Goal: Task Accomplishment & Management: Use online tool/utility

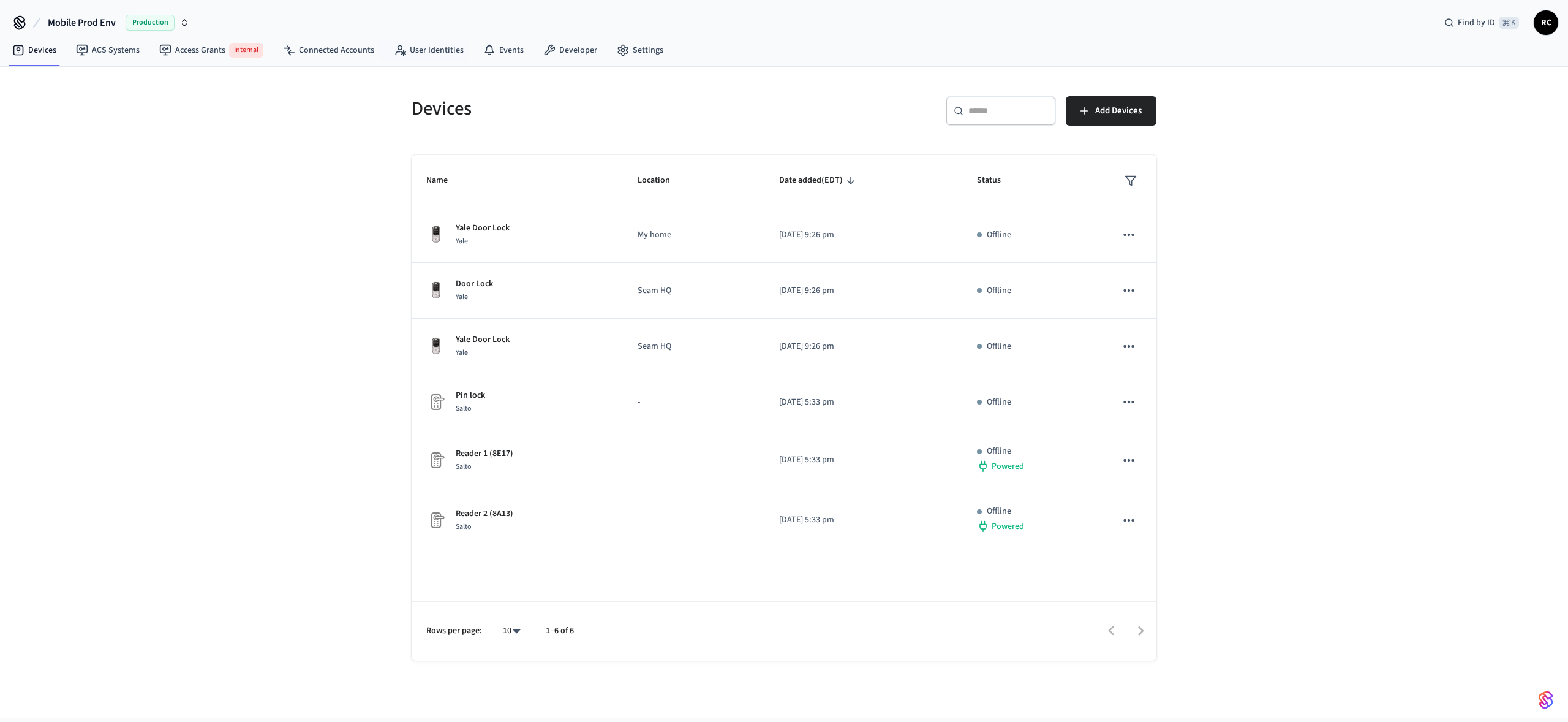
click at [240, 155] on div "Devices ​ ​ Add Devices Name Location Date added (EDT) Status Yale Door Lock Ya…" at bounding box center [784, 392] width 1568 height 651
click at [103, 21] on span "Mobile Prod Env" at bounding box center [81, 22] width 68 height 15
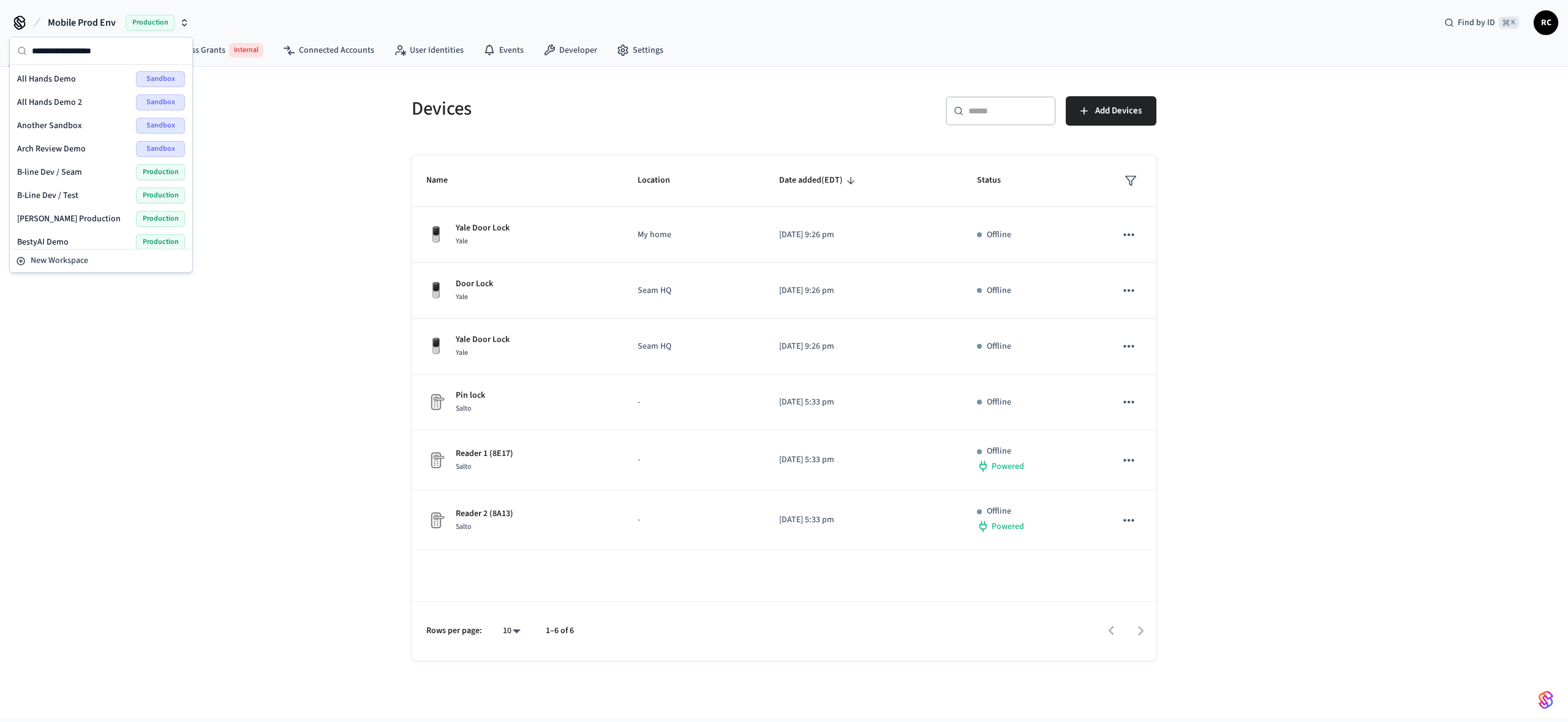
click at [769, 38] on div "Devices ACS Systems Access Grants Internal Connected Accounts User Identities E…" at bounding box center [784, 51] width 1568 height 31
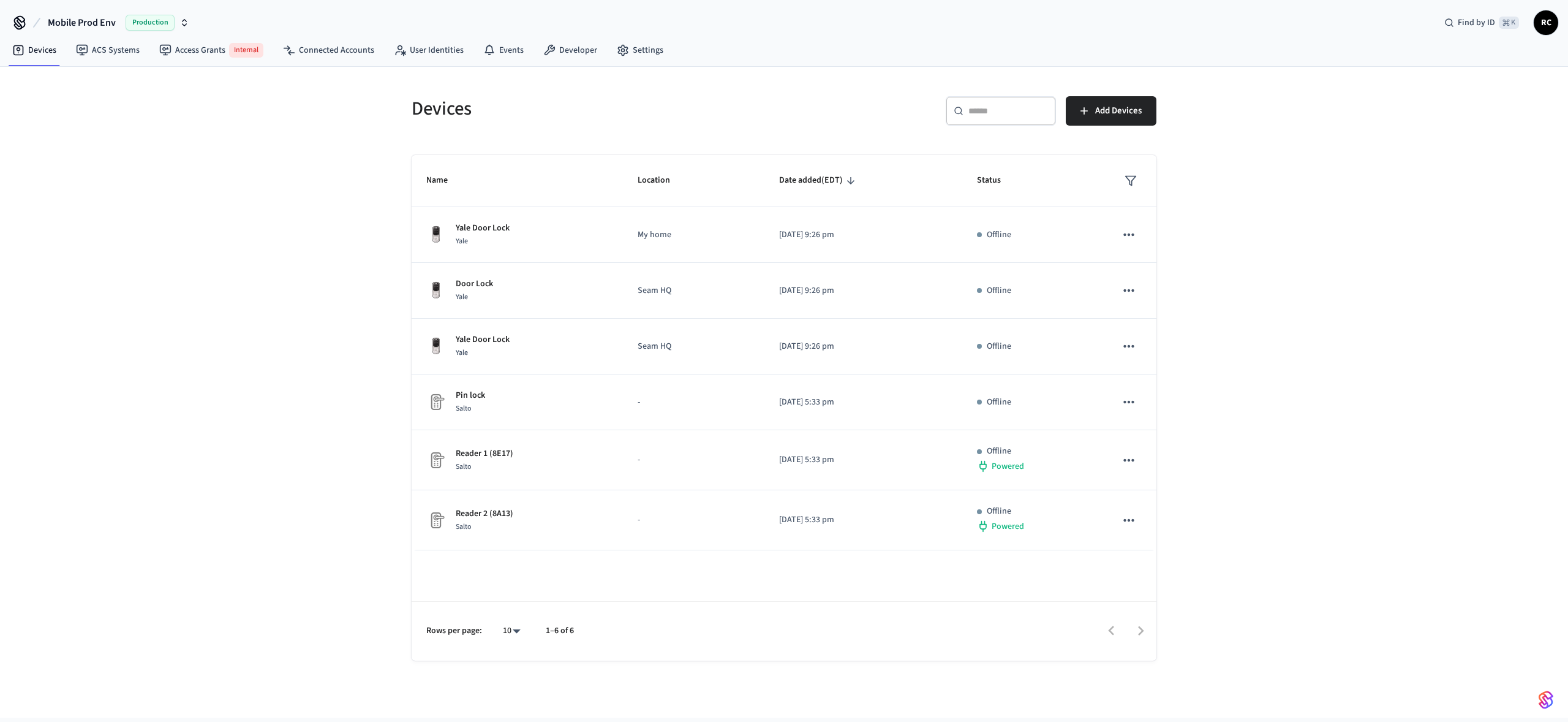
click at [76, 21] on span "Mobile Prod Env" at bounding box center [81, 22] width 68 height 15
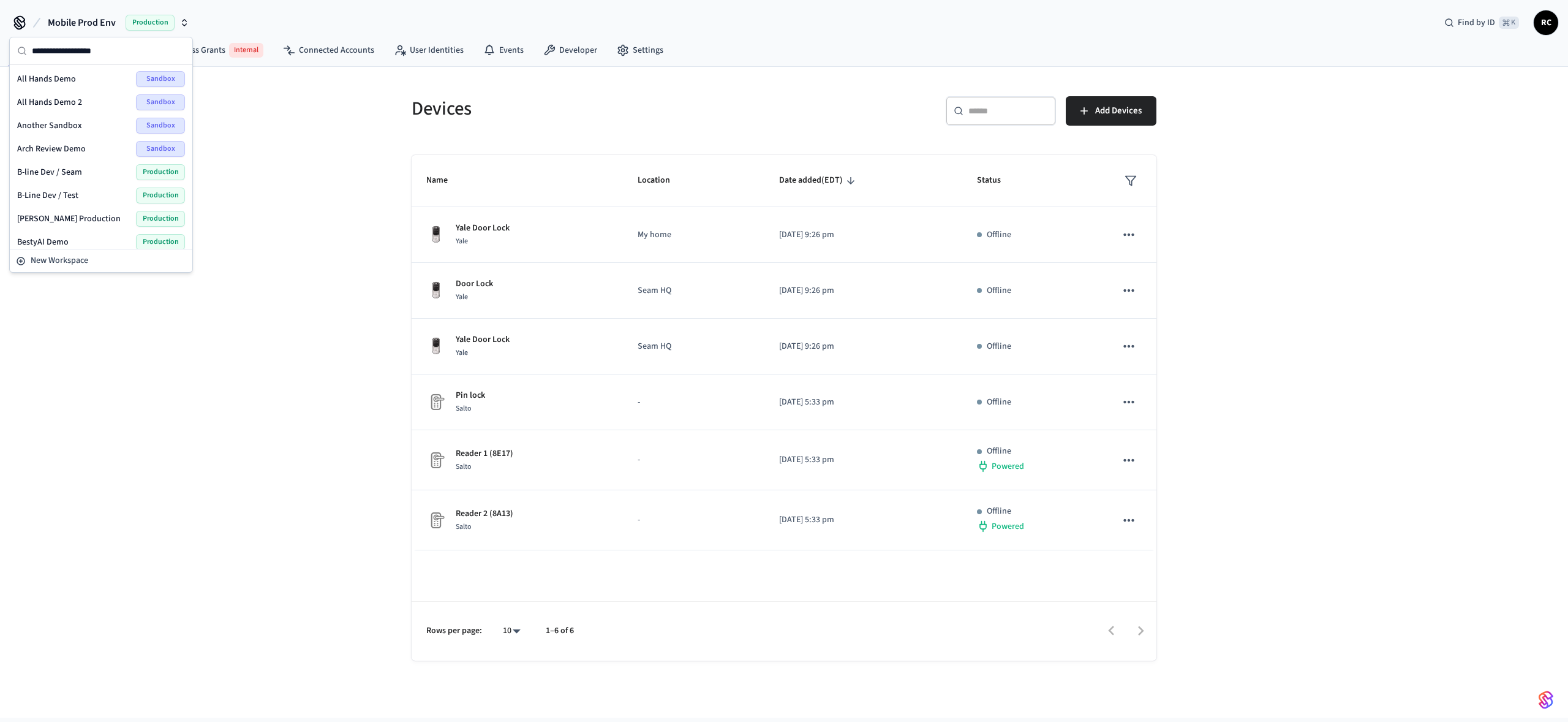
type input "*"
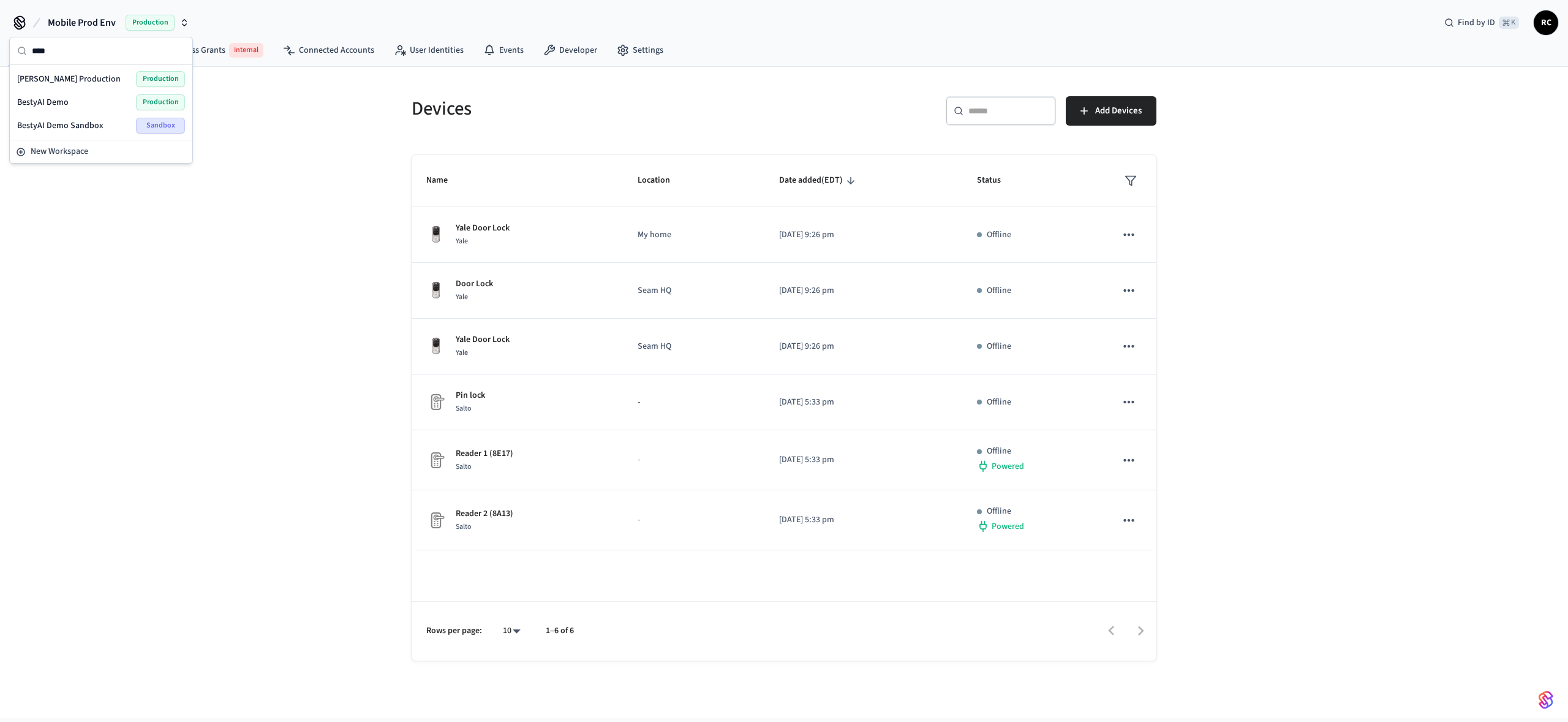
type input "****"
click at [67, 80] on span "[PERSON_NAME] Production" at bounding box center [68, 79] width 103 height 12
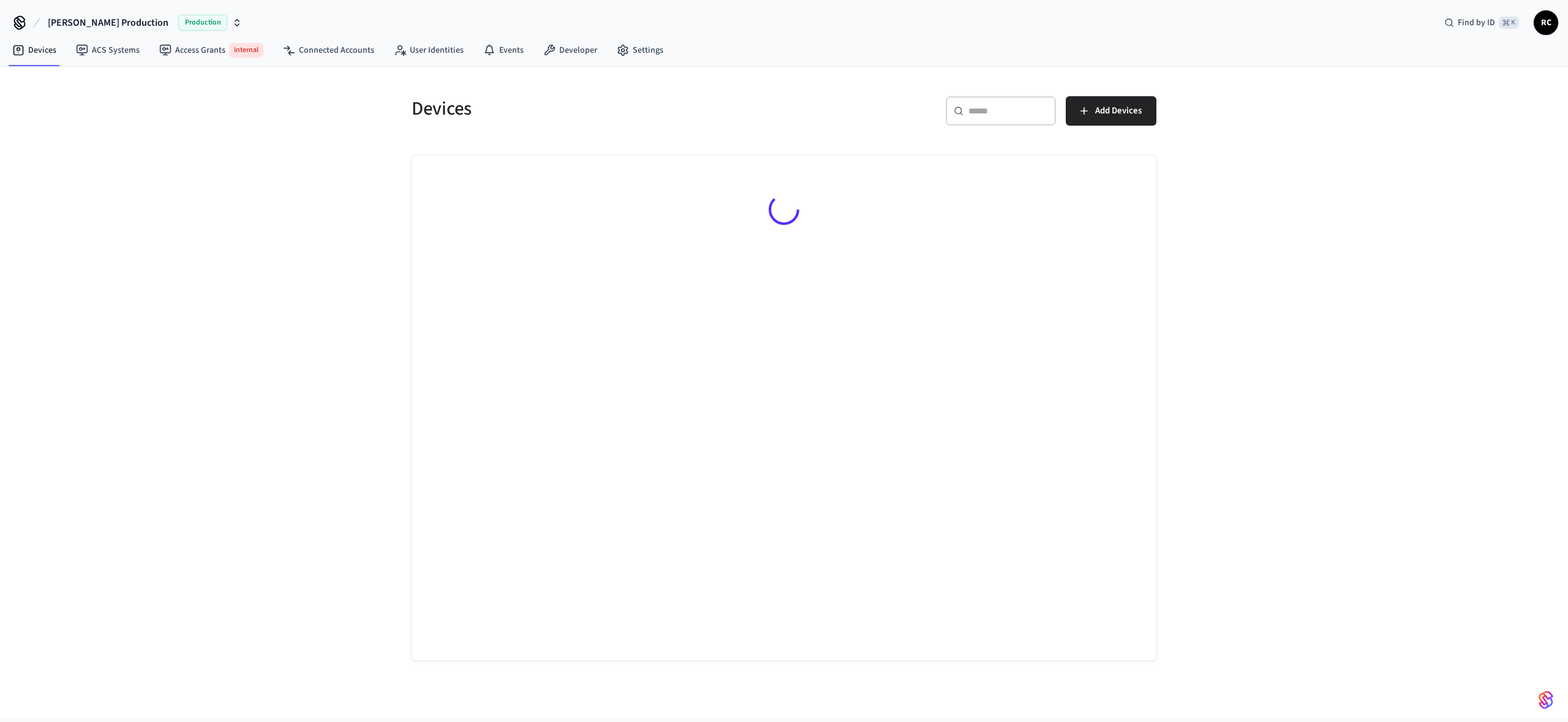
drag, startPoint x: 194, startPoint y: 399, endPoint x: 199, endPoint y: 395, distance: 6.4
click at [194, 399] on div "Devices ​ ​ Add Devices" at bounding box center [784, 392] width 1568 height 651
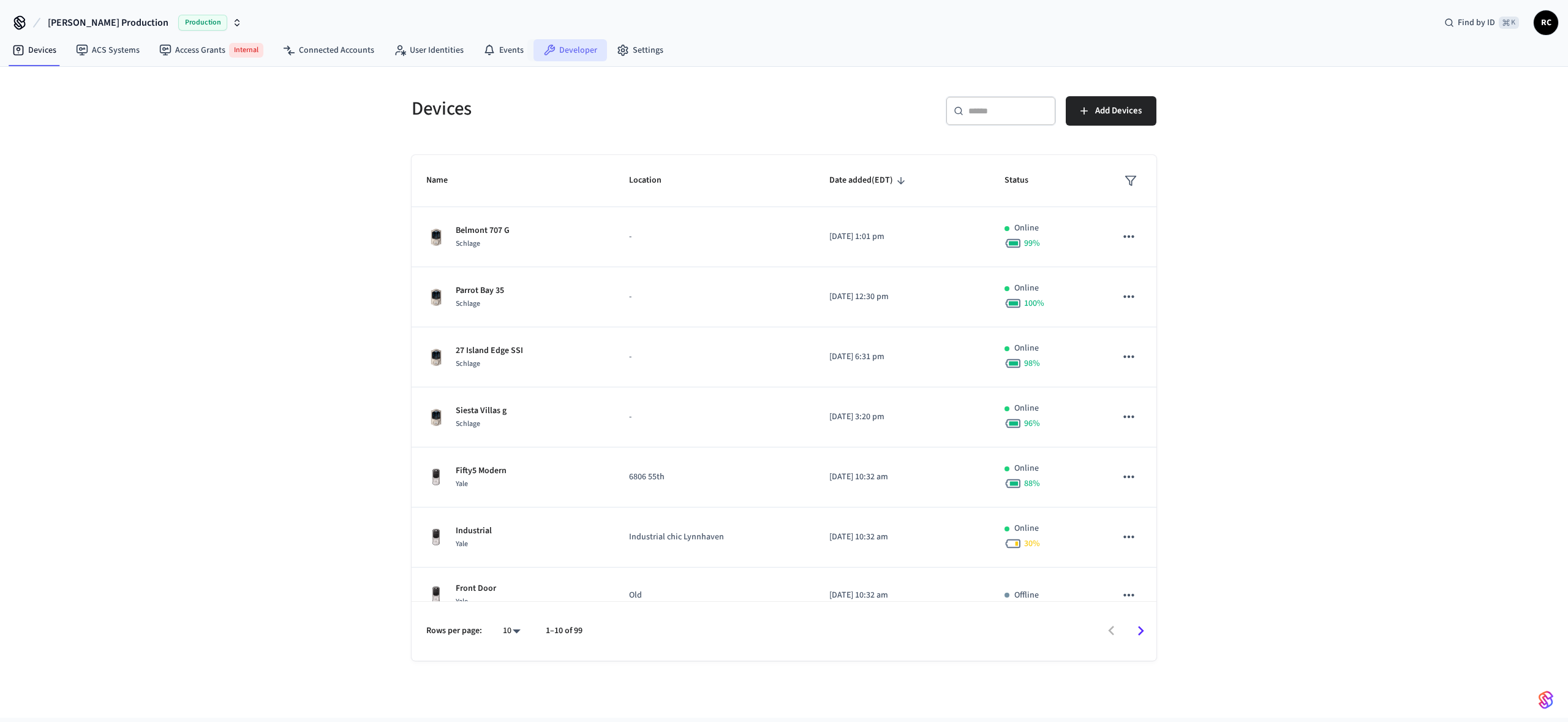
click at [552, 52] on link "Developer" at bounding box center [570, 50] width 74 height 22
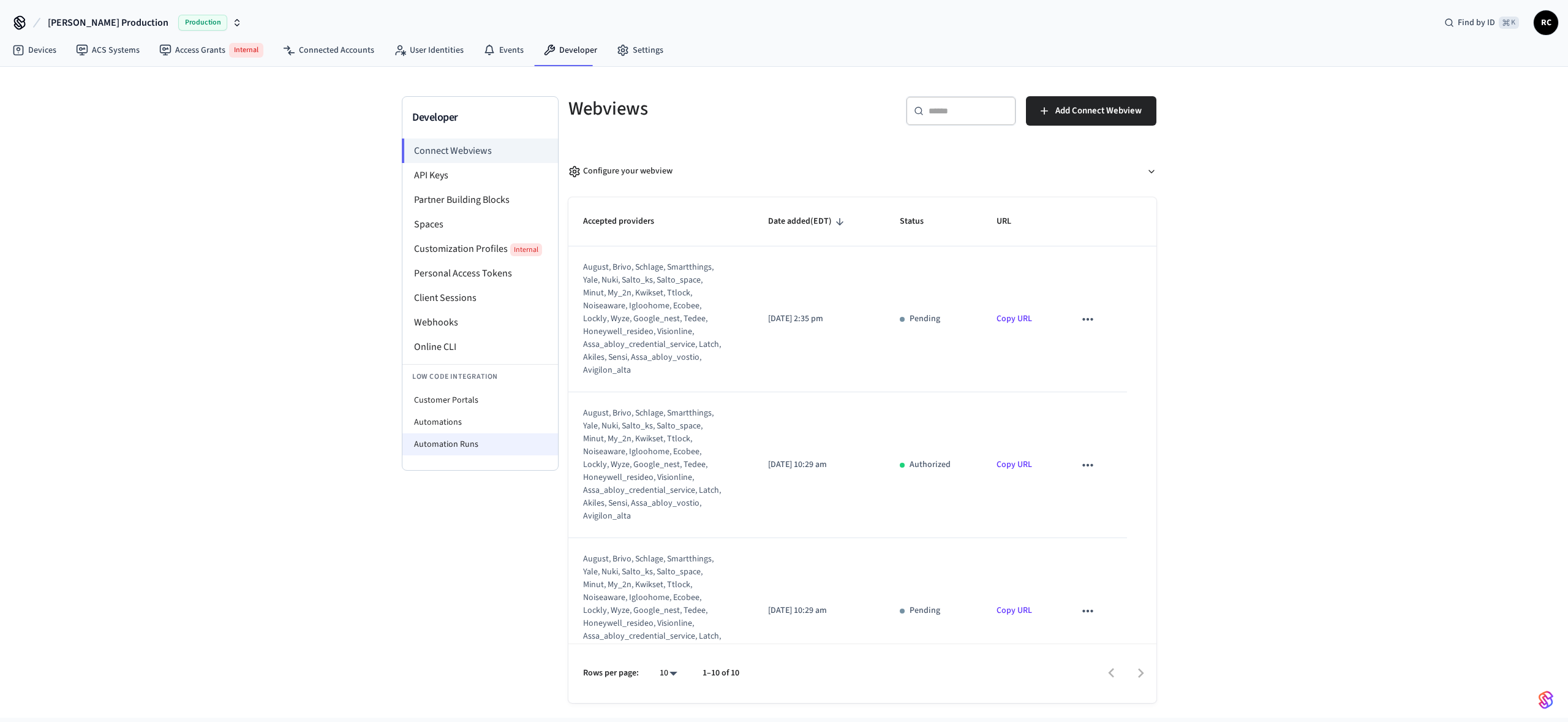
click at [440, 446] on li "Automation Runs" at bounding box center [480, 444] width 155 height 22
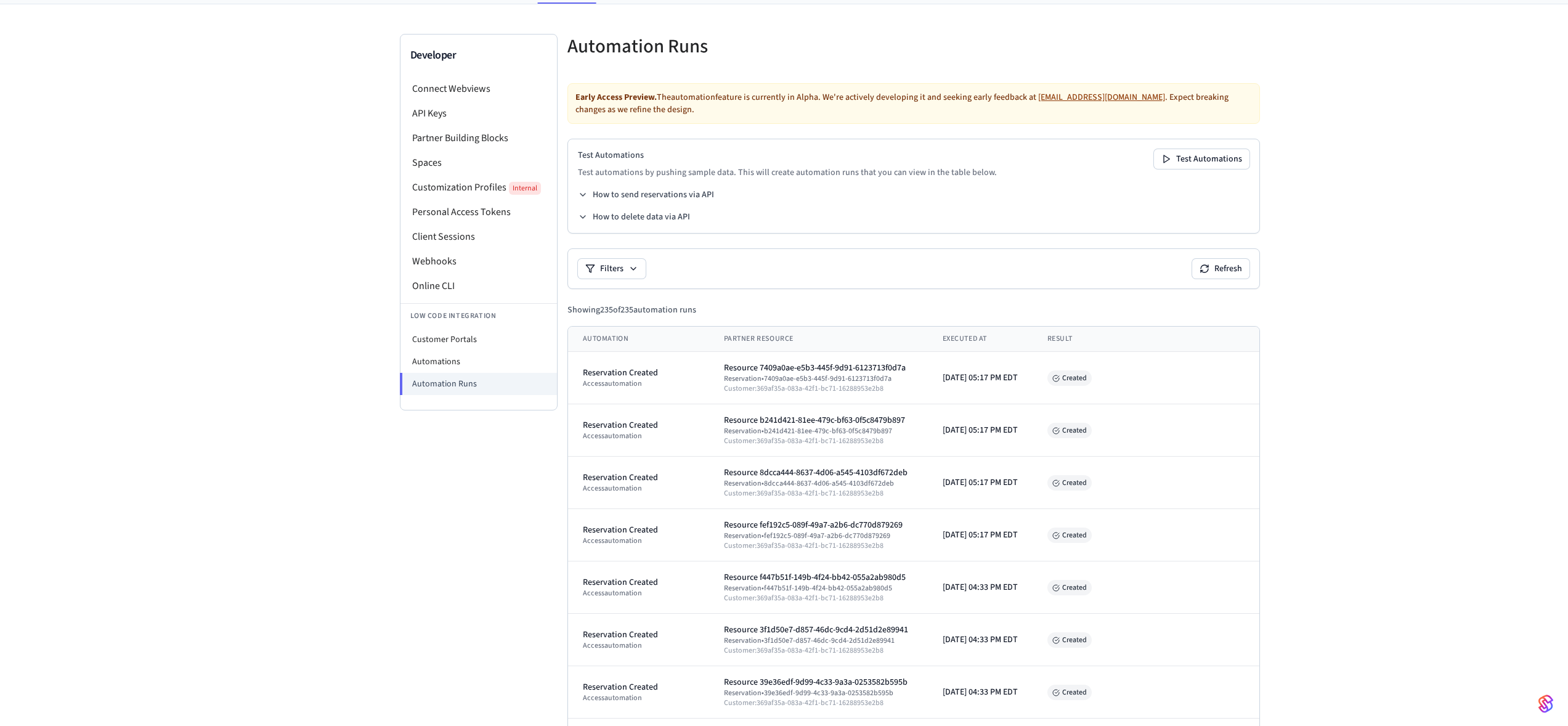
scroll to position [349, 0]
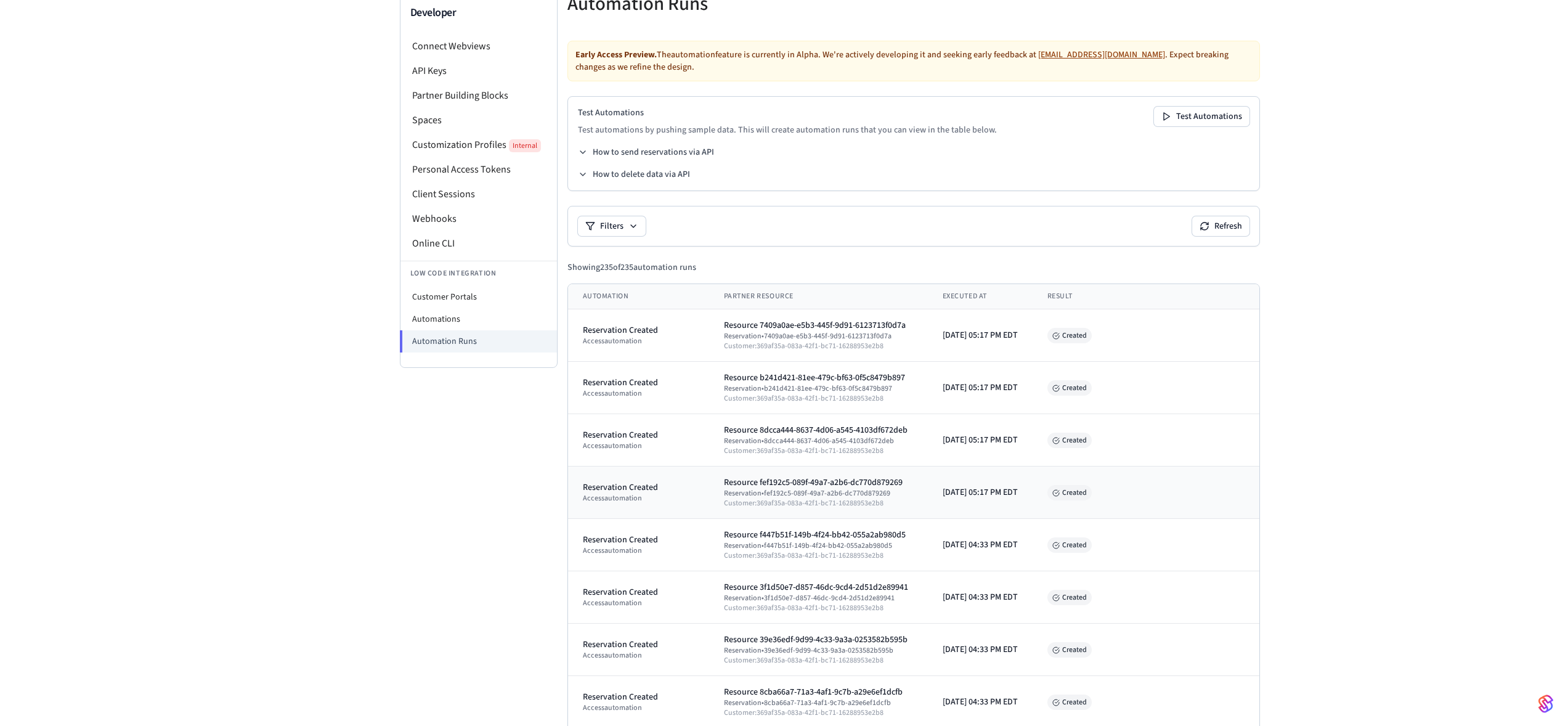
scroll to position [293, 0]
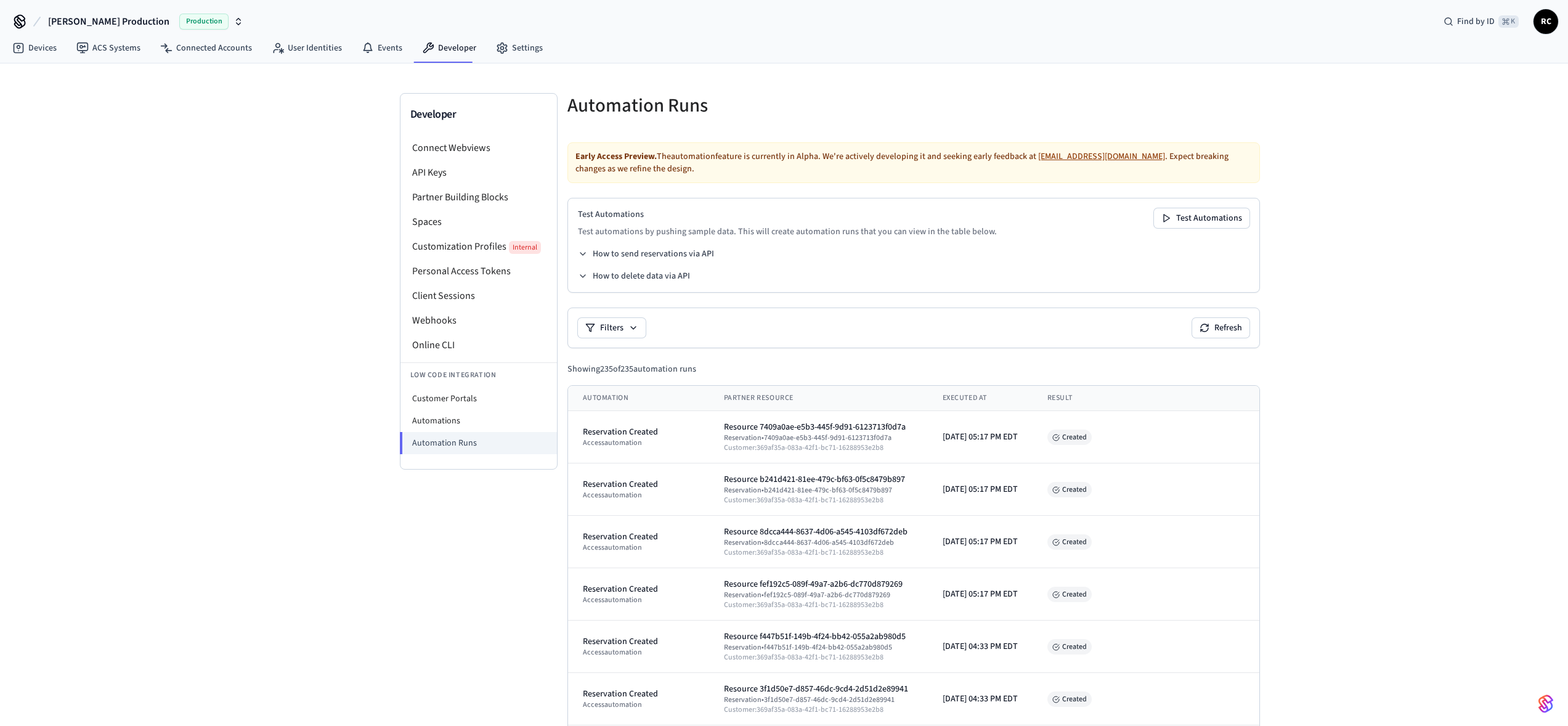
scroll to position [106, 0]
drag, startPoint x: 1419, startPoint y: 418, endPoint x: 1189, endPoint y: 334, distance: 244.9
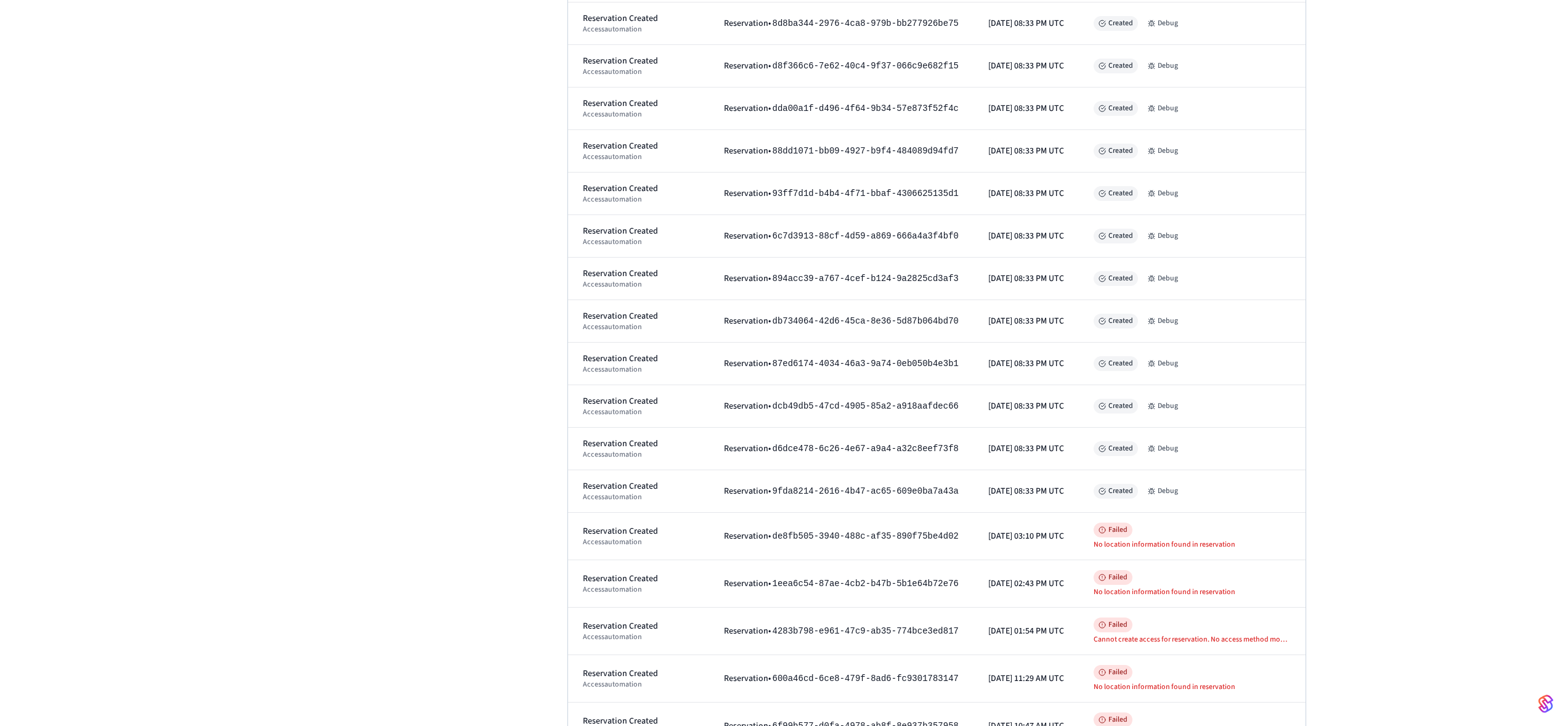
scroll to position [49, 0]
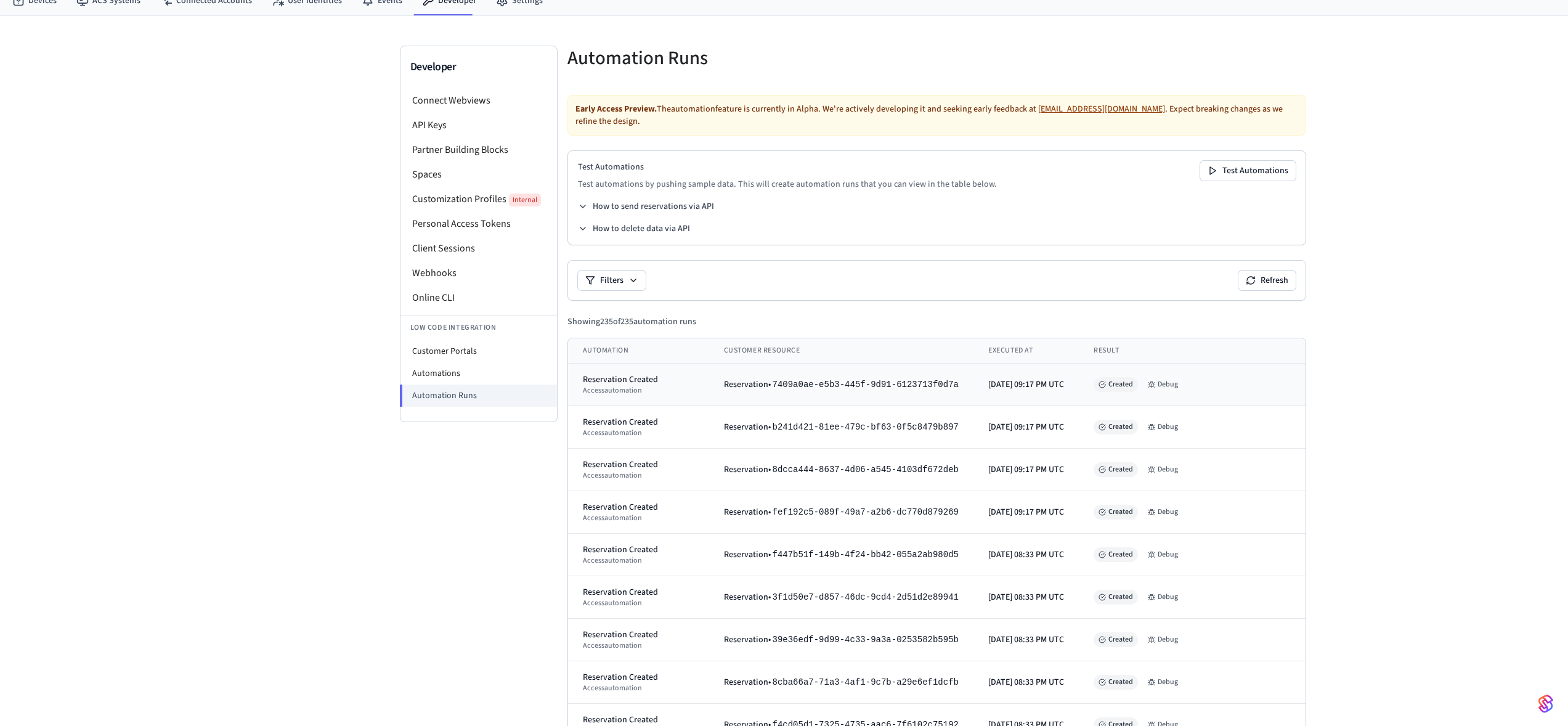
click at [839, 380] on span "7409a0ae-e5b3-445f-9d91-6123713f0d7a" at bounding box center [865, 385] width 186 height 10
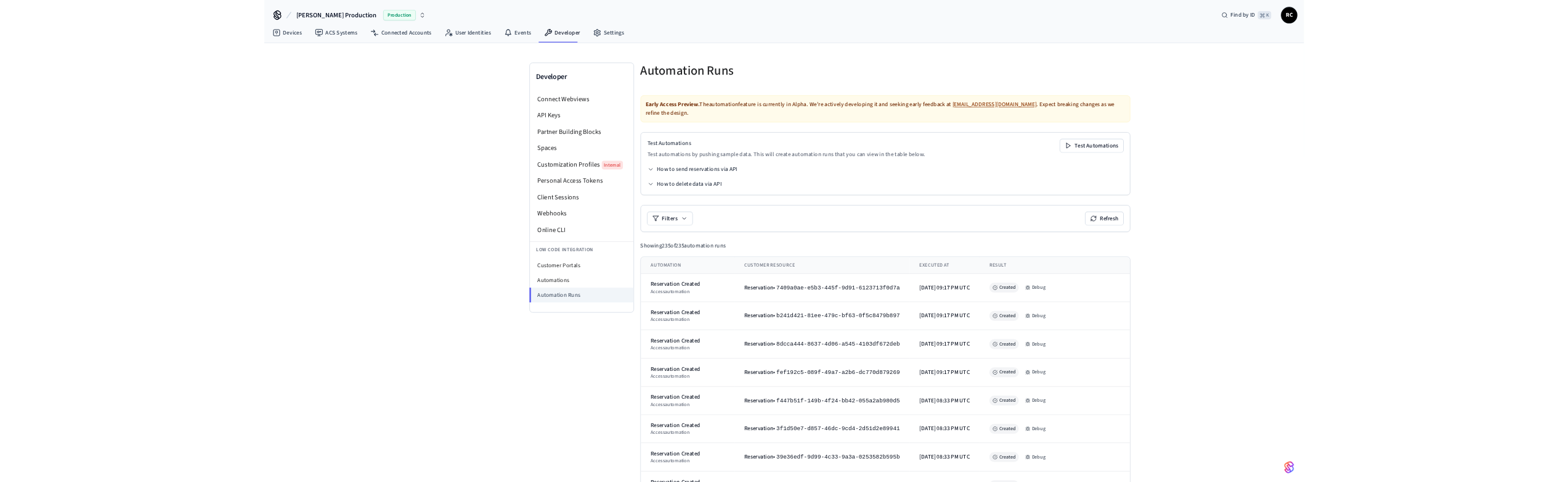
scroll to position [2, 0]
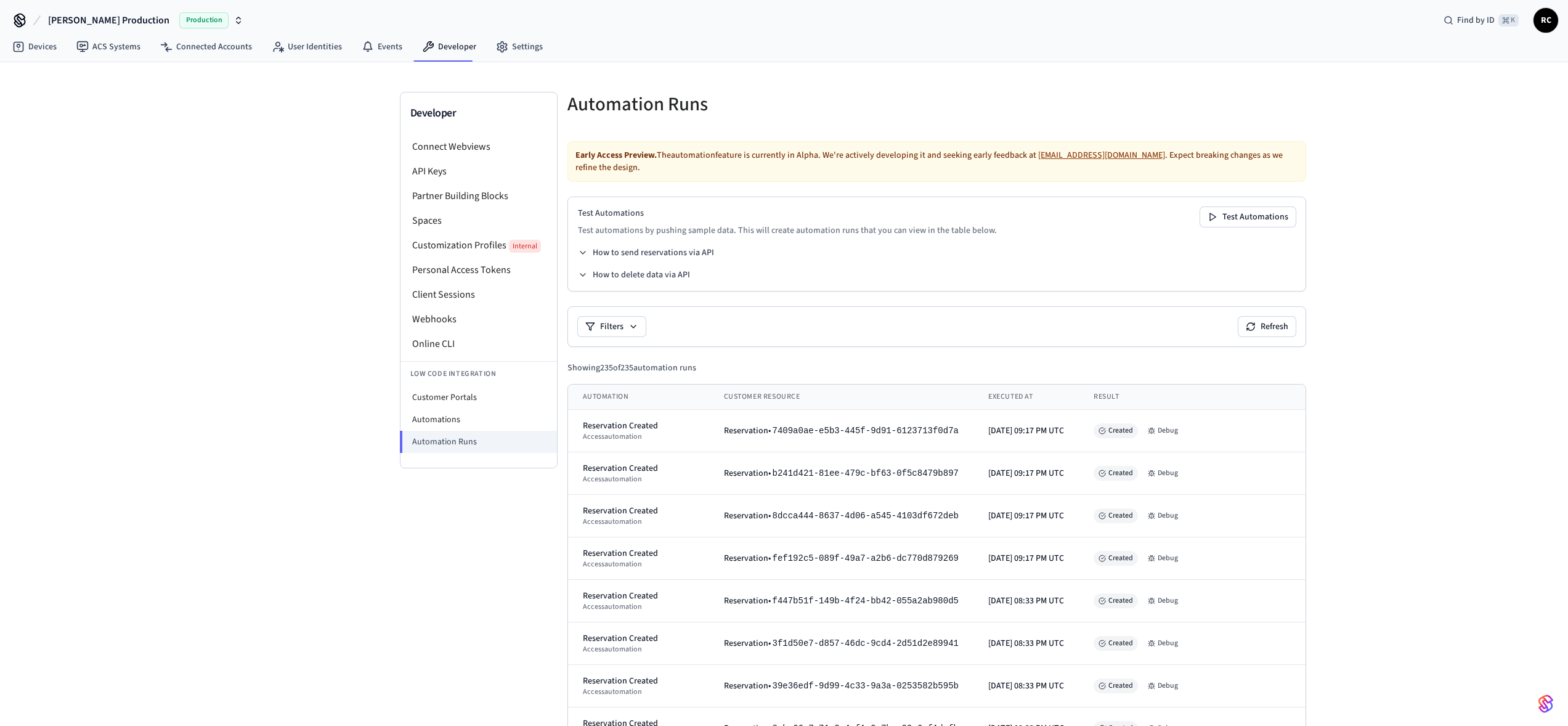
click at [814, 385] on th "Customer Resource" at bounding box center [841, 397] width 264 height 25
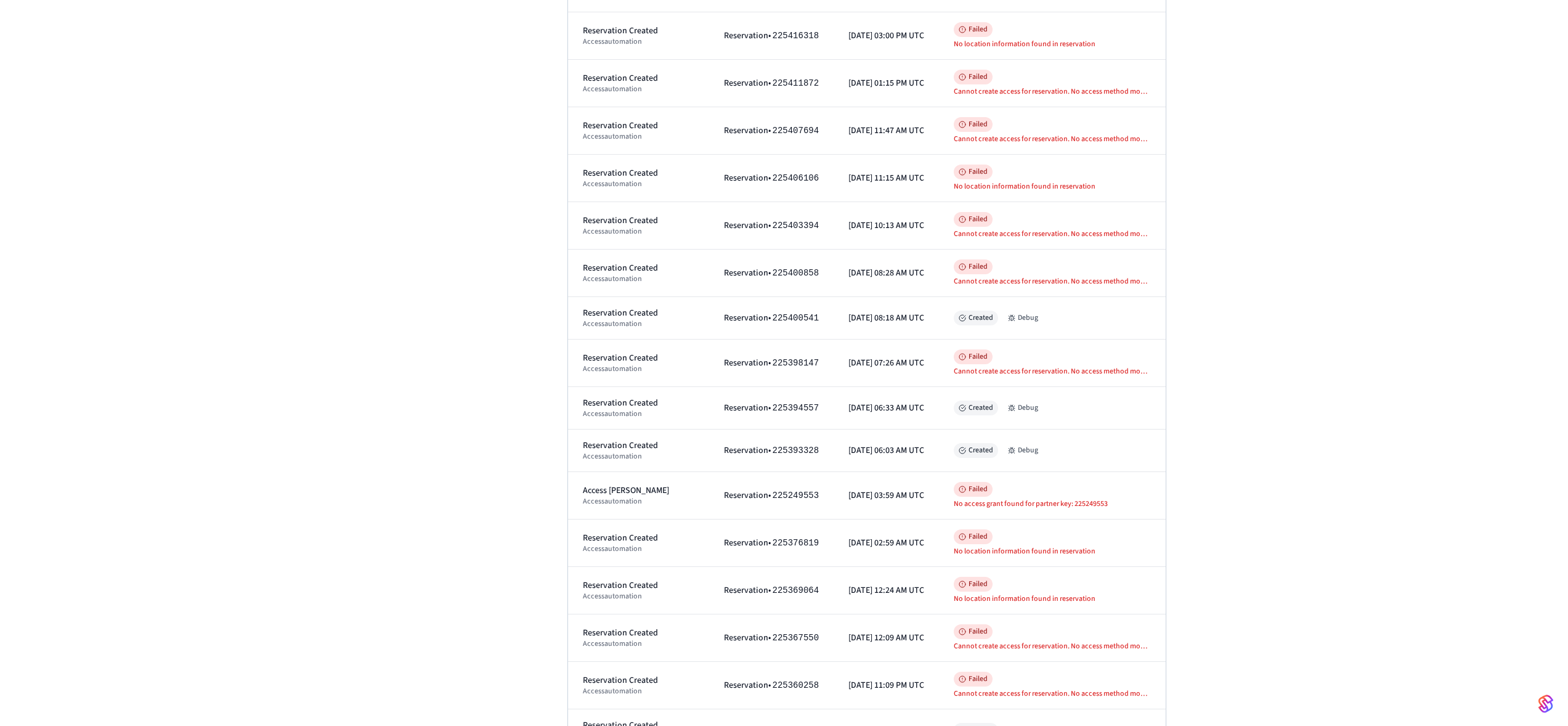
click at [1115, 238] on div "Cannot create access for reservation. No access method modes (mobile_key, card,…" at bounding box center [1053, 371] width 197 height 10
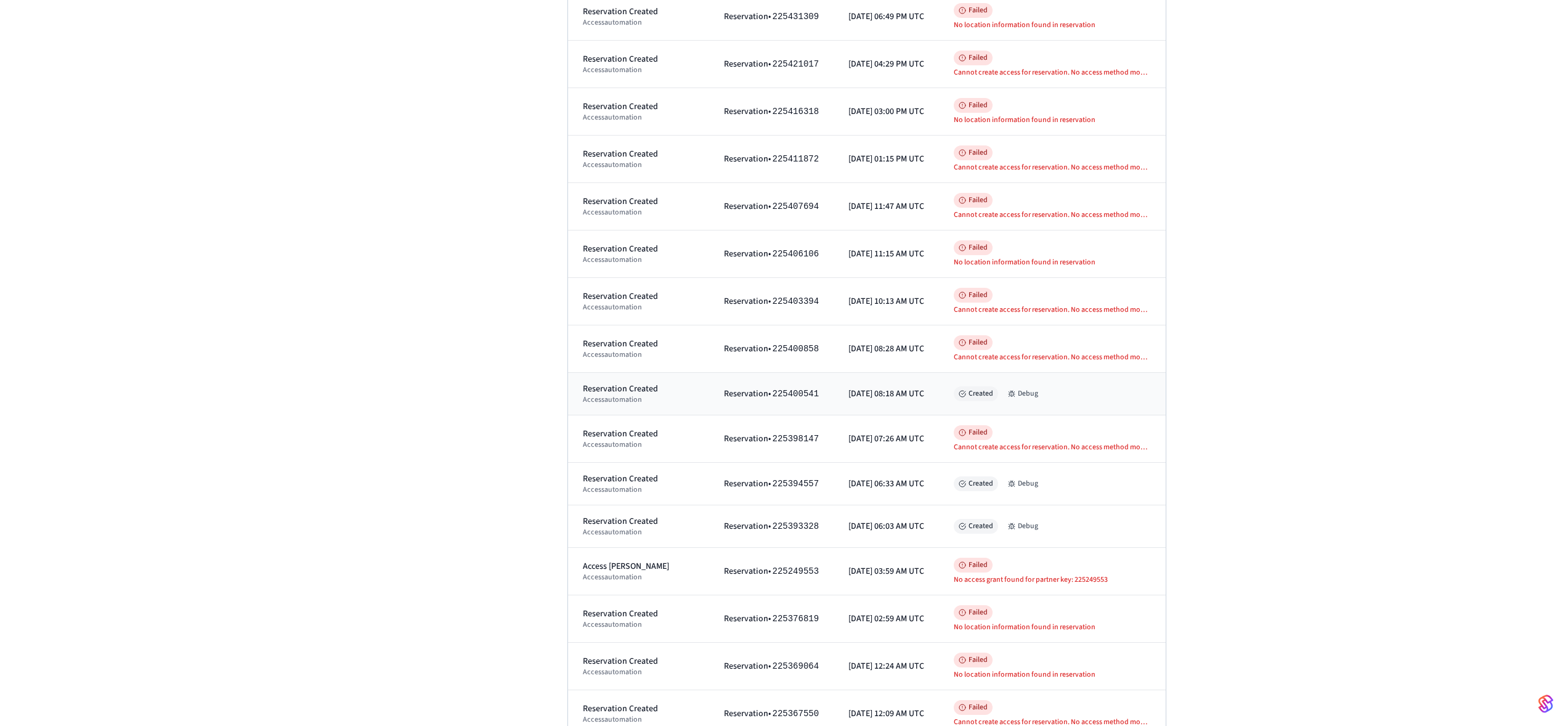
scroll to position [8155, 0]
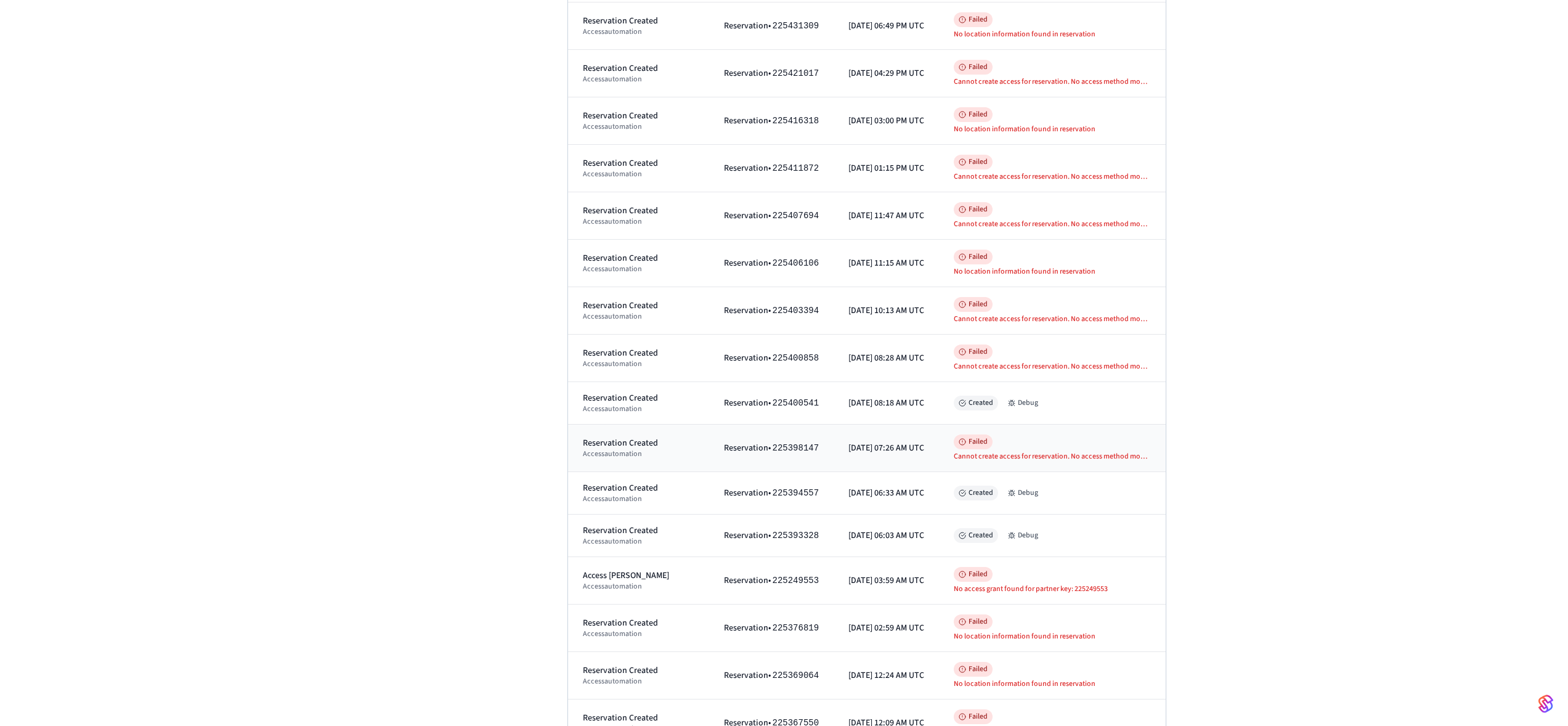
click at [1066, 238] on div "Cannot create access for reservation. No access method modes (mobile_key, card,…" at bounding box center [1053, 456] width 197 height 10
drag, startPoint x: 1154, startPoint y: 459, endPoint x: 1168, endPoint y: 458, distance: 14.0
click at [1166, 238] on td "Failed Cannot create access for reservation. No access method modes (mobile_key…" at bounding box center [1053, 449] width 227 height 48
click at [908, 238] on td "[DATE] 07:26 AM UTC" at bounding box center [886, 449] width 106 height 48
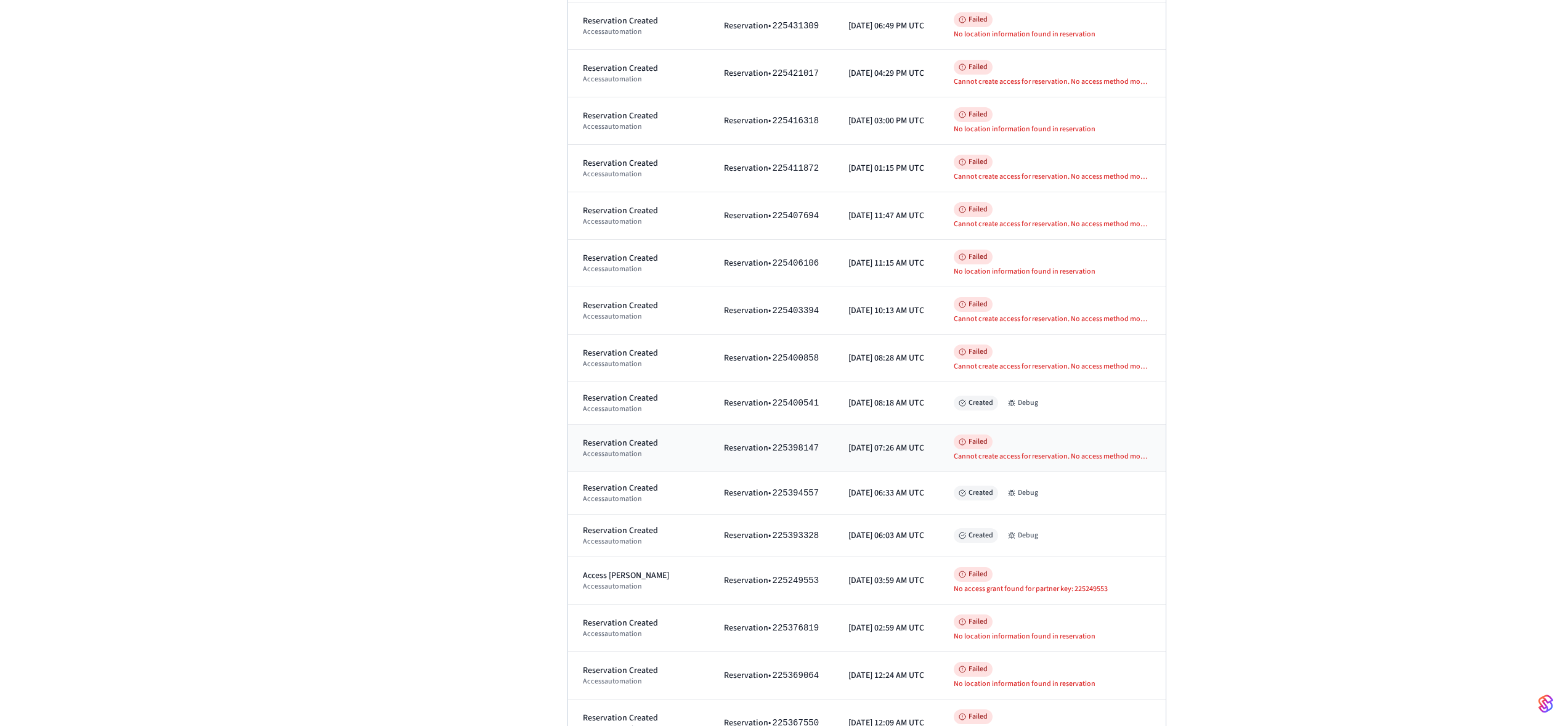
click at [770, 238] on td "Reservation • 225398147" at bounding box center [771, 449] width 125 height 48
click at [1151, 238] on div "Cannot create access for reservation. No access method modes (mobile_key, card,…" at bounding box center [1053, 456] width 197 height 10
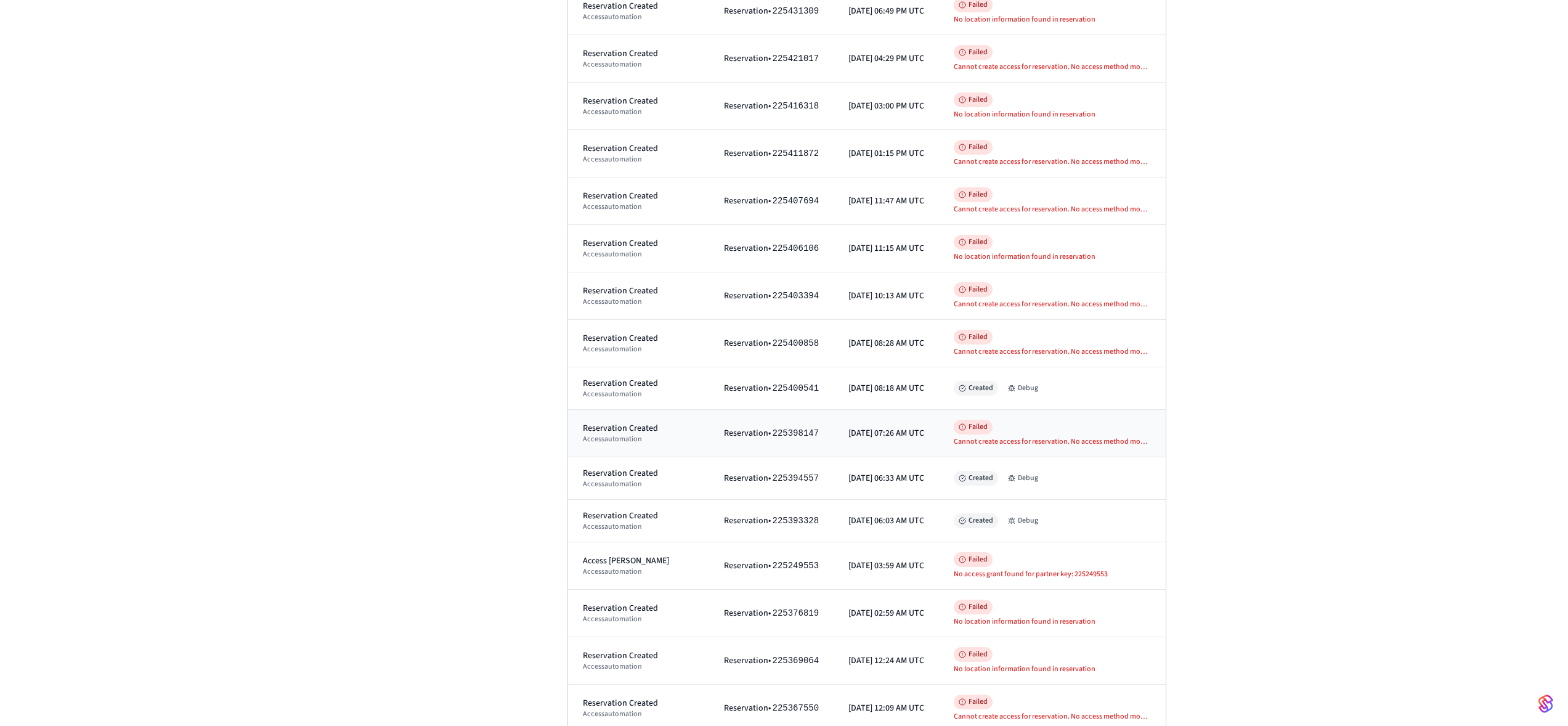
click at [787, 238] on span "225398147" at bounding box center [796, 433] width 47 height 10
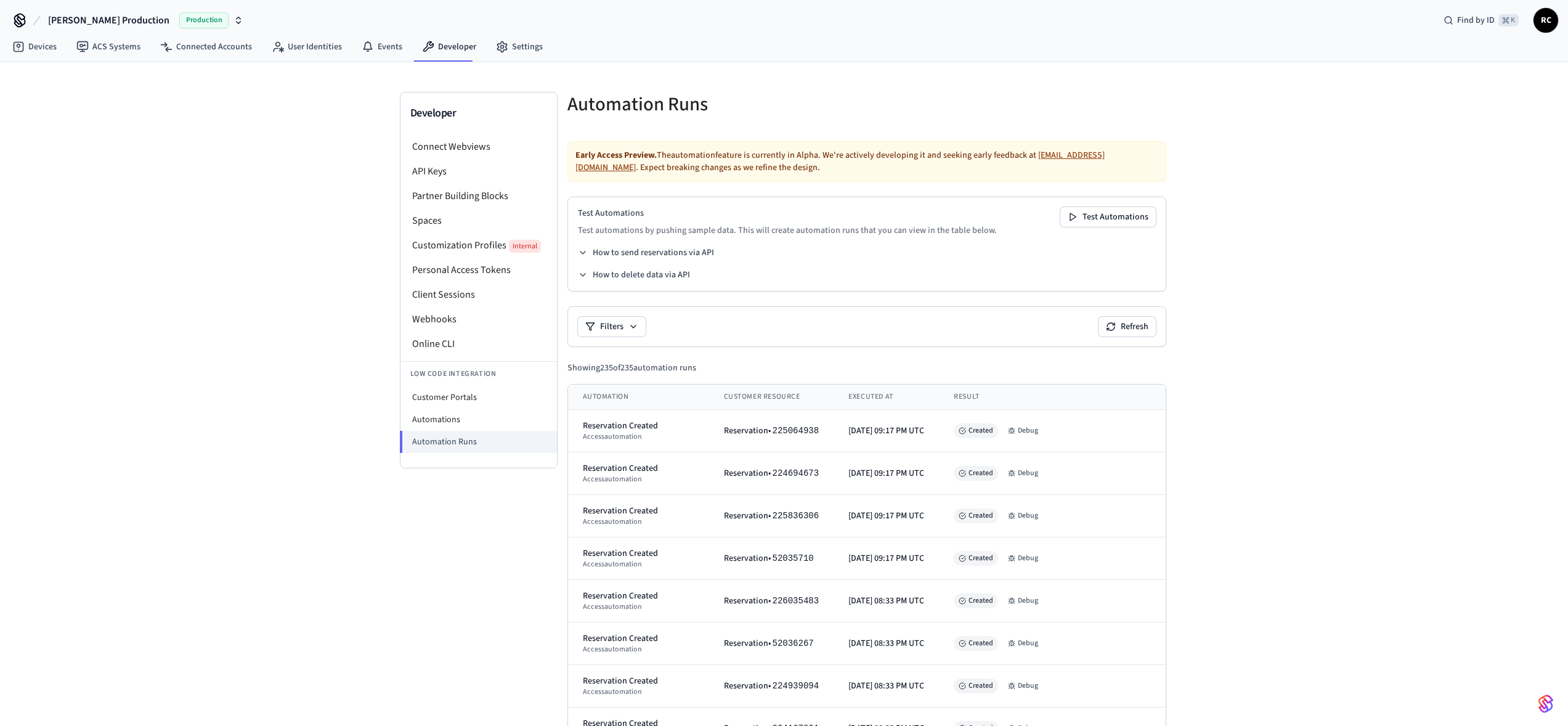
scroll to position [7, 0]
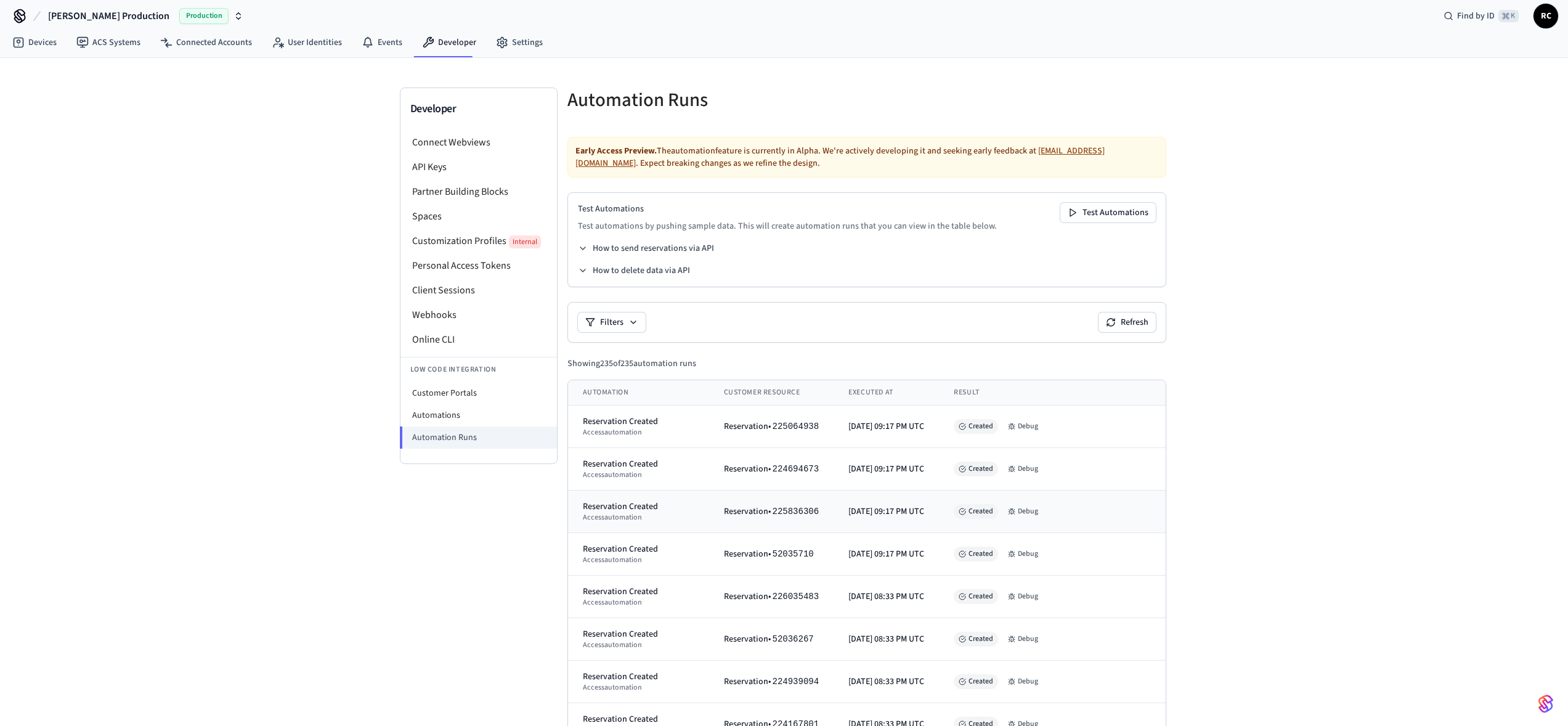
drag, startPoint x: 1262, startPoint y: 516, endPoint x: 1162, endPoint y: 503, distance: 100.8
click at [1039, 238] on button "Debug" at bounding box center [1023, 426] width 40 height 15
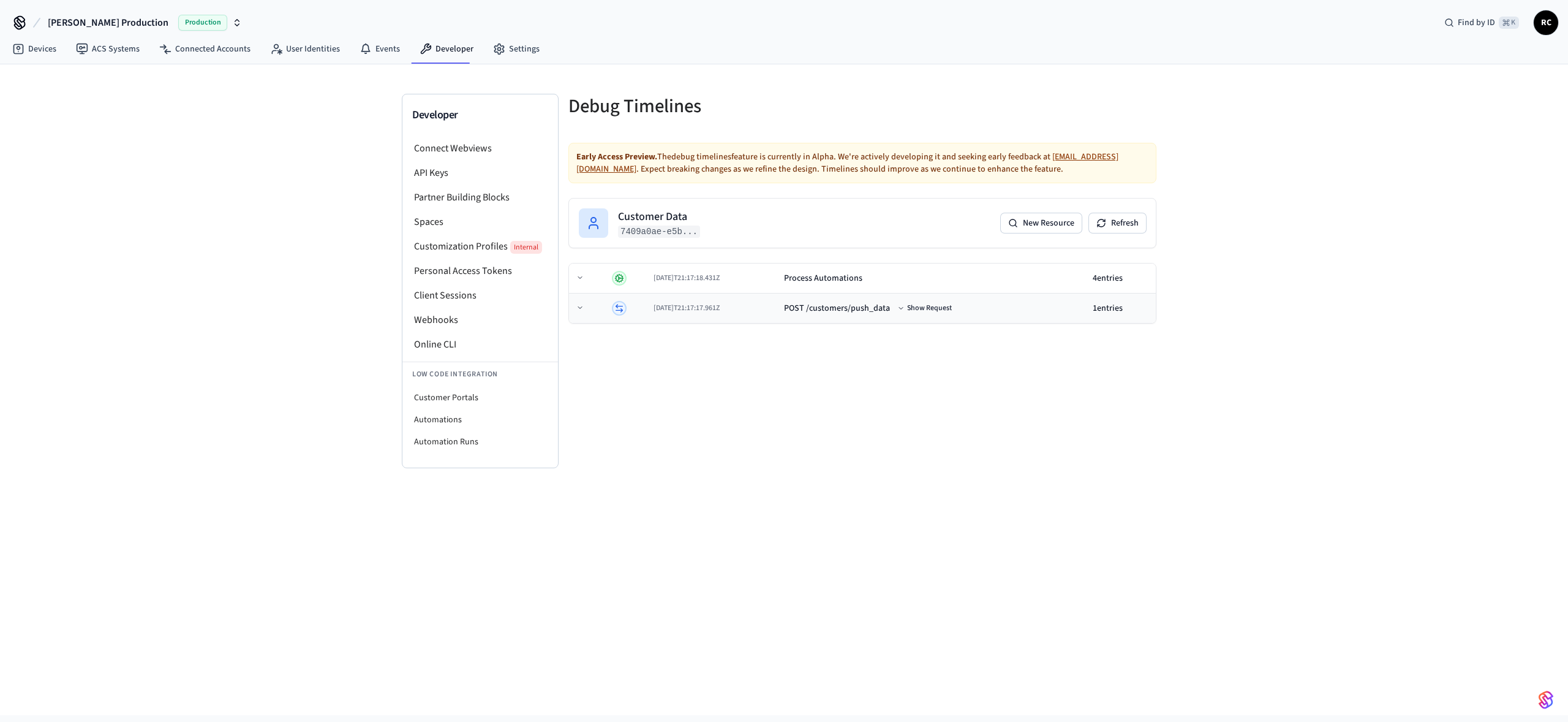
click at [736, 237] on td "2025-08-25T21:17:17.961Z" at bounding box center [714, 308] width 130 height 30
click at [716, 237] on div "2025-08-25T21:17:18.431Z" at bounding box center [682, 278] width 90 height 10
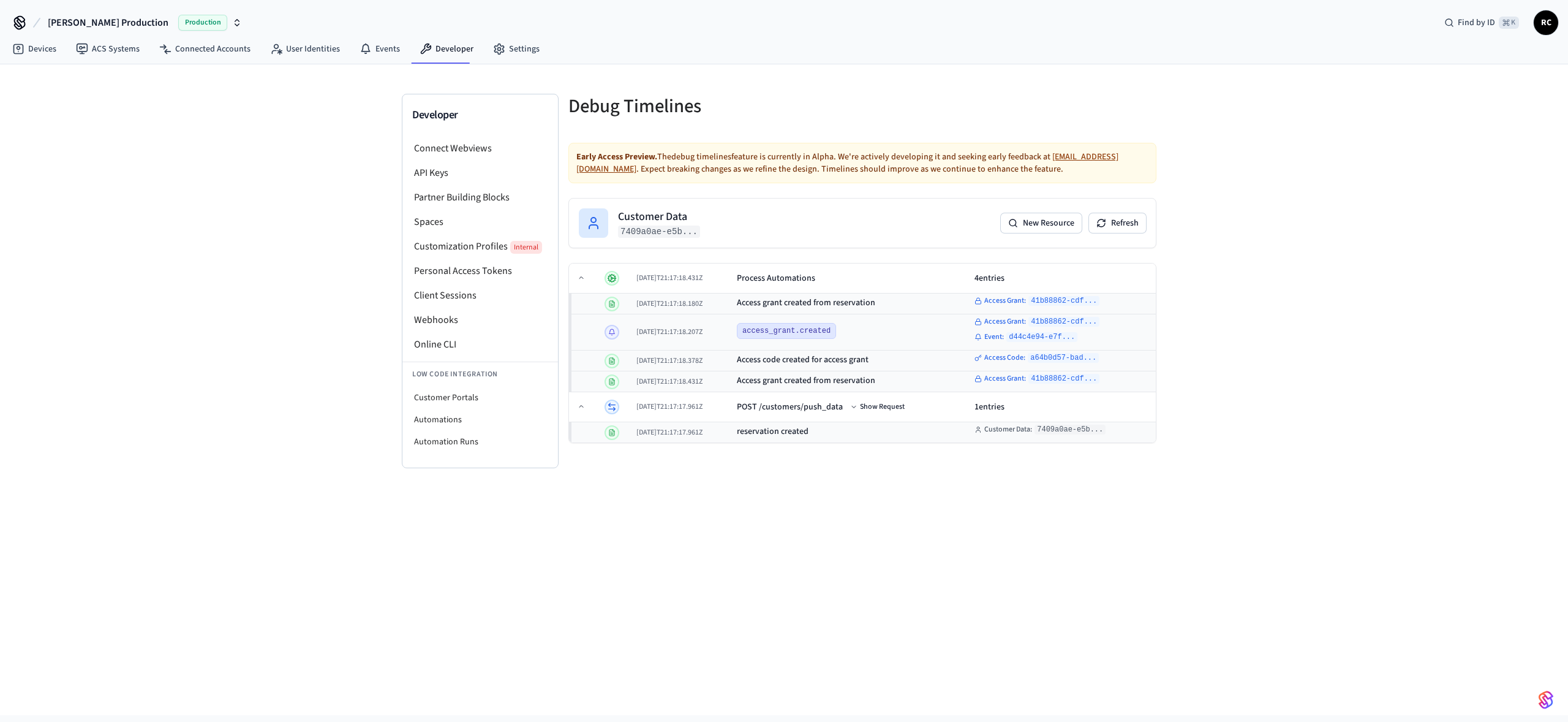
click at [913, 237] on div "Developer Connect Webviews API Keys Partner Building Blocks Spaces Customizatio…" at bounding box center [784, 389] width 1568 height 651
click at [952, 237] on div "Developer Connect Webviews API Keys Partner Building Blocks Spaces Customizatio…" at bounding box center [784, 389] width 1568 height 651
click at [902, 237] on button "Show Request" at bounding box center [878, 406] width 60 height 15
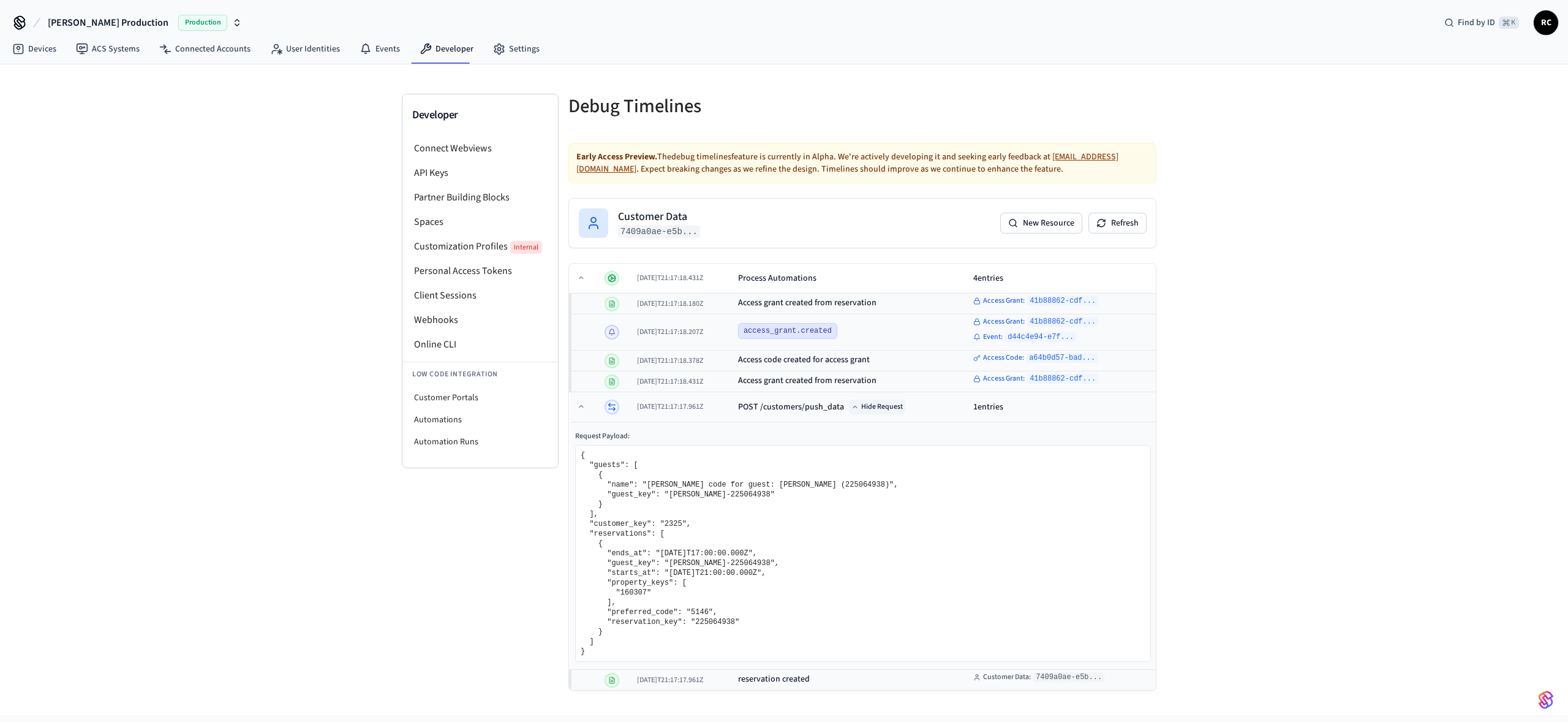
click at [903, 237] on button "Hide Request" at bounding box center [877, 406] width 57 height 15
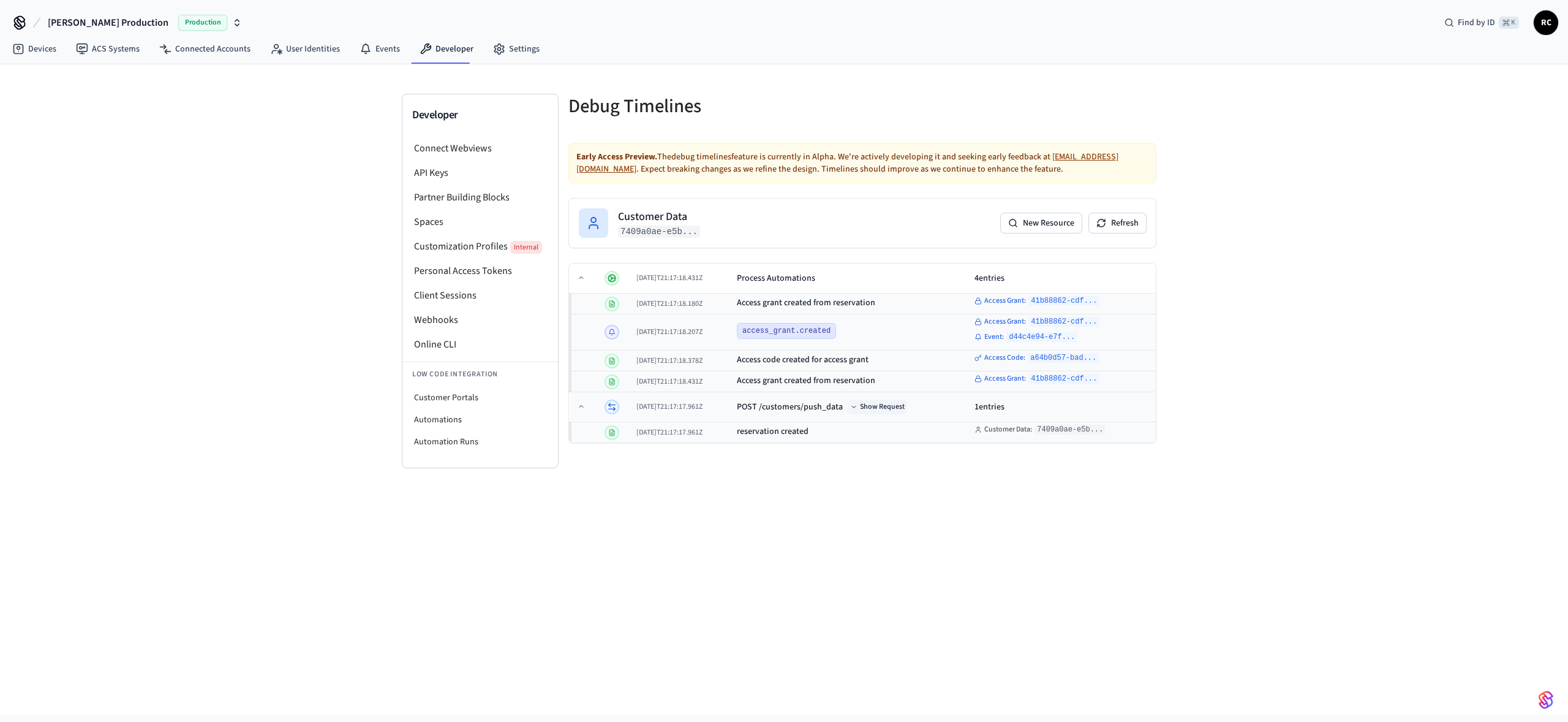
click at [903, 237] on button "Show Request" at bounding box center [878, 406] width 60 height 15
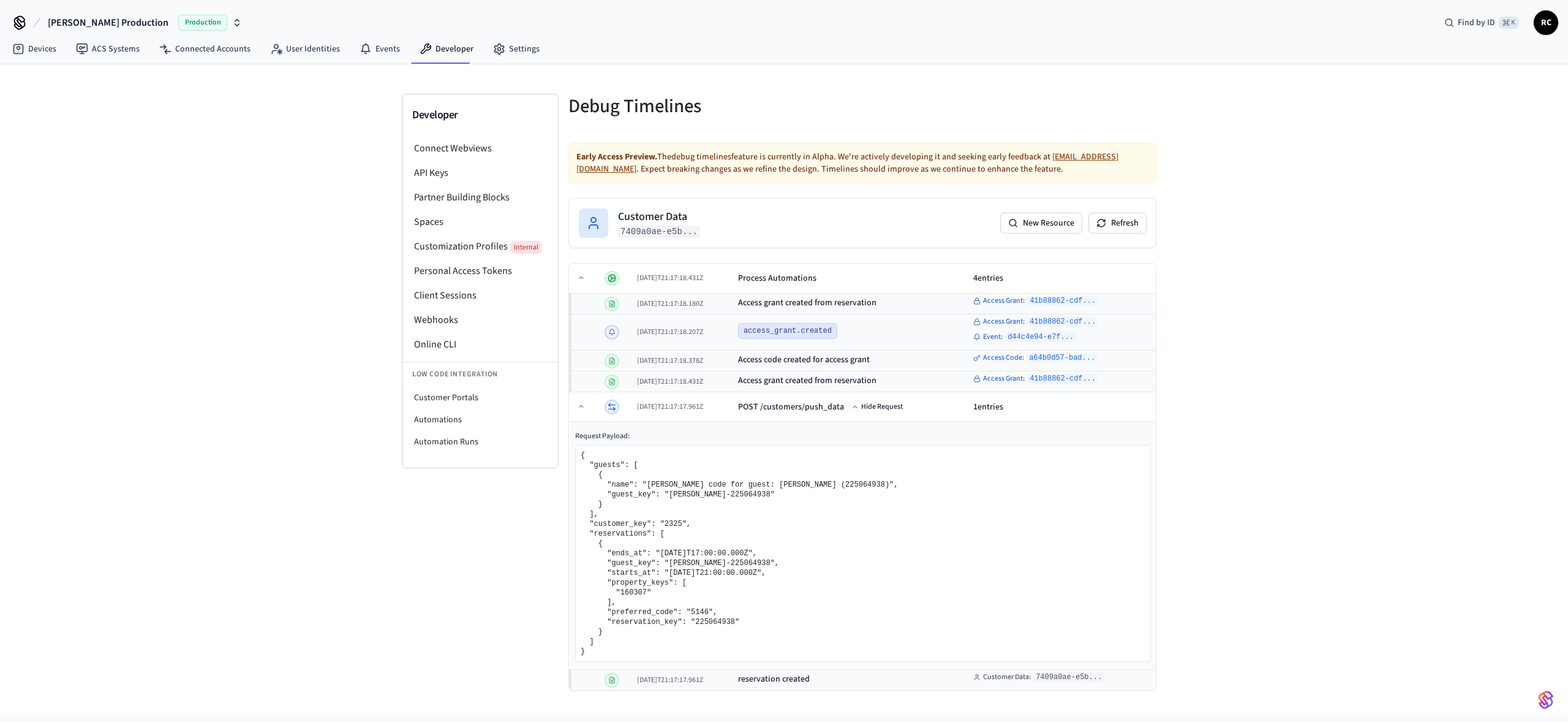
click at [965, 237] on pre "{ "guests": [ { "name": "Besty code for guest: Monserrat Martinez Galarza (2250…" at bounding box center [863, 553] width 565 height 206
click at [964, 237] on pre "{ "guests": [ { "name": "Besty code for guest: Monserrat Martinez Galarza (2250…" at bounding box center [863, 553] width 565 height 206
click at [899, 237] on button "Hide Request" at bounding box center [877, 406] width 57 height 15
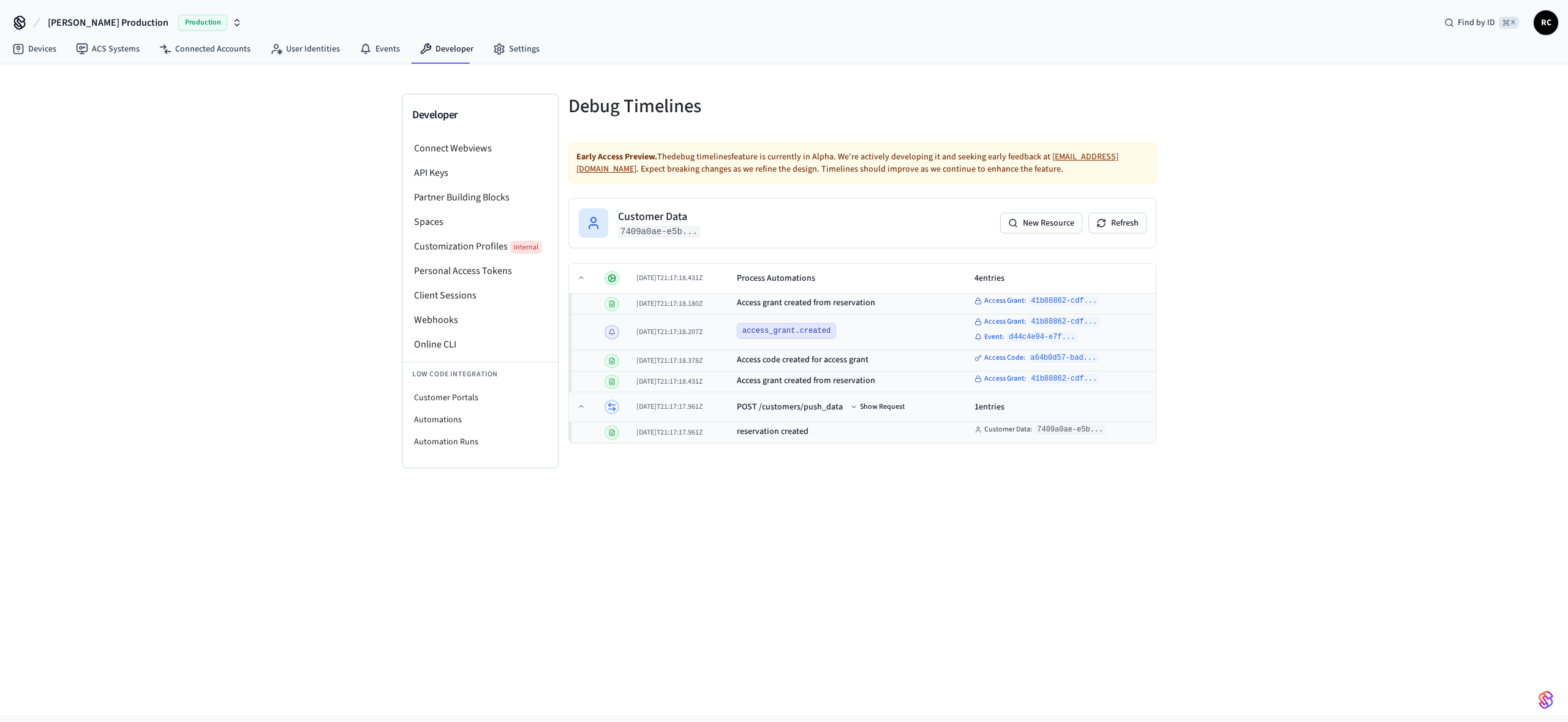
click at [1073, 237] on div "1 entries" at bounding box center [1062, 407] width 176 height 12
click at [1230, 237] on div "Developer Connect Webviews API Keys Partner Building Blocks Spaces Customizatio…" at bounding box center [784, 389] width 1568 height 651
click at [897, 237] on button "Show Request" at bounding box center [880, 406] width 60 height 15
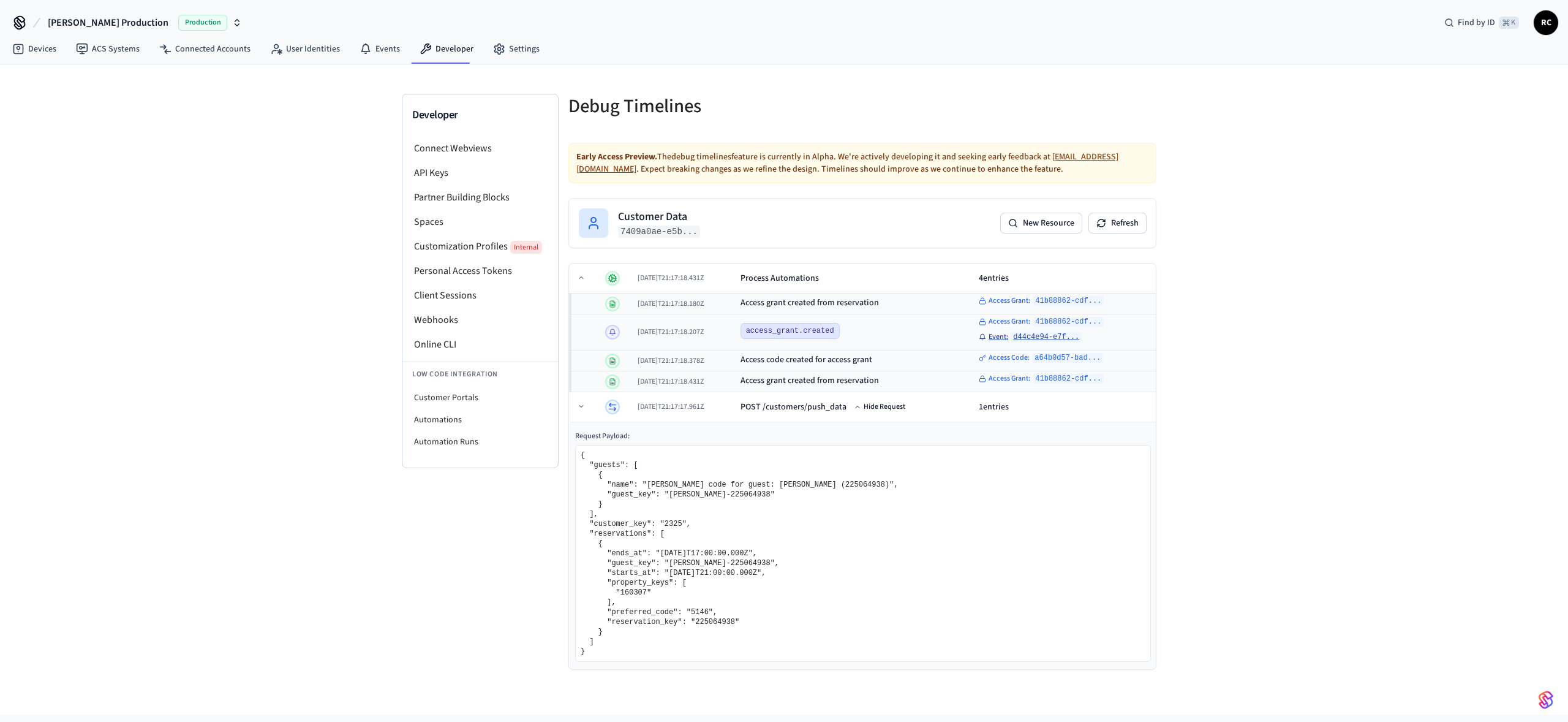
click at [1045, 237] on code "d44c4e94-e7f..." at bounding box center [1046, 336] width 71 height 10
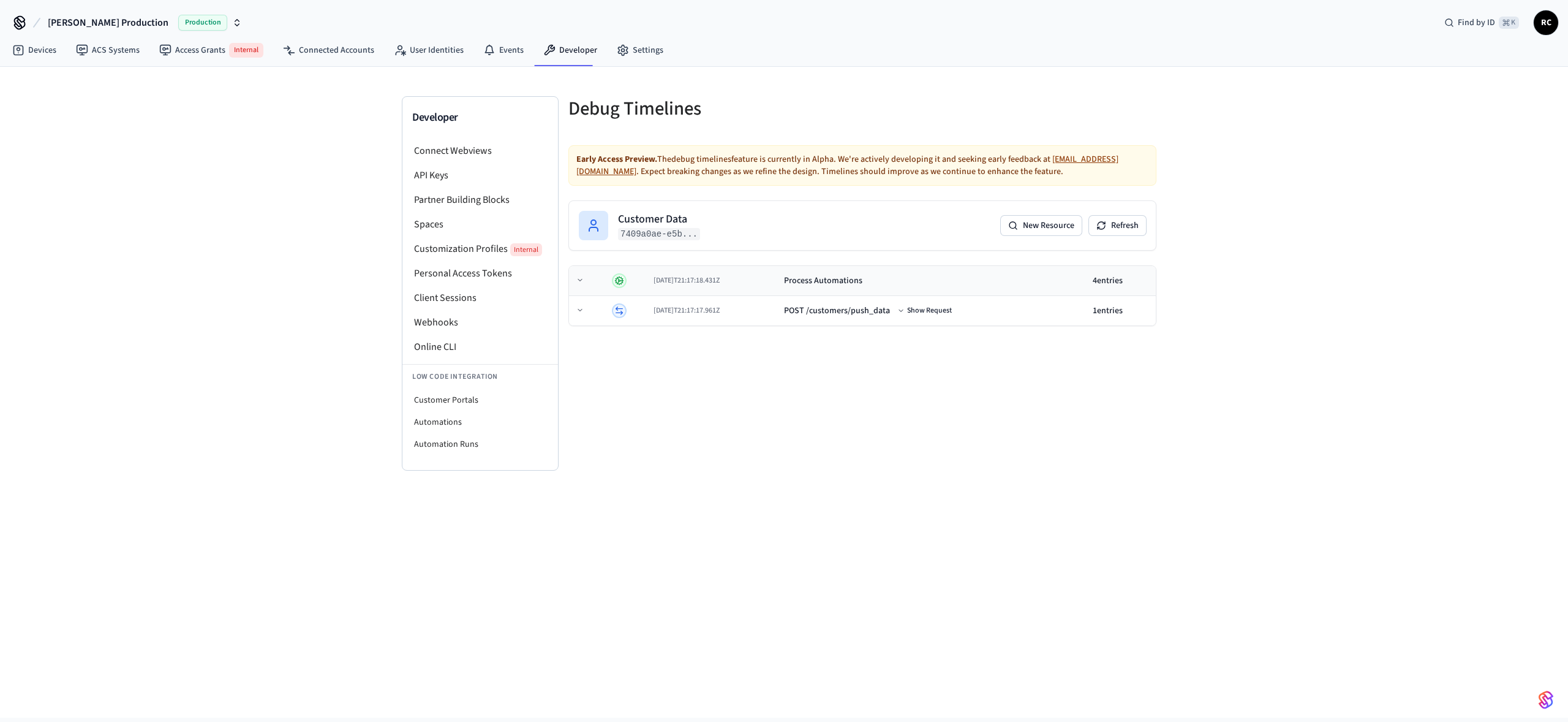
click at [863, 237] on div "Process Automations" at bounding box center [823, 281] width 78 height 12
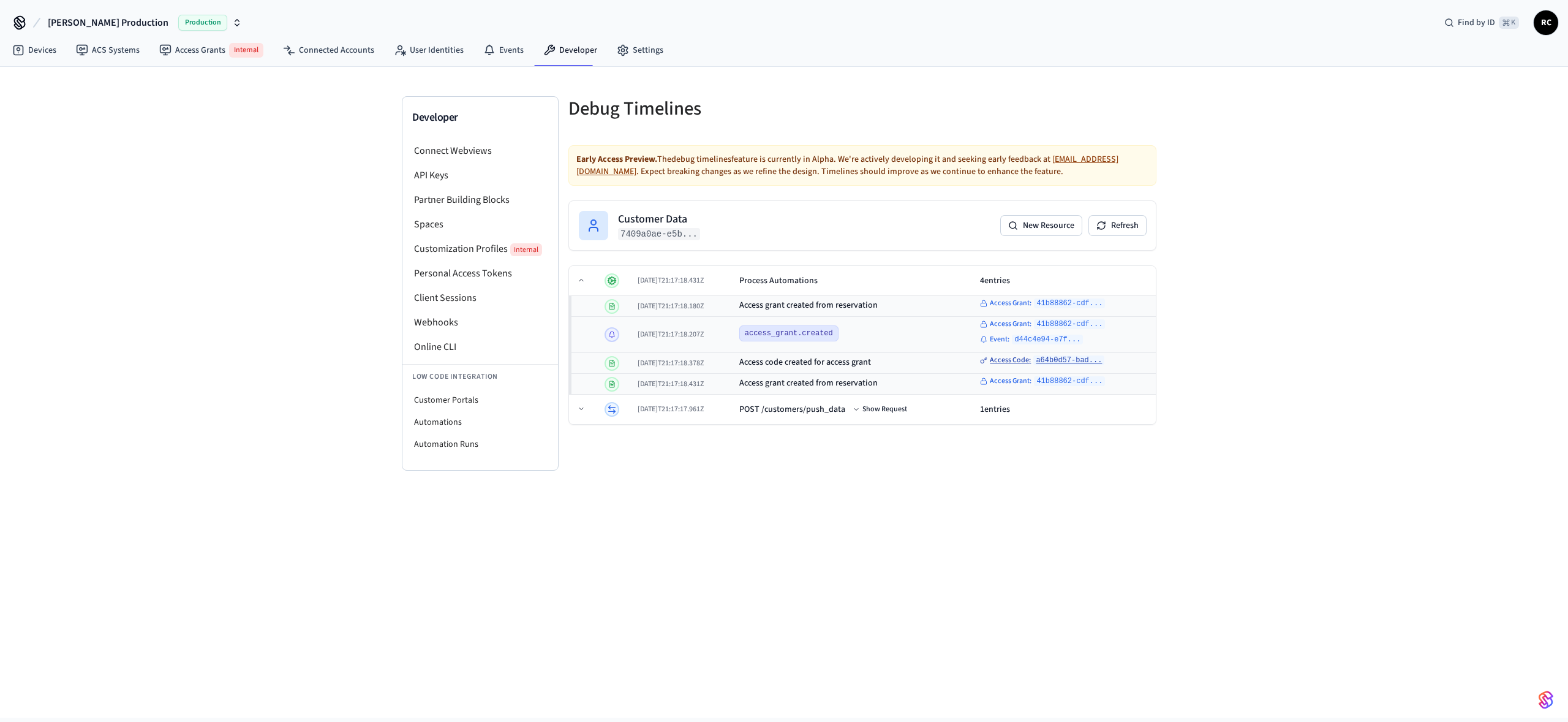
click at [1015, 237] on span "Access Code :" at bounding box center [1010, 360] width 41 height 10
click at [1032, 237] on span "Access Grant :" at bounding box center [1010, 381] width 41 height 10
click at [857, 237] on div "Developer Connect Webviews API Keys Partner Building Blocks Spaces Customizatio…" at bounding box center [784, 392] width 1568 height 651
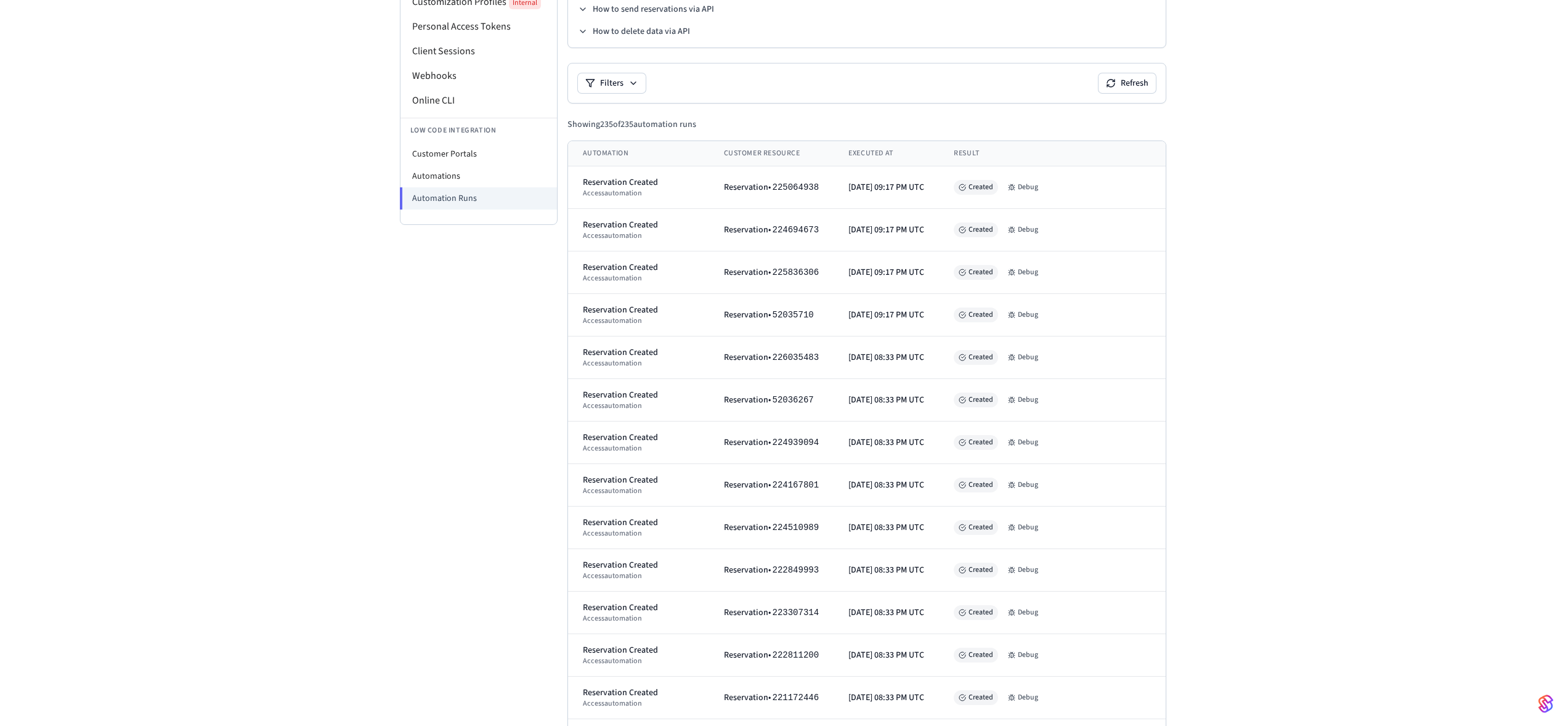
scroll to position [246, 0]
click at [1043, 189] on button "Debug" at bounding box center [1023, 190] width 40 height 15
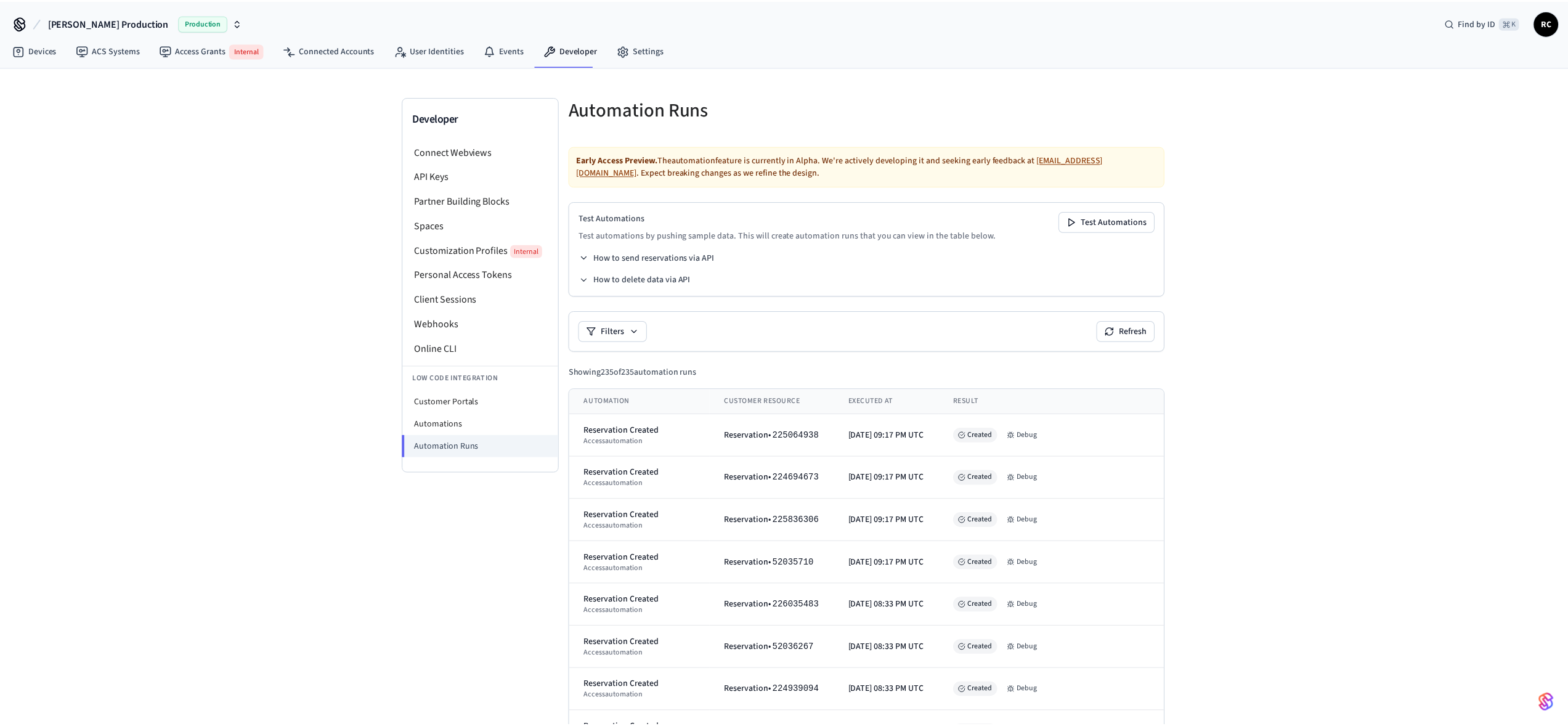
scroll to position [246, 0]
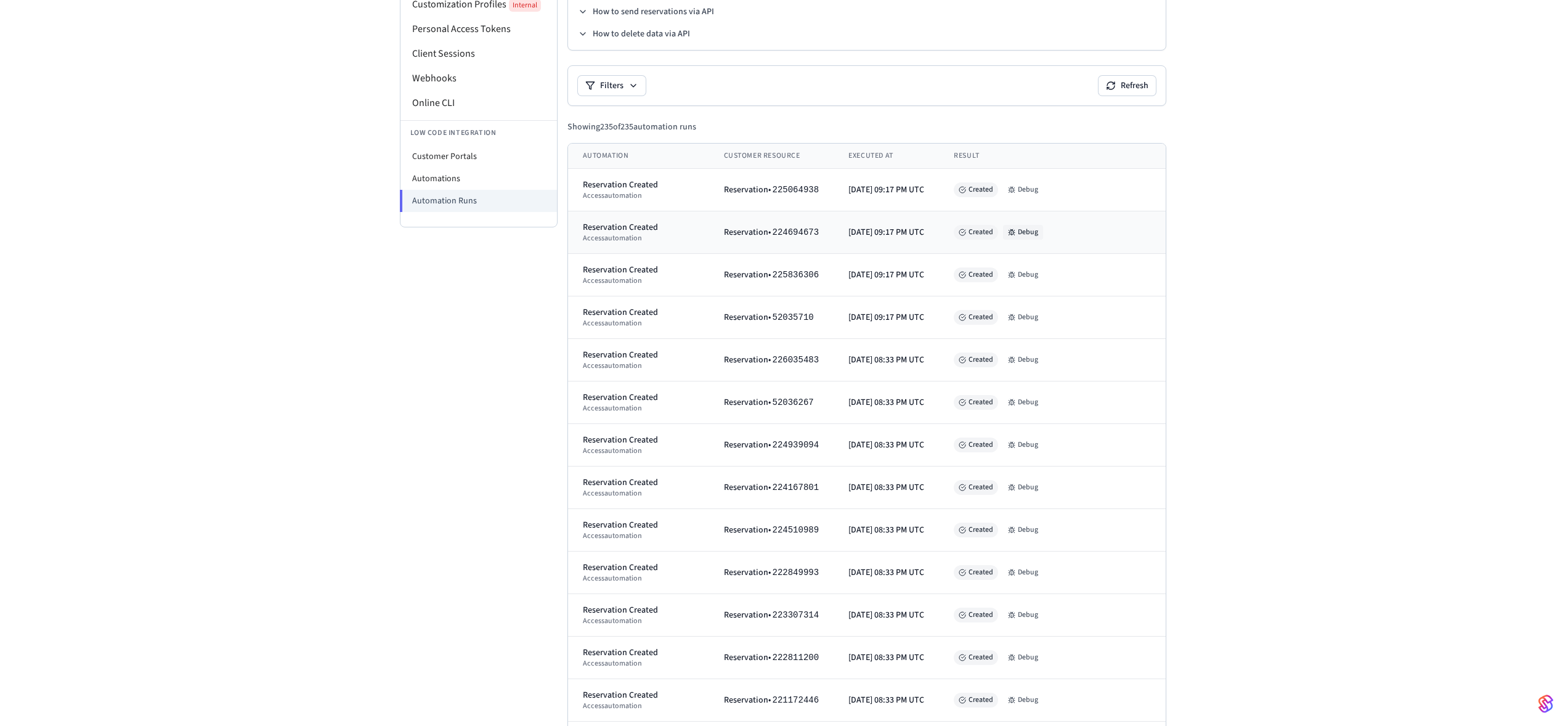
click at [1036, 229] on button "Debug" at bounding box center [1023, 232] width 40 height 15
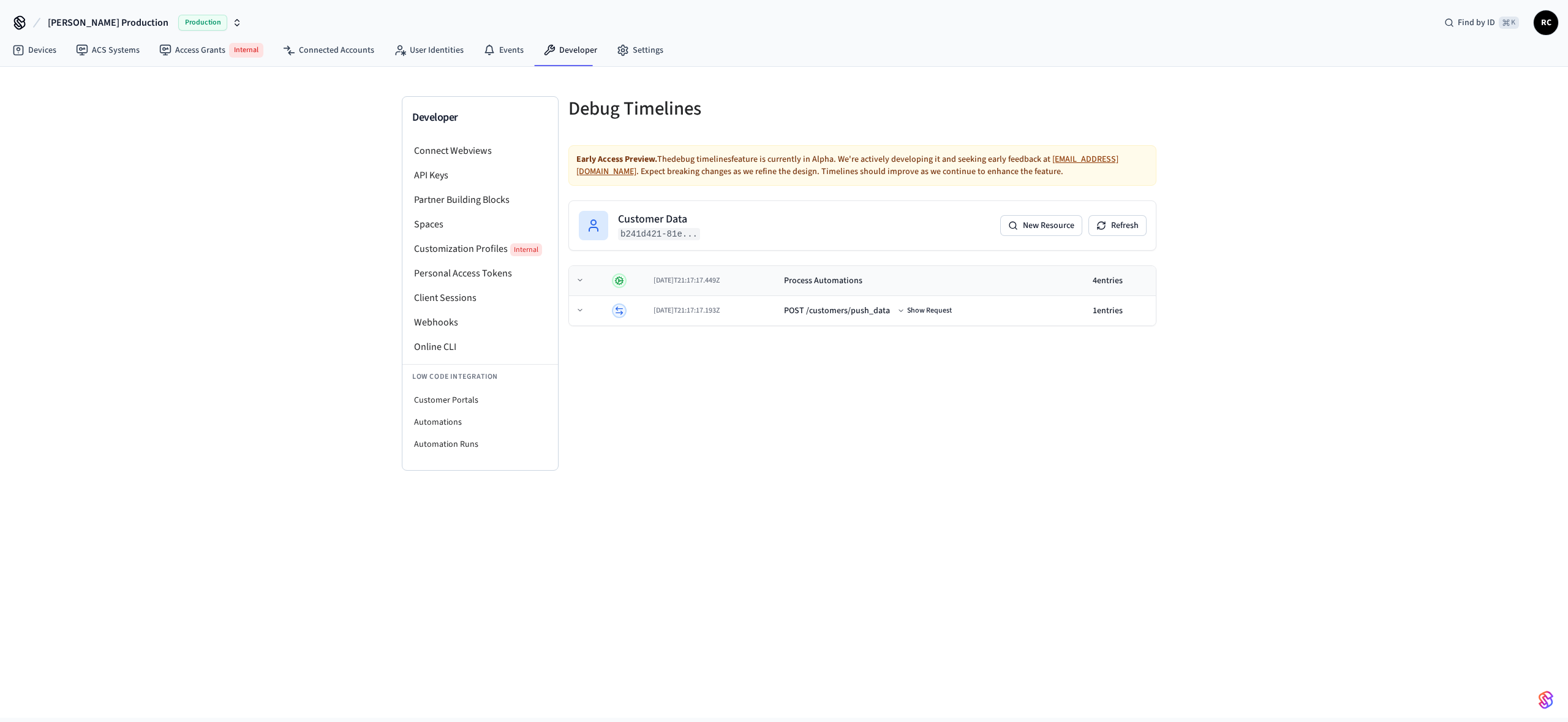
click at [1000, 237] on div "Process Automations" at bounding box center [934, 281] width 299 height 12
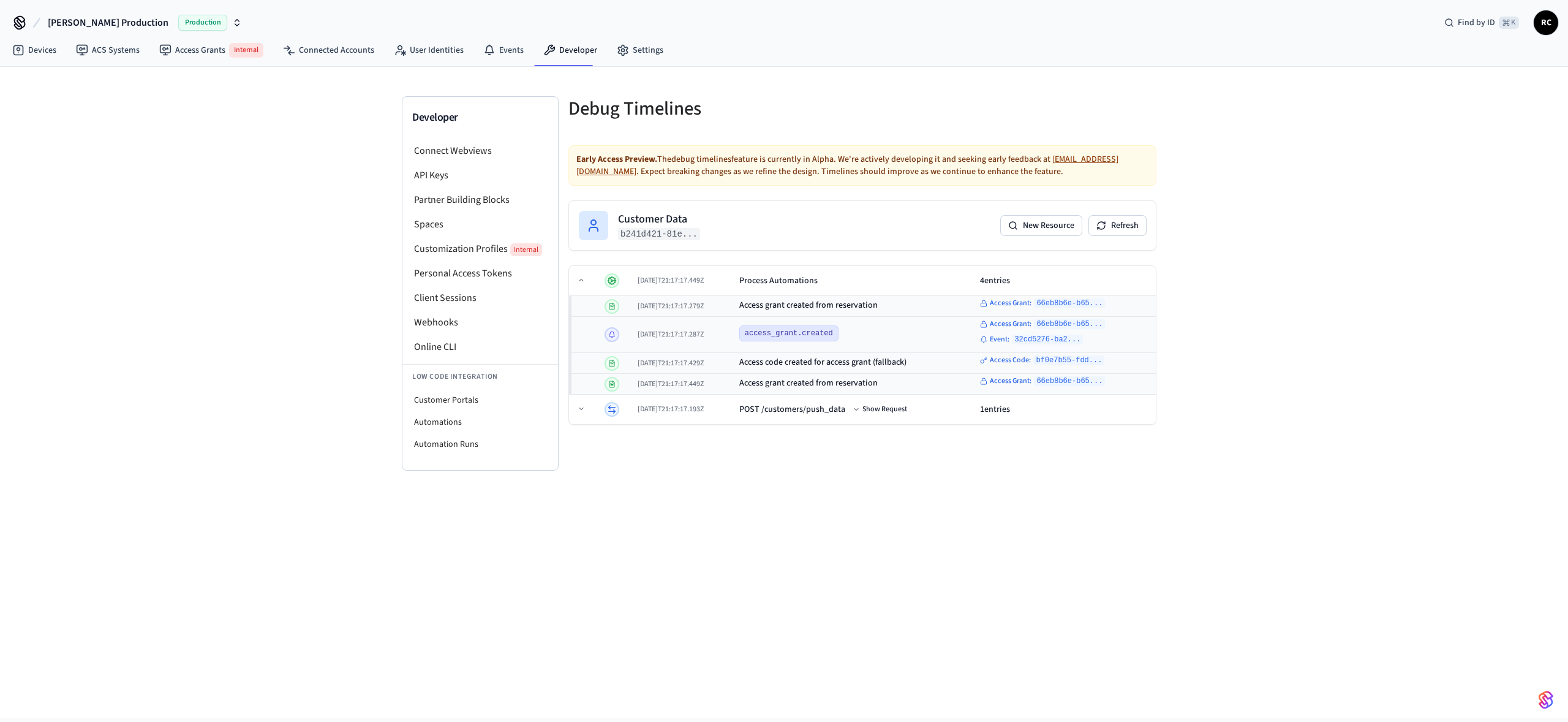
click at [925, 237] on div "Developer Connect Webviews API Keys Partner Building Blocks Spaces Customizatio…" at bounding box center [784, 392] width 1568 height 651
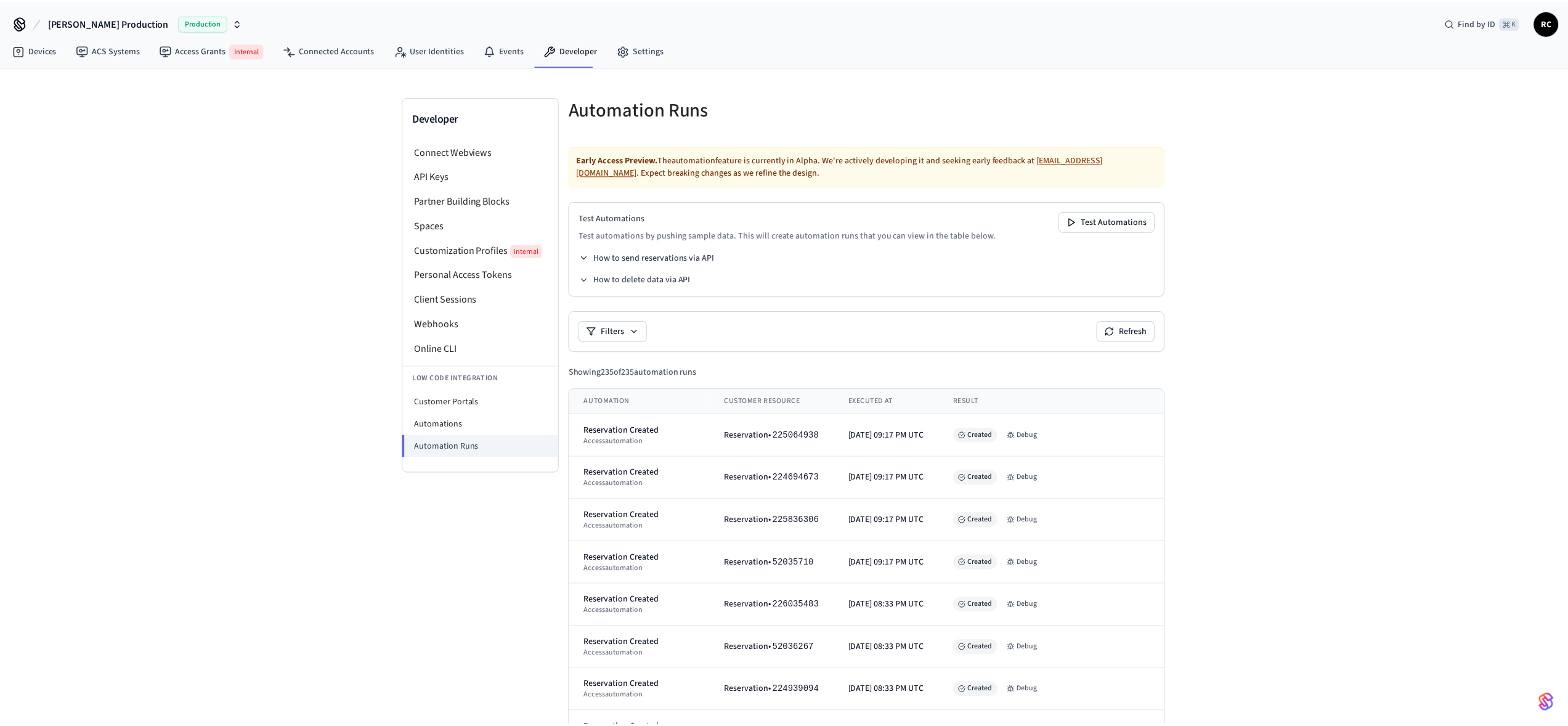
scroll to position [246, 0]
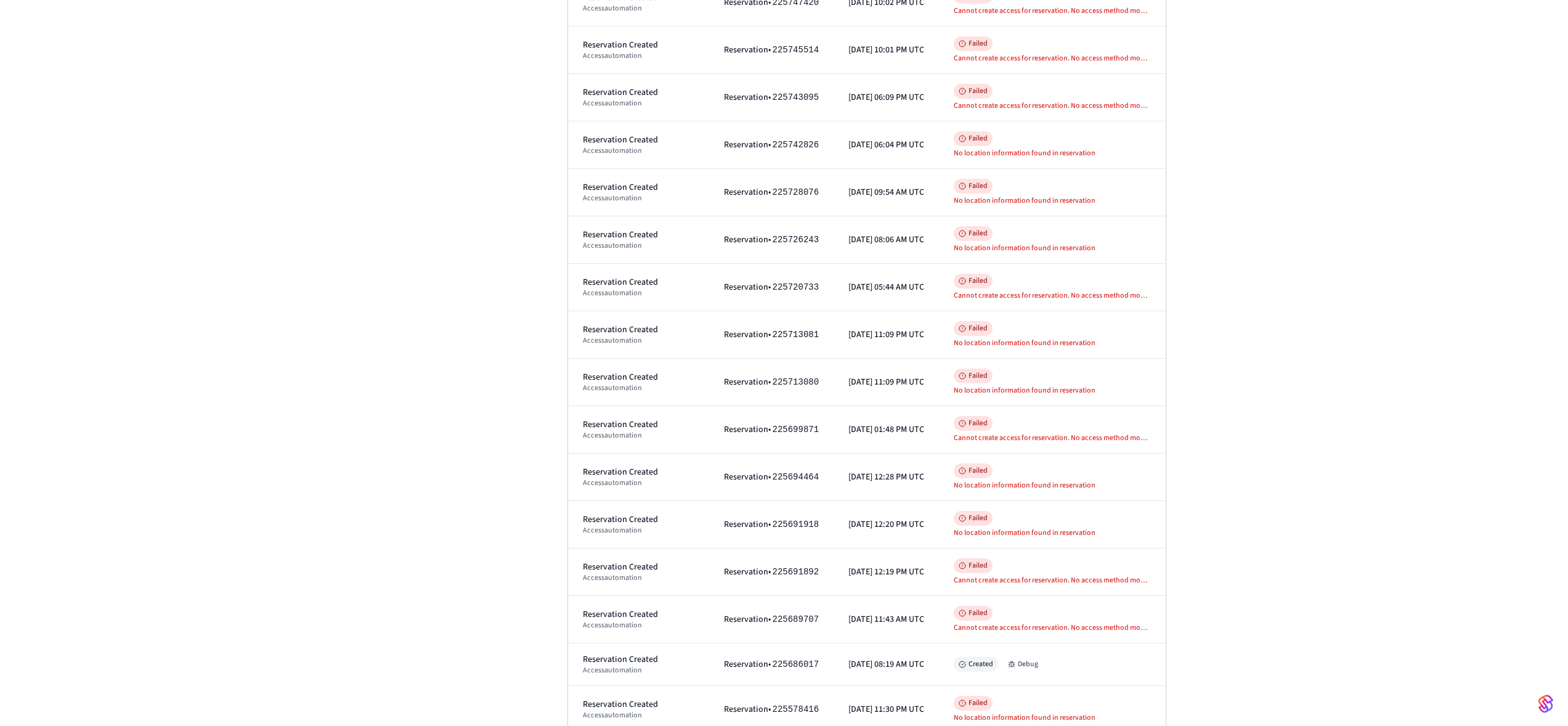
scroll to position [2197, 0]
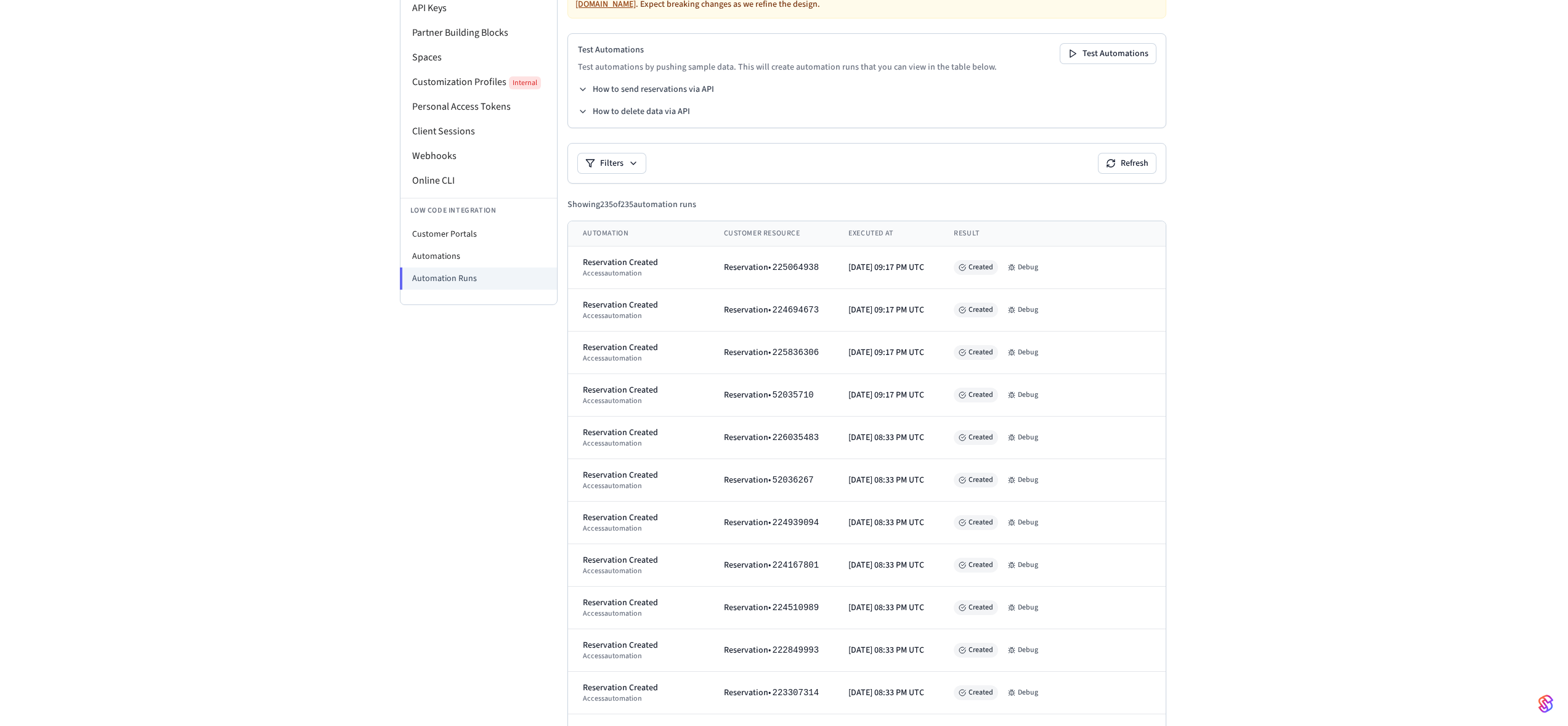
scroll to position [0, 0]
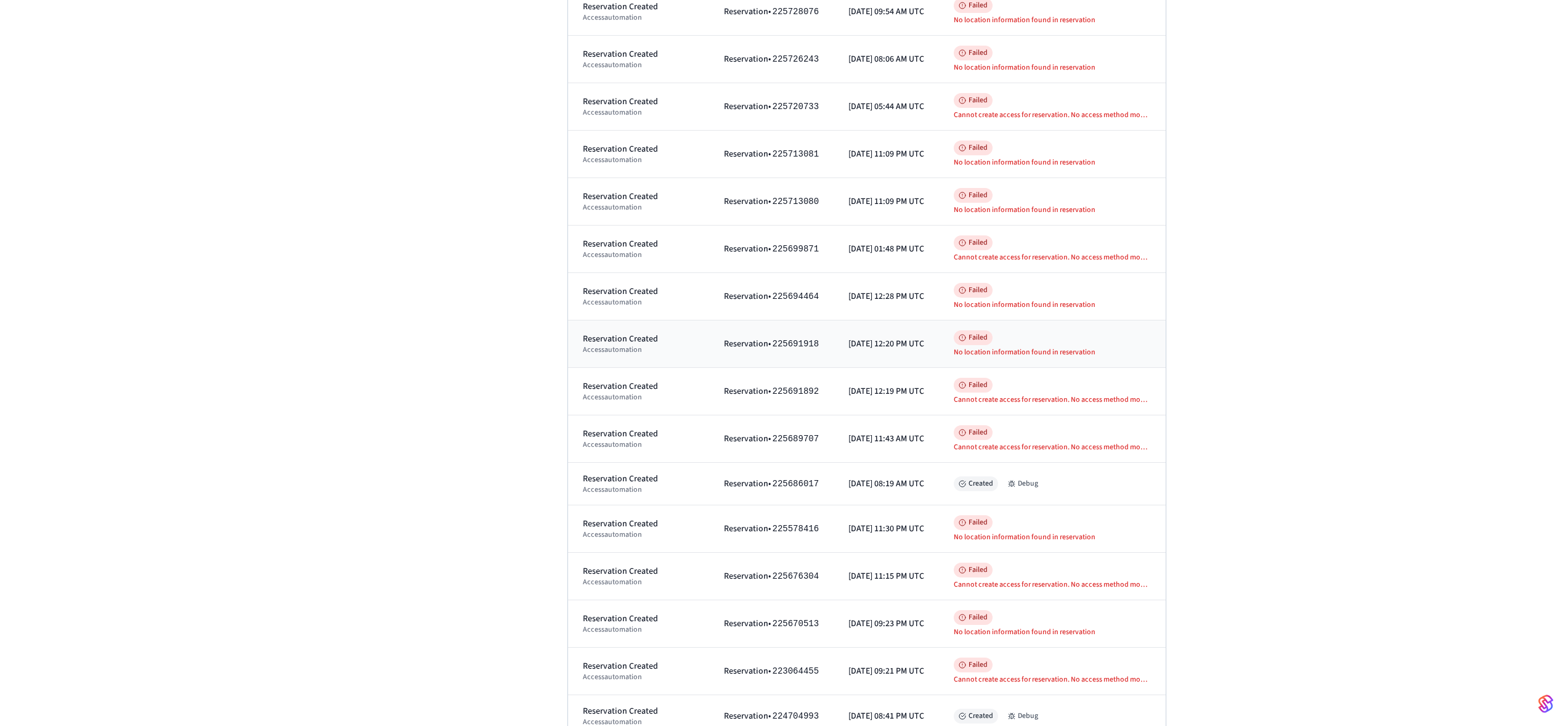
scroll to position [2521, 0]
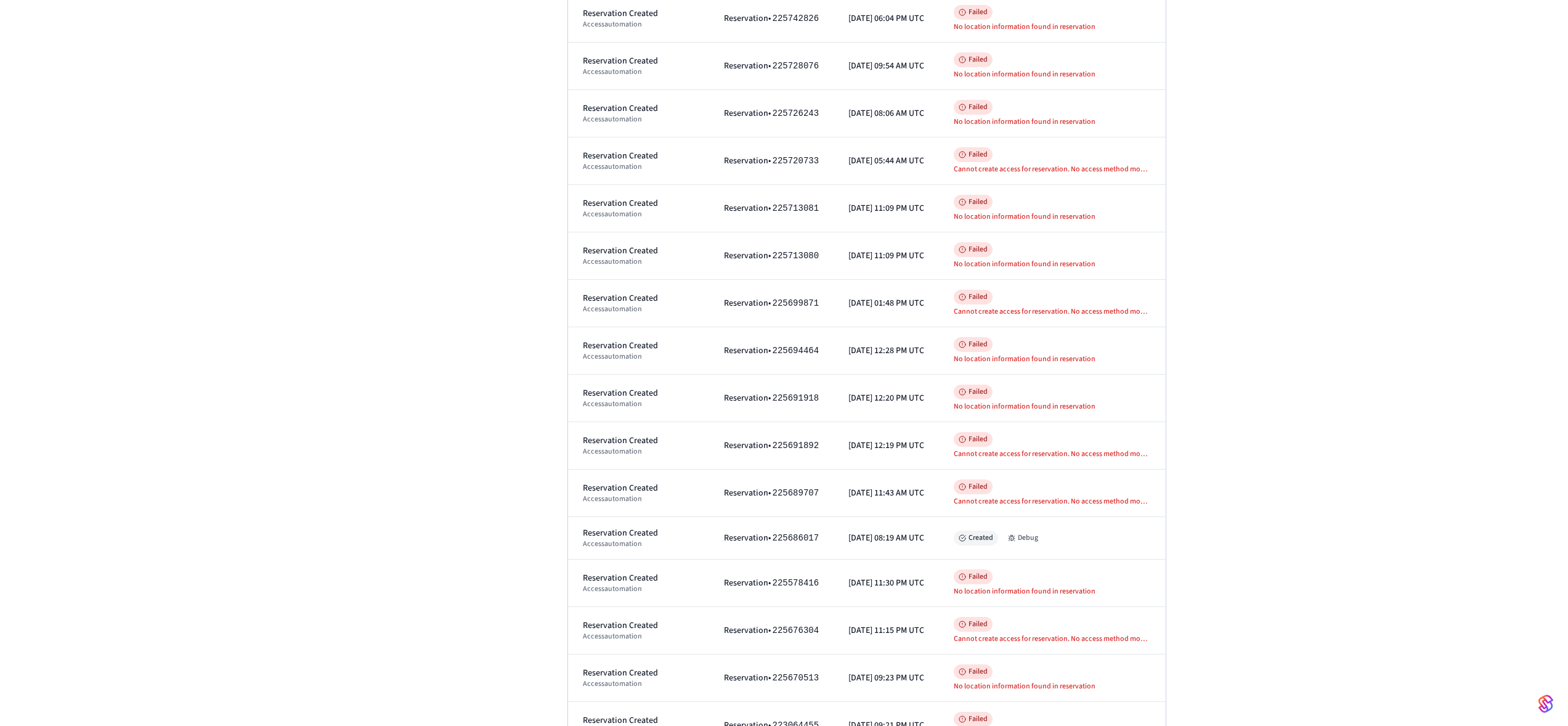
scroll to position [2409, 0]
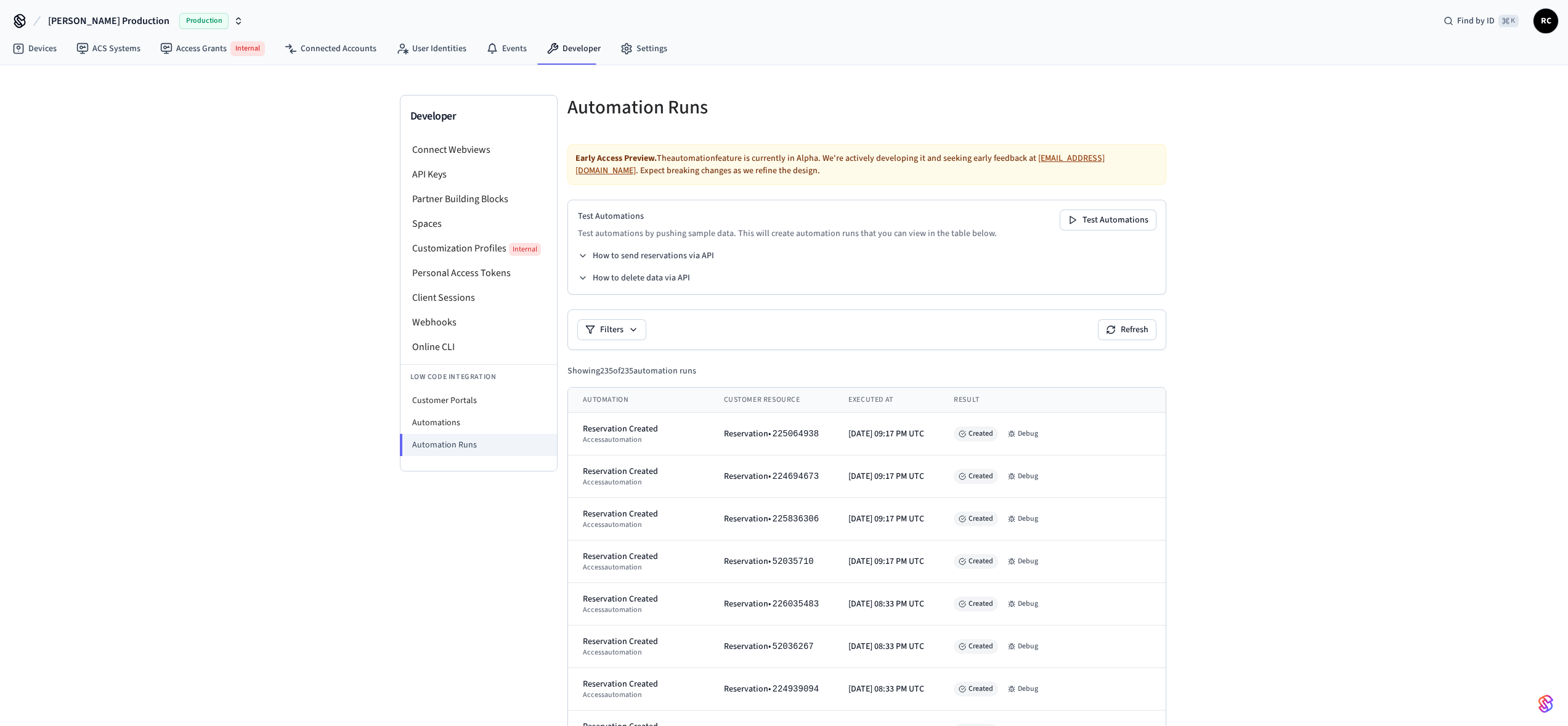
scroll to position [0, 0]
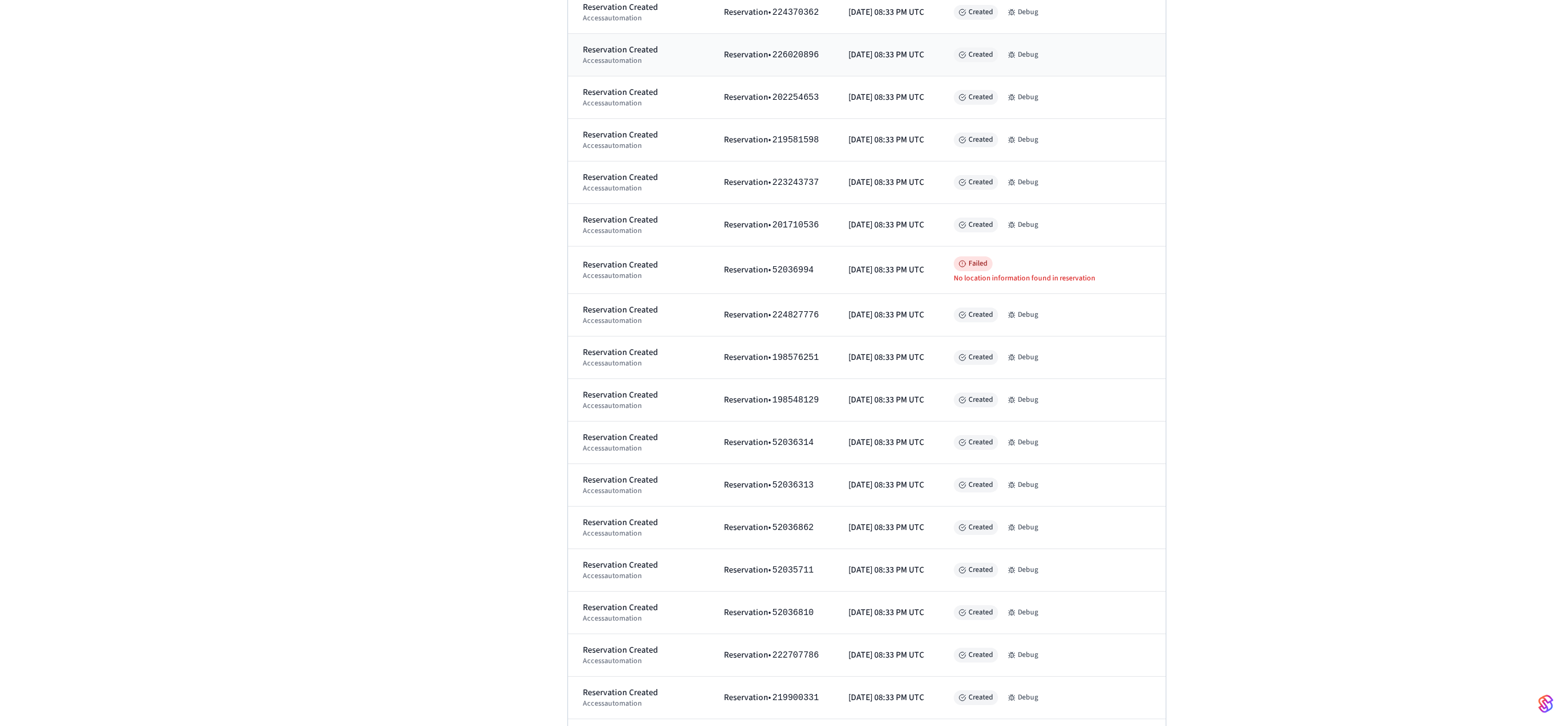
scroll to position [1231, 0]
click at [1076, 238] on td "Failed No location information found in reservation" at bounding box center [1053, 271] width 227 height 48
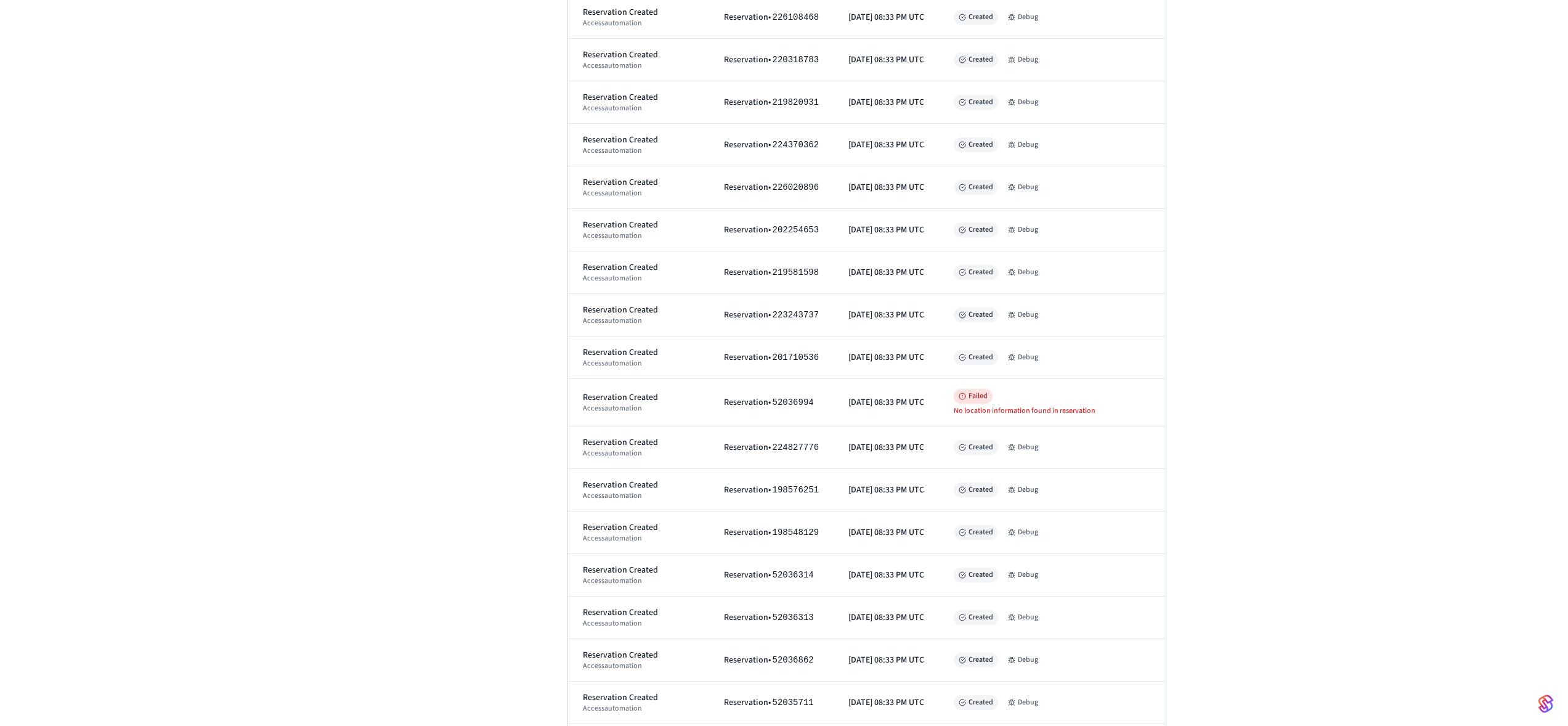
scroll to position [0, 0]
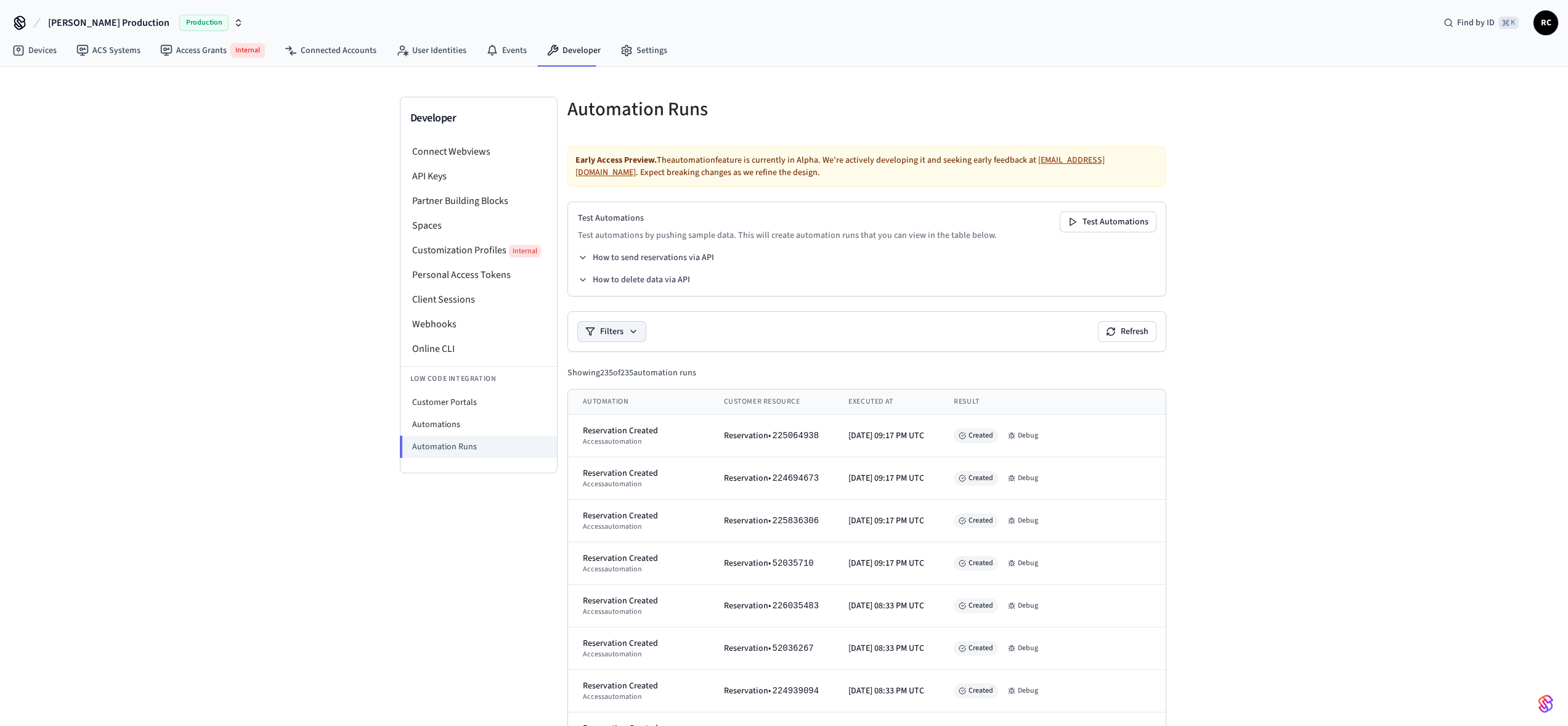
click at [623, 238] on button "Filters" at bounding box center [612, 331] width 68 height 20
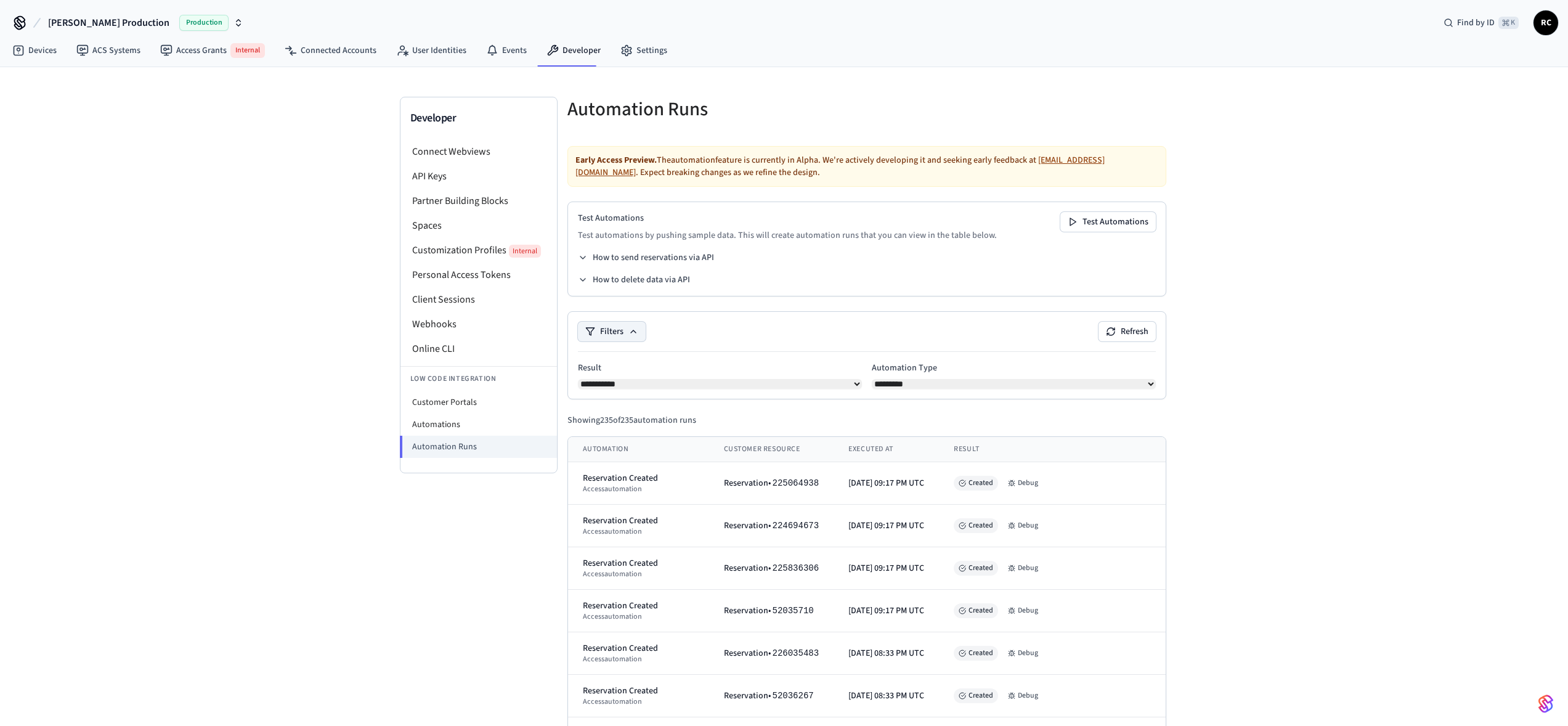
click at [634, 238] on icon at bounding box center [633, 331] width 10 height 10
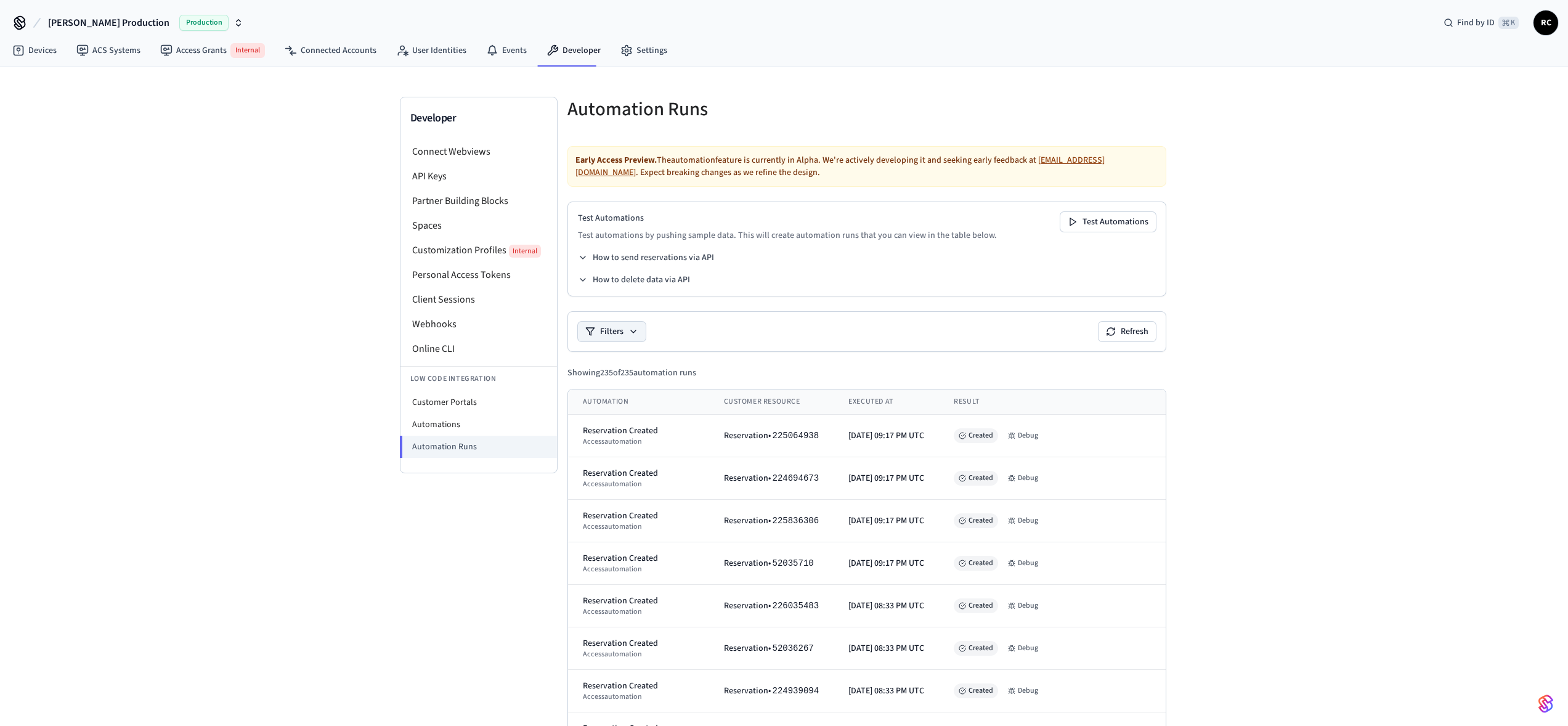
click at [786, 238] on div "Filters Refresh" at bounding box center [867, 331] width 579 height 20
click at [787, 238] on div "Filters Refresh" at bounding box center [867, 331] width 579 height 20
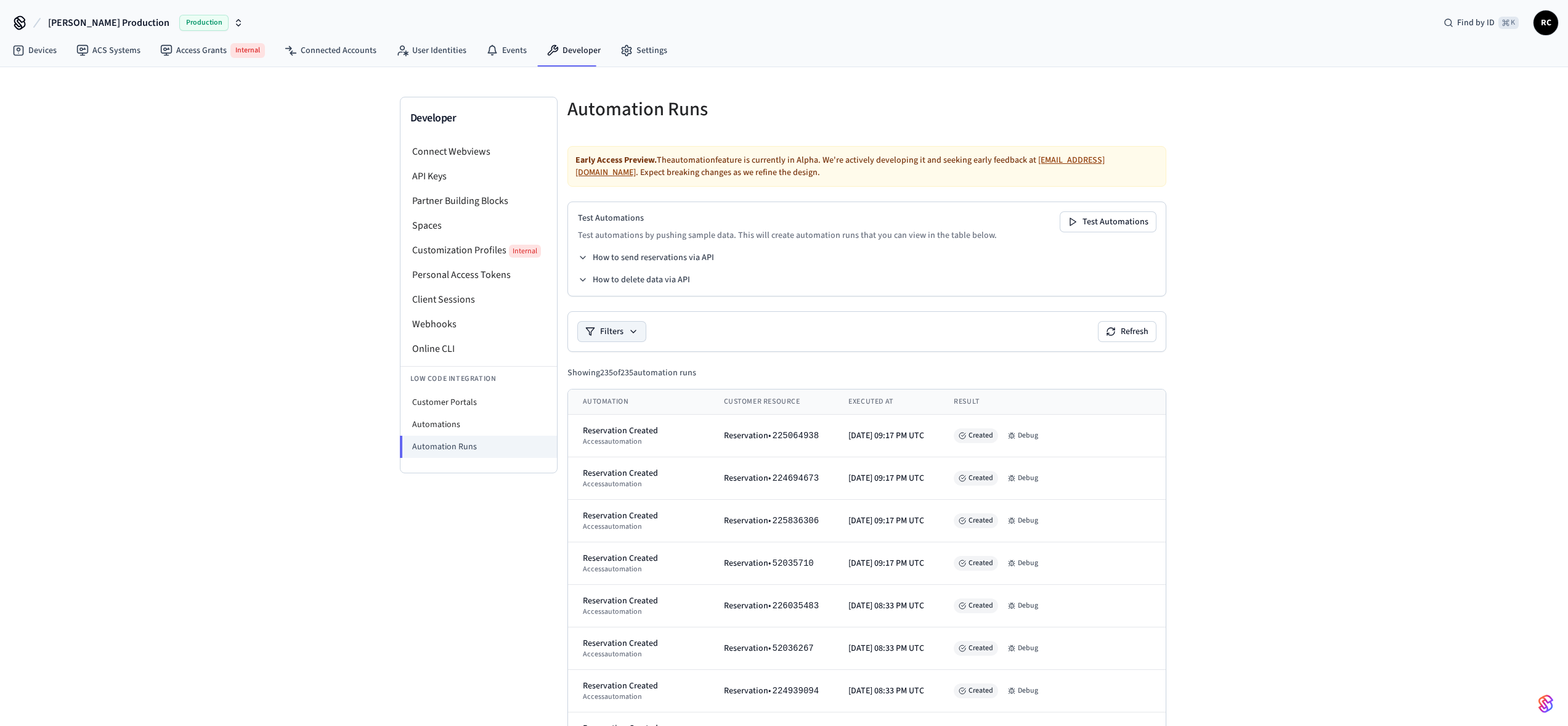
click at [1043, 238] on button "Debug" at bounding box center [1023, 435] width 40 height 15
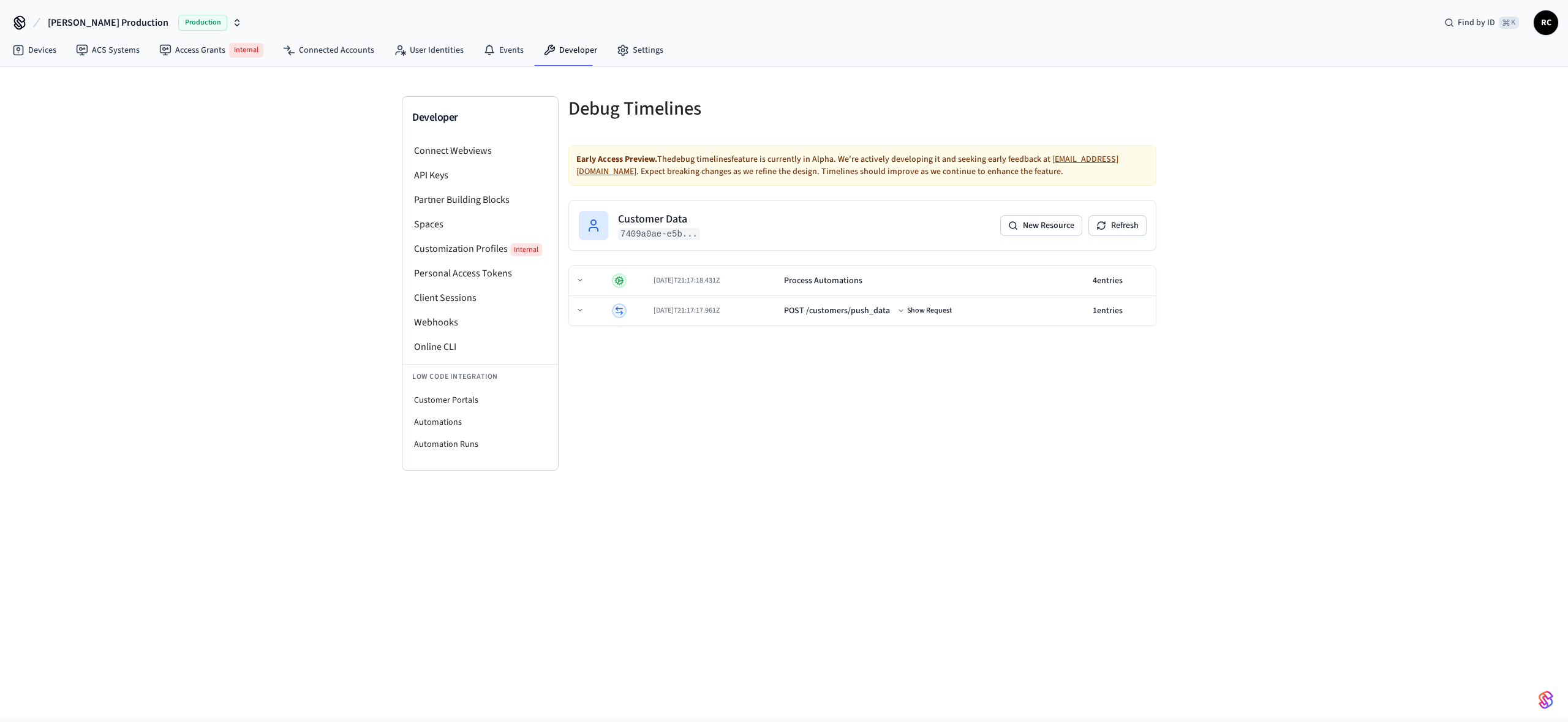
click at [1249, 237] on div "Developer Connect Webviews API Keys Partner Building Blocks Spaces Customizatio…" at bounding box center [784, 392] width 1568 height 651
click at [866, 237] on td "POST /customers/push_data Show Request" at bounding box center [933, 310] width 309 height 30
click at [879, 237] on div "Debug Timelines Early Access Preview. The debug timelines feature is currently …" at bounding box center [862, 284] width 607 height 375
click at [826, 237] on div "POST /customers/push_data" at bounding box center [790, 310] width 106 height 12
click at [929, 237] on button "Show Request" at bounding box center [925, 310] width 60 height 15
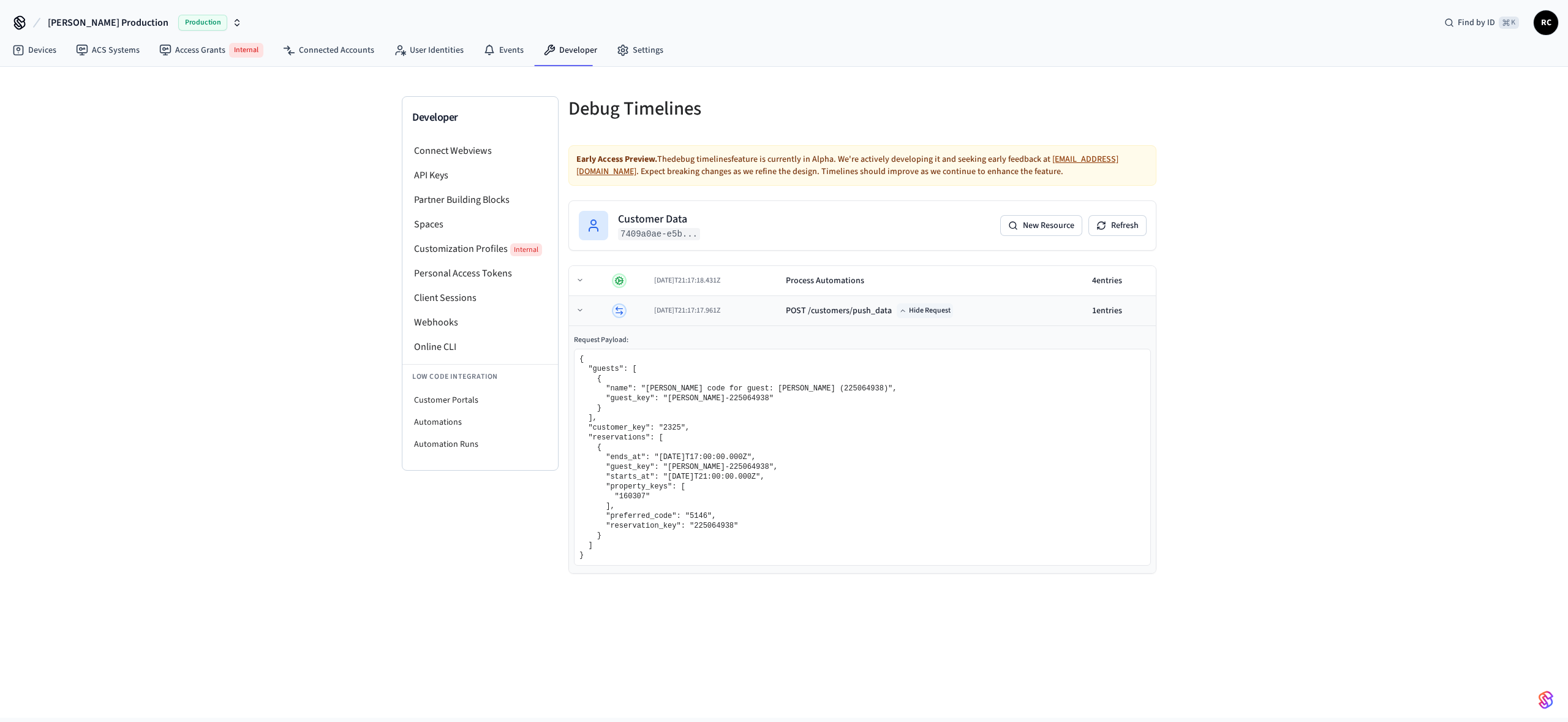
click at [929, 237] on button "Hide Request" at bounding box center [925, 310] width 57 height 15
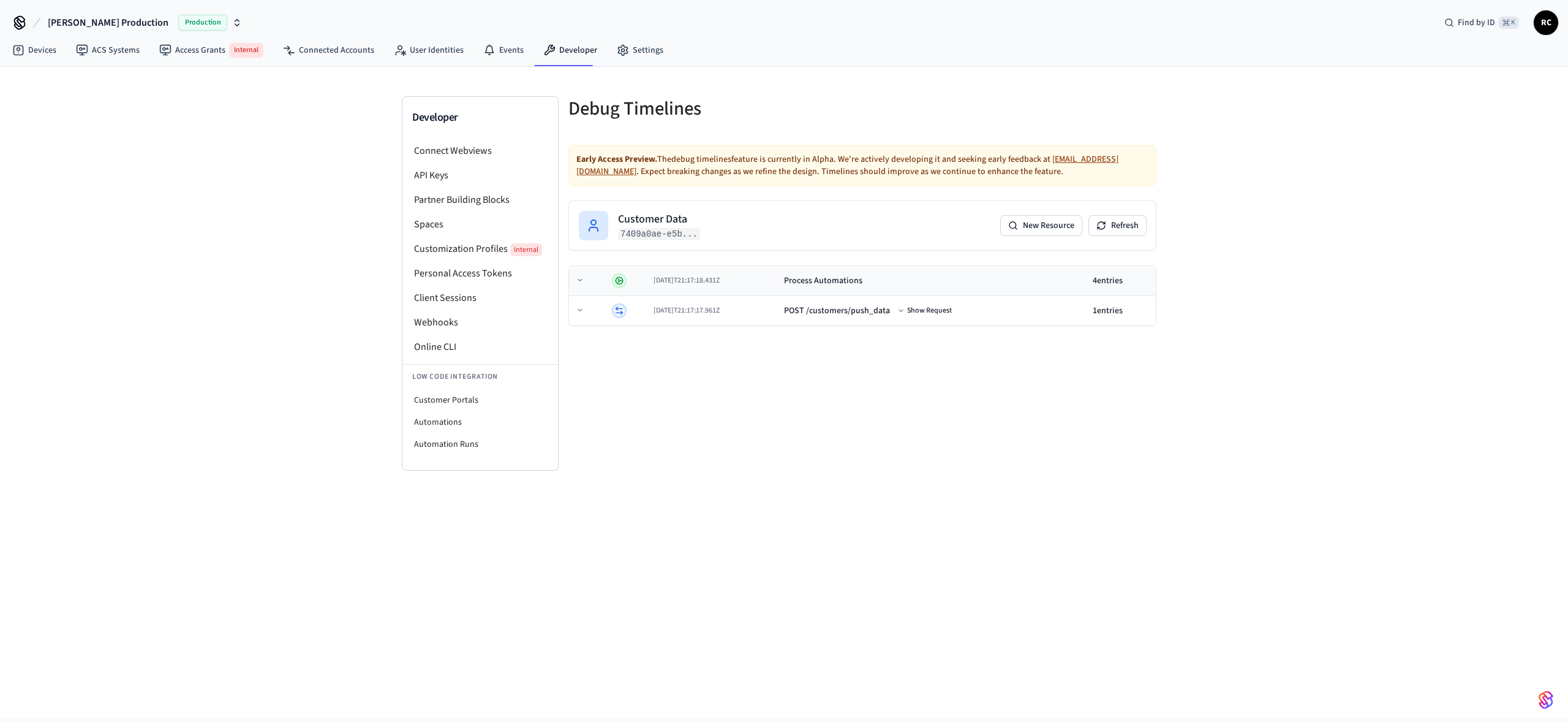
click at [836, 237] on div "Process Automations" at bounding box center [823, 281] width 78 height 12
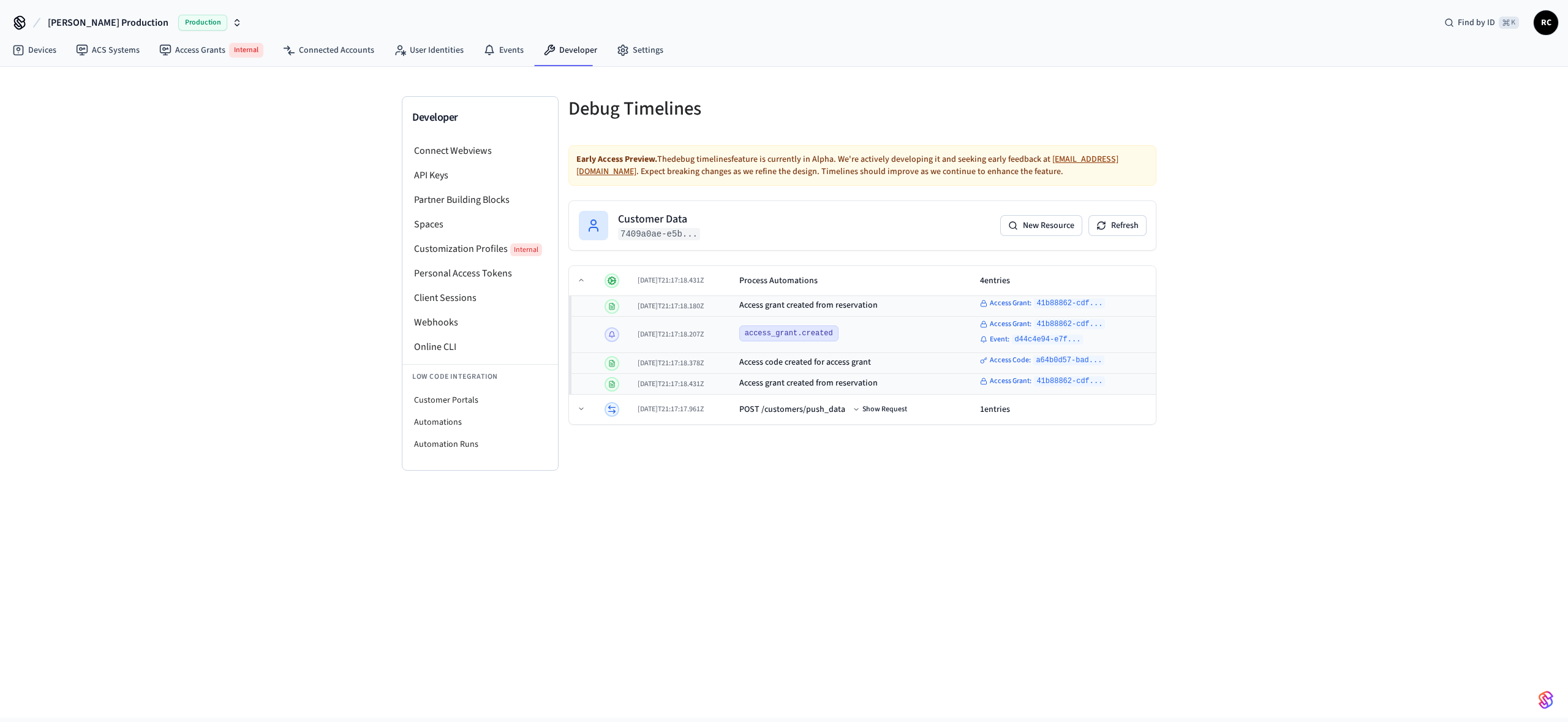
click at [1318, 237] on div "Developer Connect Webviews API Keys Partner Building Blocks Spaces Customizatio…" at bounding box center [784, 392] width 1568 height 651
click at [938, 237] on td "Process Automations" at bounding box center [855, 281] width 241 height 30
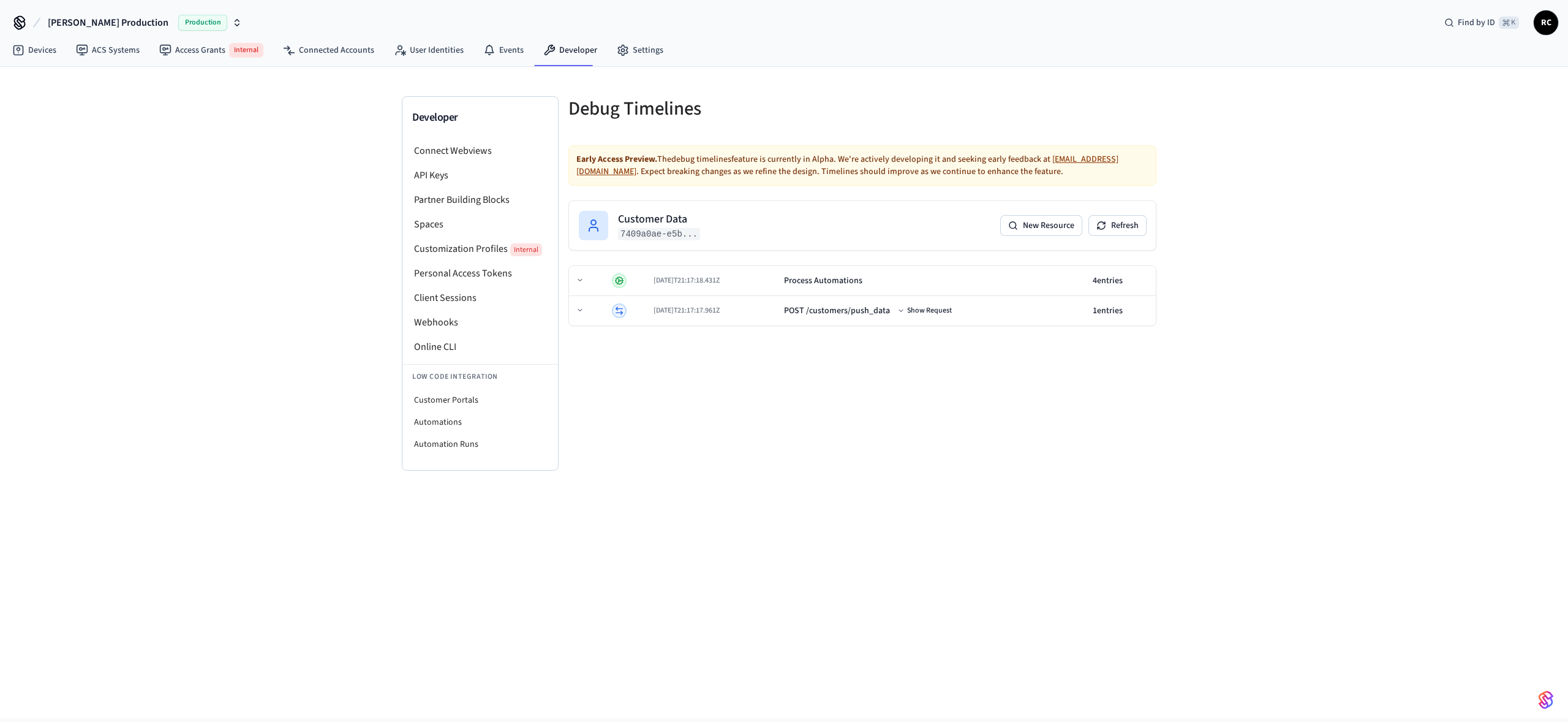
click at [899, 237] on div "Debug Timelines Early Access Preview. The debug timelines feature is currently …" at bounding box center [862, 284] width 607 height 375
click at [692, 237] on div "2025-08-25T21:17:18.431Z" at bounding box center [714, 281] width 121 height 10
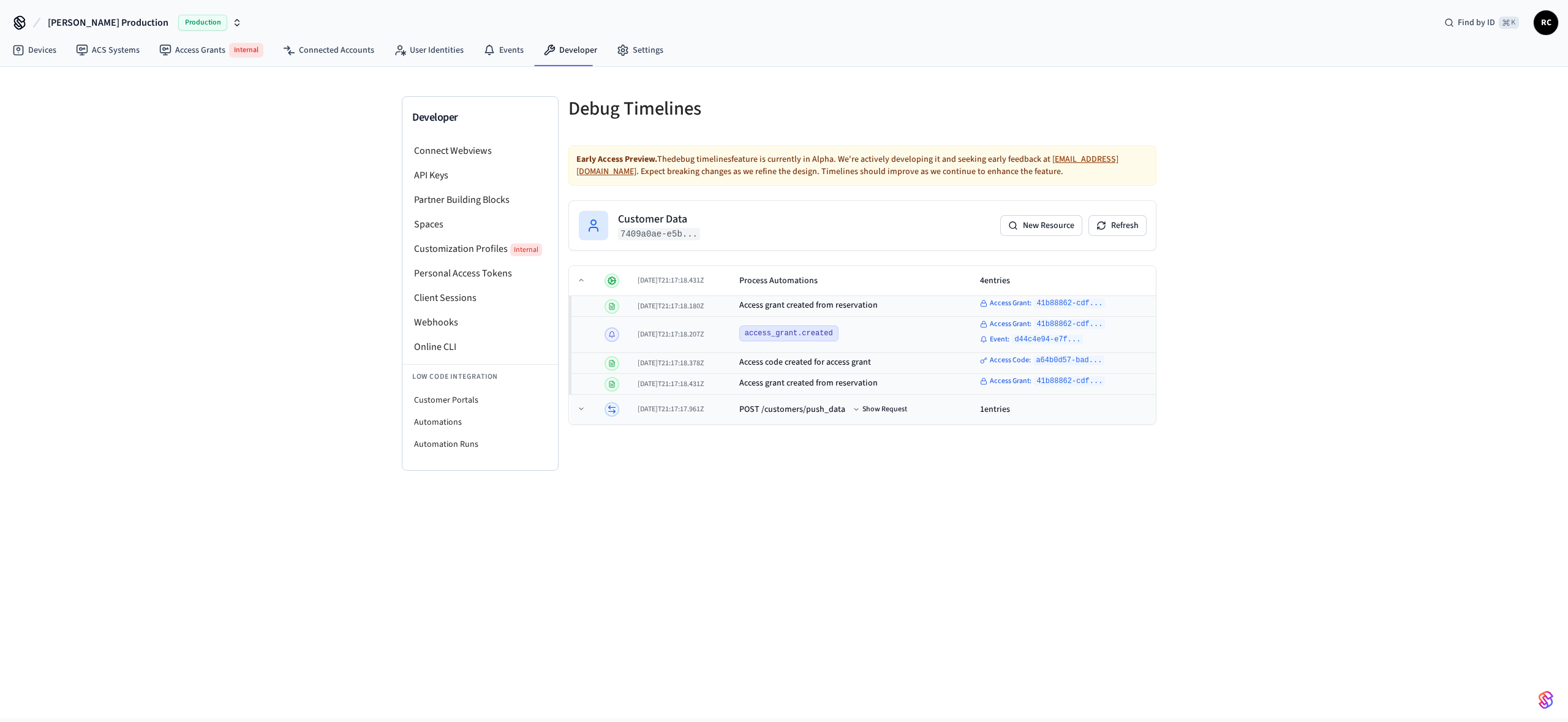
click at [689, 237] on div "2025-08-25T21:17:17.961Z" at bounding box center [683, 409] width 92 height 10
click at [659, 237] on div "2025-08-25T21:17:18.431Z" at bounding box center [682, 281] width 90 height 10
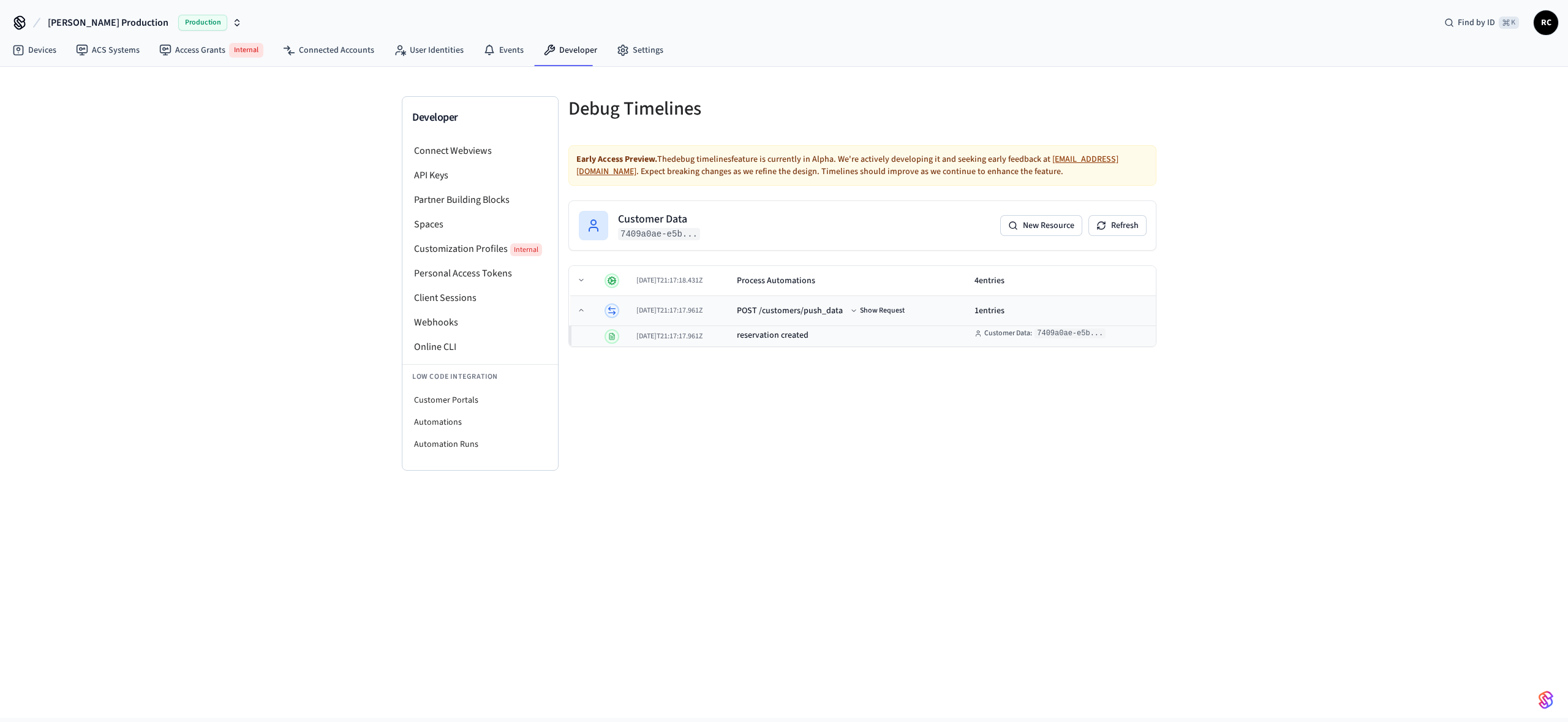
click at [658, 237] on div "2025-08-25T21:17:17.961Z" at bounding box center [682, 310] width 90 height 10
click at [666, 237] on div "Debug Timelines Early Access Preview. The debug timelines feature is currently …" at bounding box center [862, 284] width 607 height 375
click at [723, 237] on div "Debug Timelines Early Access Preview. The debug timelines feature is currently …" at bounding box center [862, 284] width 607 height 375
click at [722, 237] on div "Debug Timelines Early Access Preview. The debug timelines feature is currently …" at bounding box center [862, 284] width 607 height 375
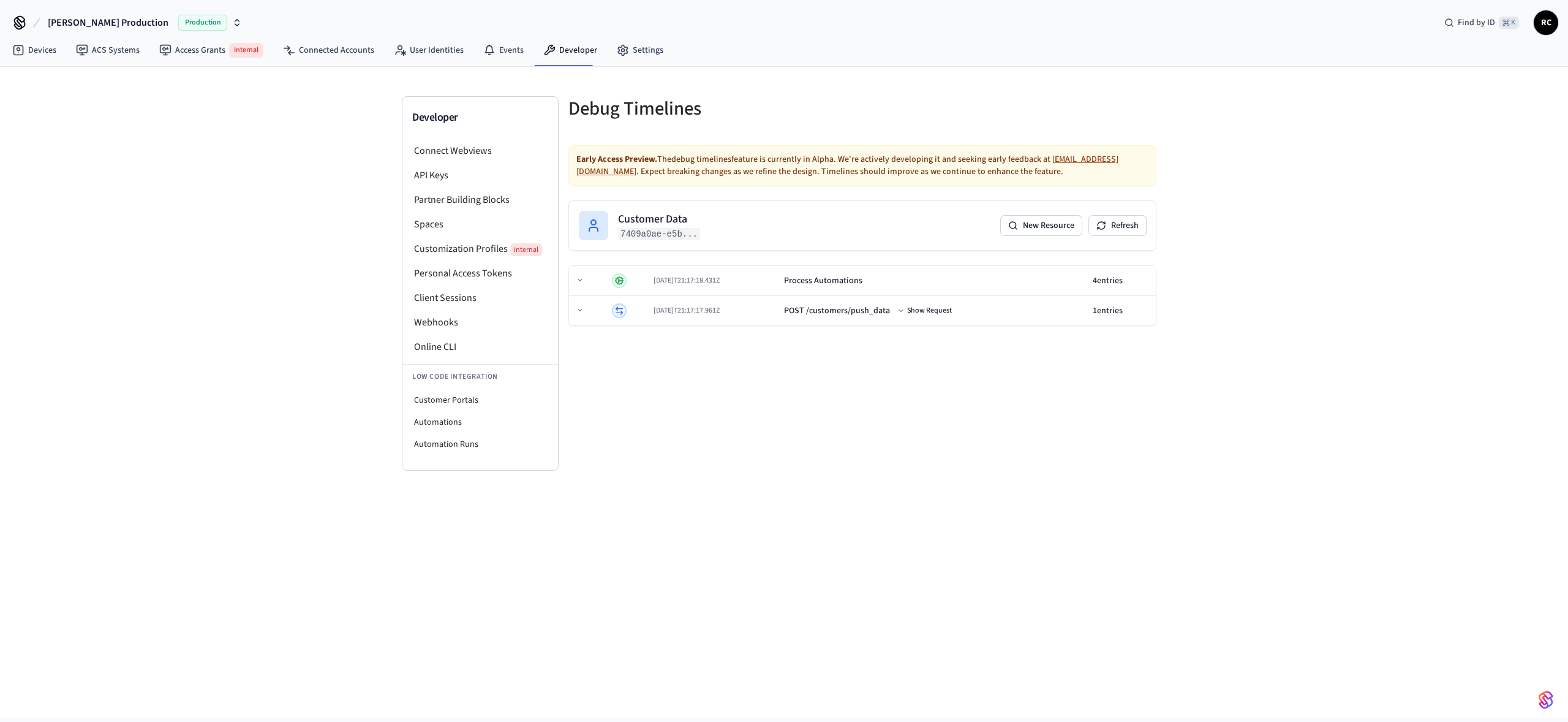
click at [717, 237] on div "Debug Timelines Early Access Preview. The debug timelines feature is currently …" at bounding box center [862, 284] width 607 height 375
click at [715, 237] on div "Debug Timelines Early Access Preview. The debug timelines feature is currently …" at bounding box center [862, 284] width 607 height 375
click at [770, 237] on div "Debug Timelines Early Access Preview. The debug timelines feature is currently …" at bounding box center [862, 284] width 607 height 375
click at [702, 237] on div "2025-08-25T21:17:17.961Z" at bounding box center [714, 310] width 121 height 10
click at [757, 237] on div "Debug Timelines Early Access Preview. The debug timelines feature is currently …" at bounding box center [862, 284] width 607 height 375
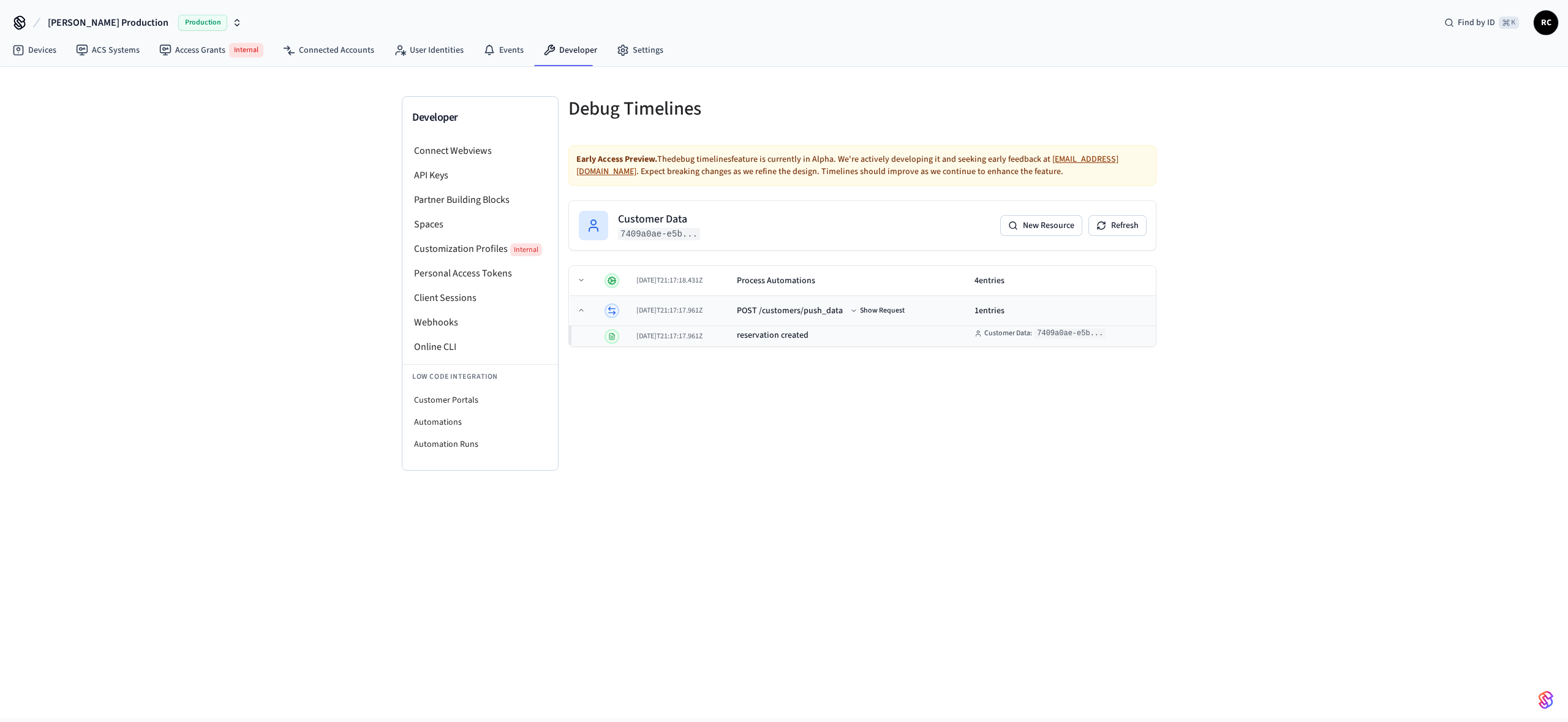
click at [686, 237] on div "2025-08-25T21:17:17.961Z" at bounding box center [682, 310] width 90 height 10
drag, startPoint x: 714, startPoint y: 478, endPoint x: 714, endPoint y: 327, distance: 151.0
click at [715, 237] on div "Developer Connect Webviews API Keys Partner Building Blocks Spaces Customizatio…" at bounding box center [784, 392] width 1568 height 651
click at [725, 237] on td "2025-08-25T21:17:18.431Z" at bounding box center [714, 281] width 130 height 30
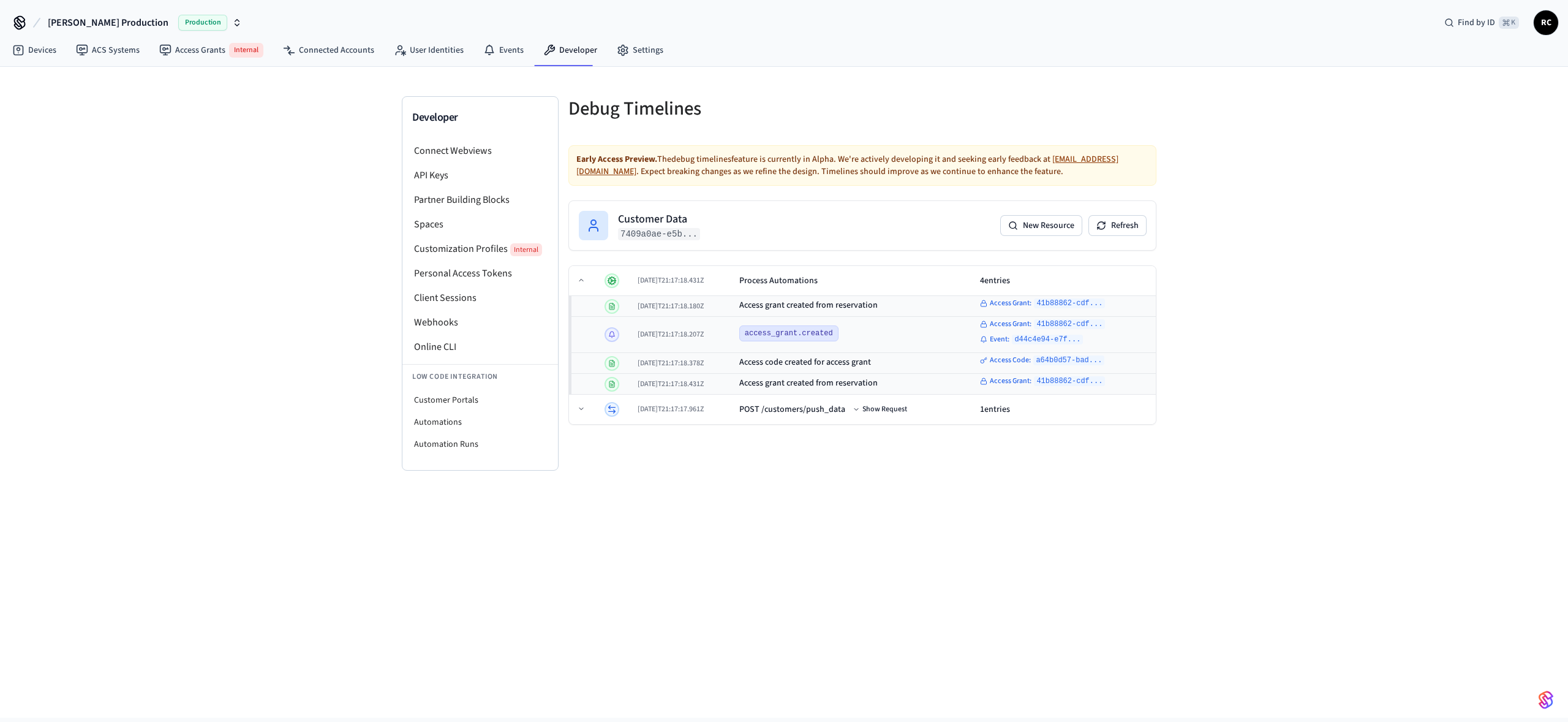
click at [845, 237] on div "Developer Connect Webviews API Keys Partner Building Blocks Spaces Customizatio…" at bounding box center [784, 392] width 1568 height 651
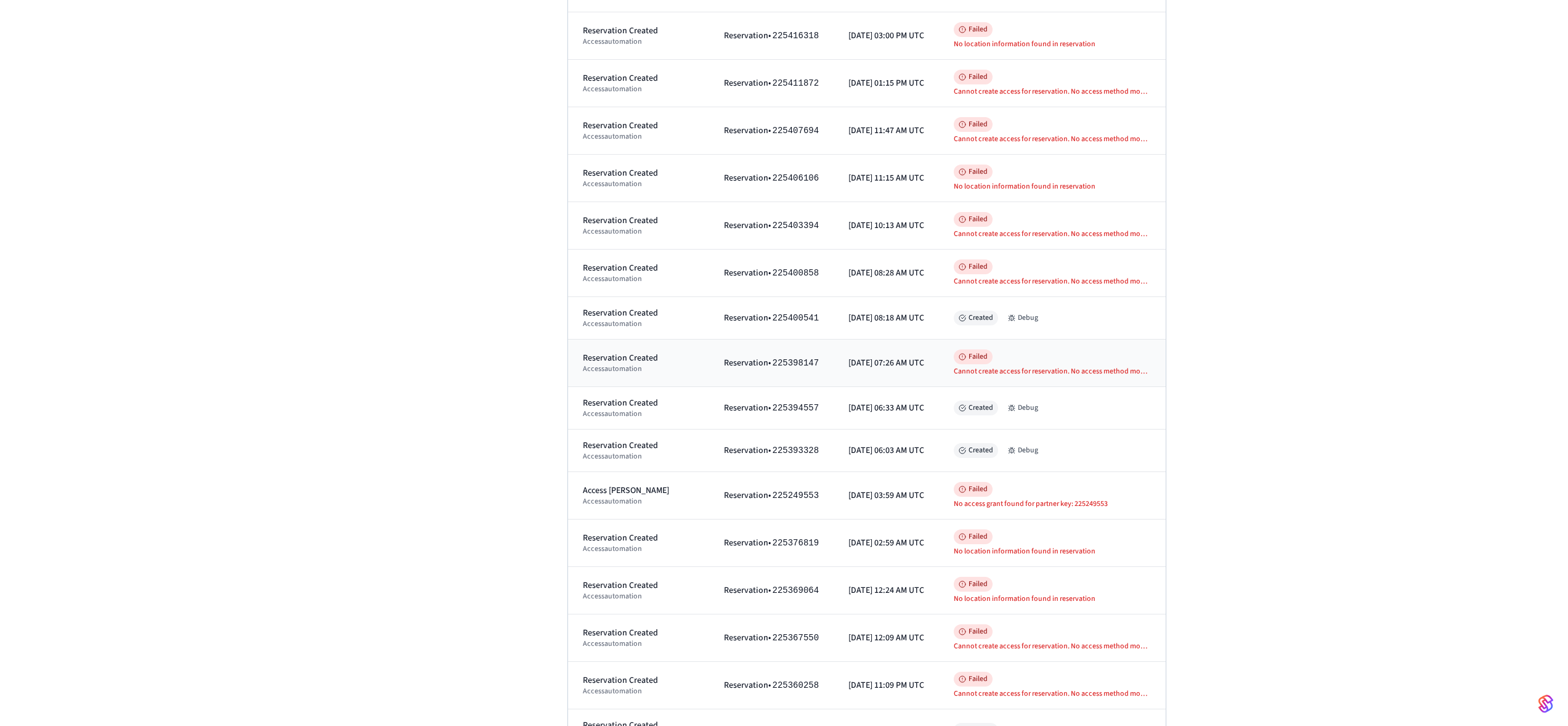
click at [1113, 238] on div "Cannot create access for reservation. No access method modes (mobile_key, card,…" at bounding box center [1053, 371] width 197 height 10
click at [658, 238] on div "Reservation Created" at bounding box center [638, 361] width 112 height 12
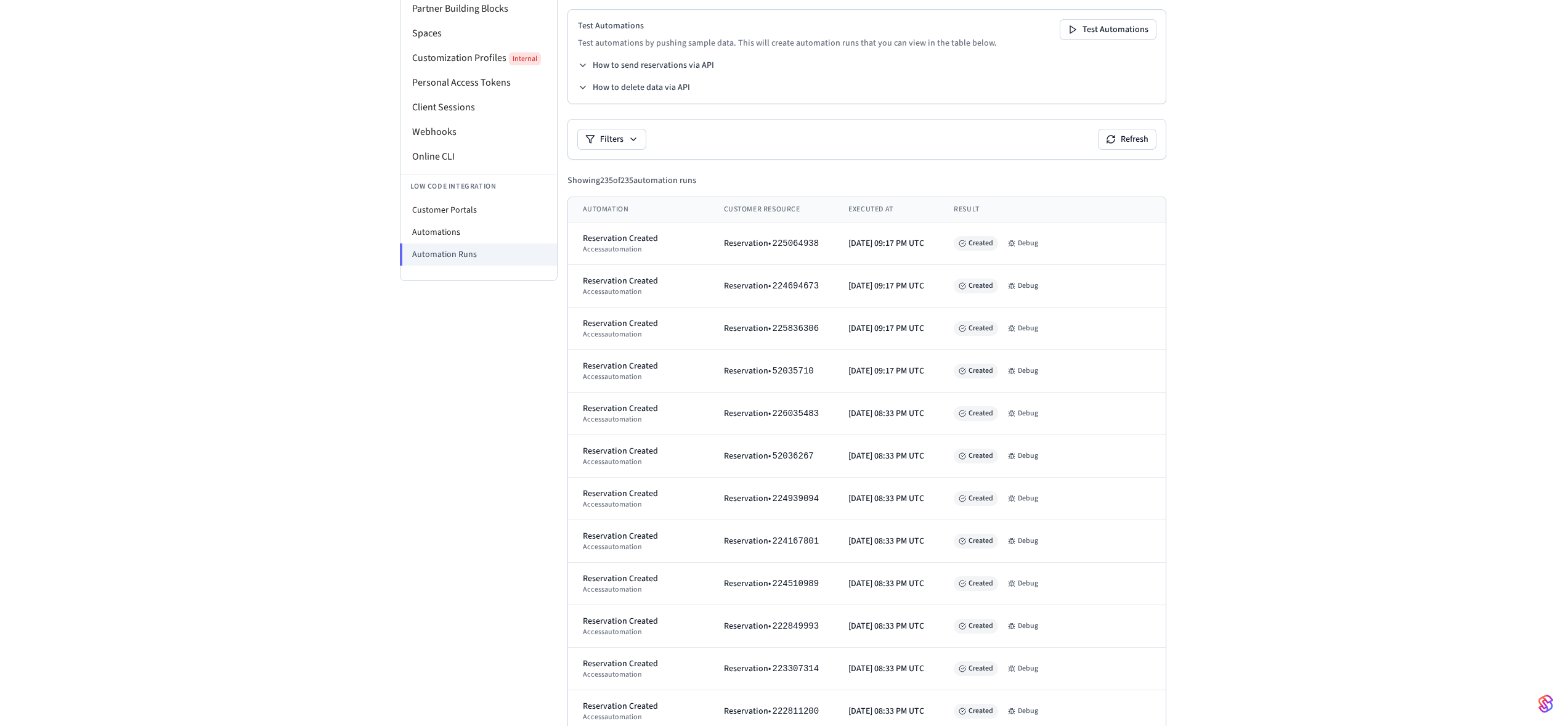
scroll to position [8242, 0]
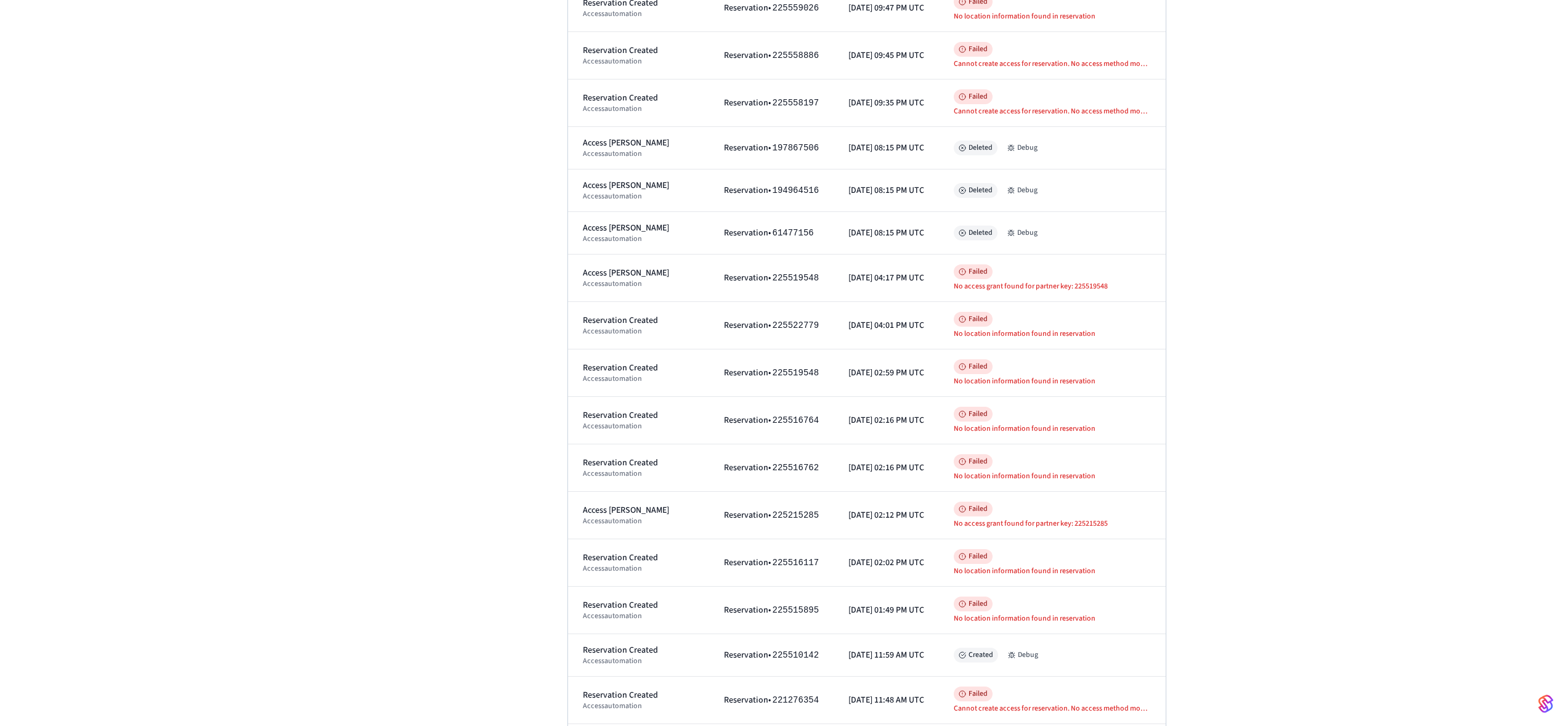
scroll to position [5476, 0]
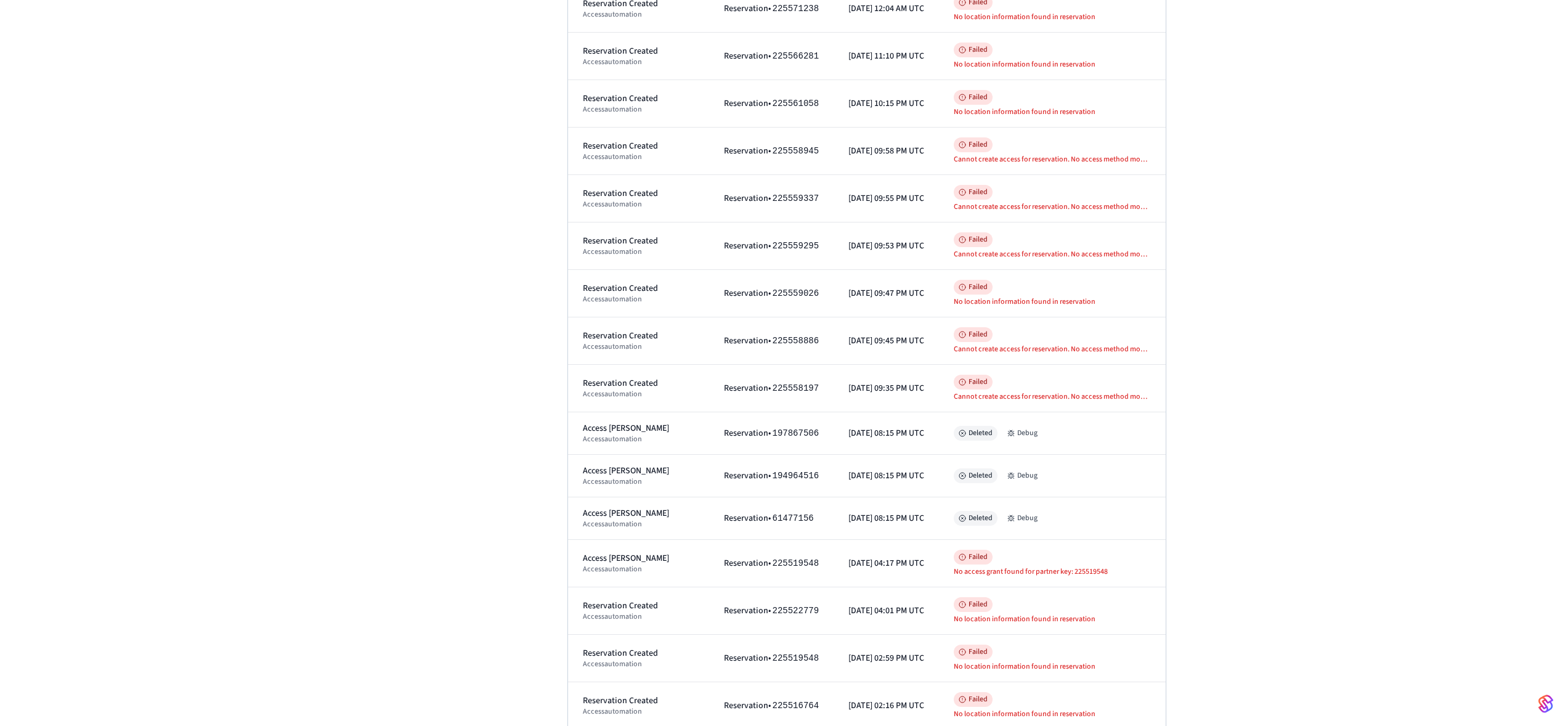
click at [337, 238] on div "Developer Connect Webviews API Keys Partner Building Blocks Spaces Customizatio…" at bounding box center [784, 153] width 1568 height 11124
click at [301, 238] on div "Developer Connect Webviews API Keys Partner Building Blocks Spaces Customizatio…" at bounding box center [784, 153] width 1568 height 11124
